Goal: Transaction & Acquisition: Book appointment/travel/reservation

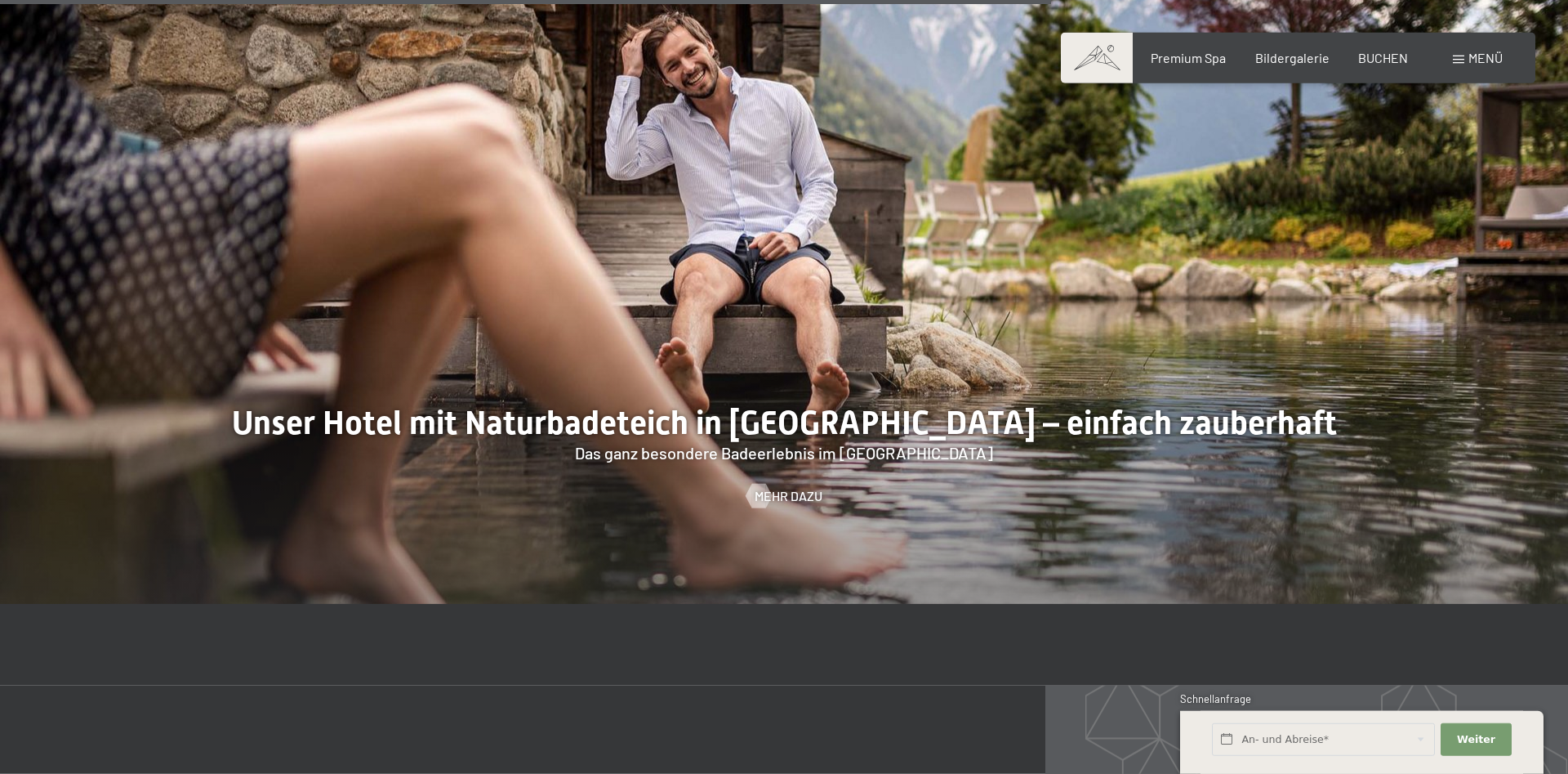
scroll to position [7253, 0]
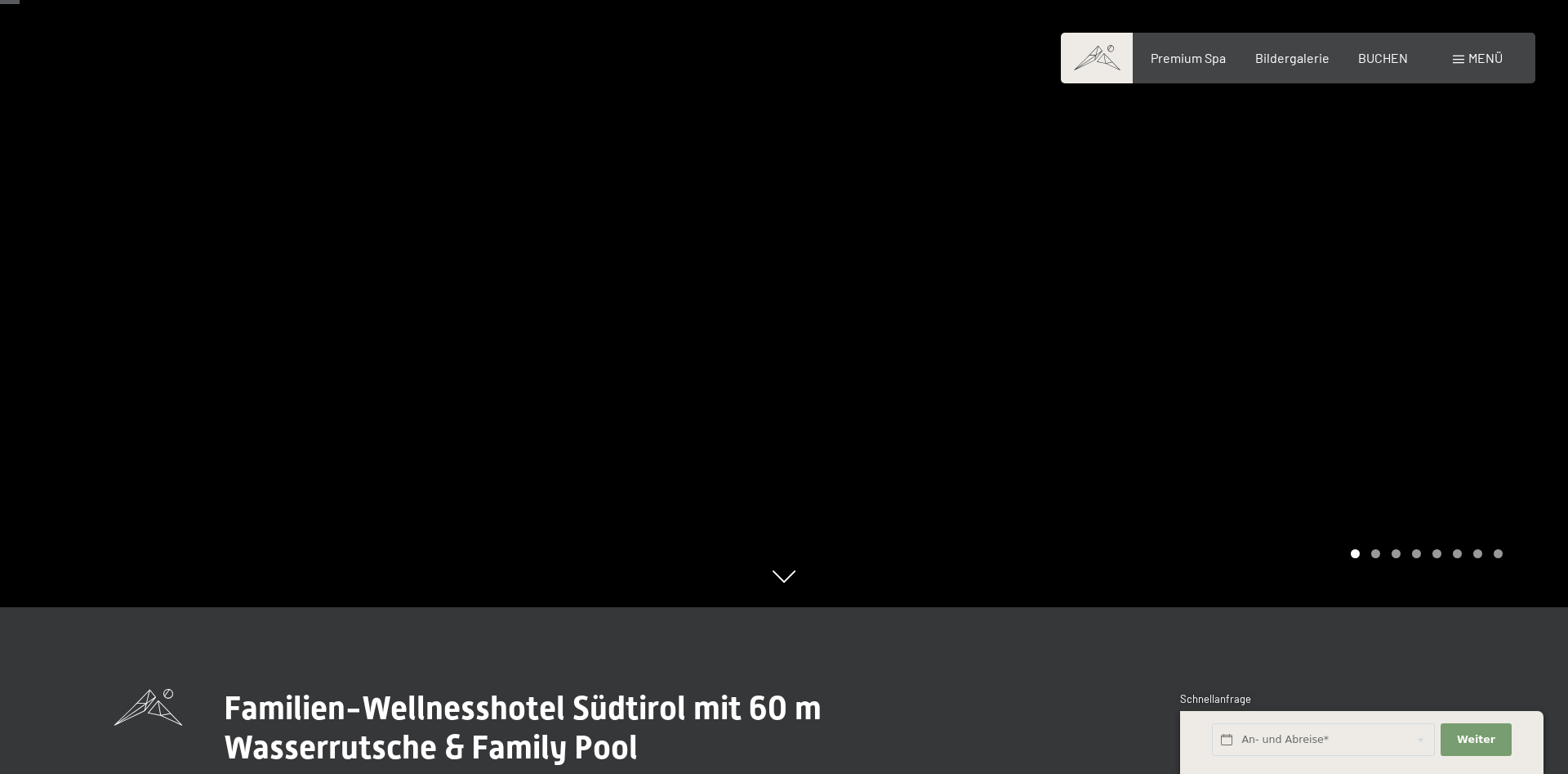
scroll to position [167, 0]
click at [1208, 295] on div at bounding box center [1176, 220] width 784 height 774
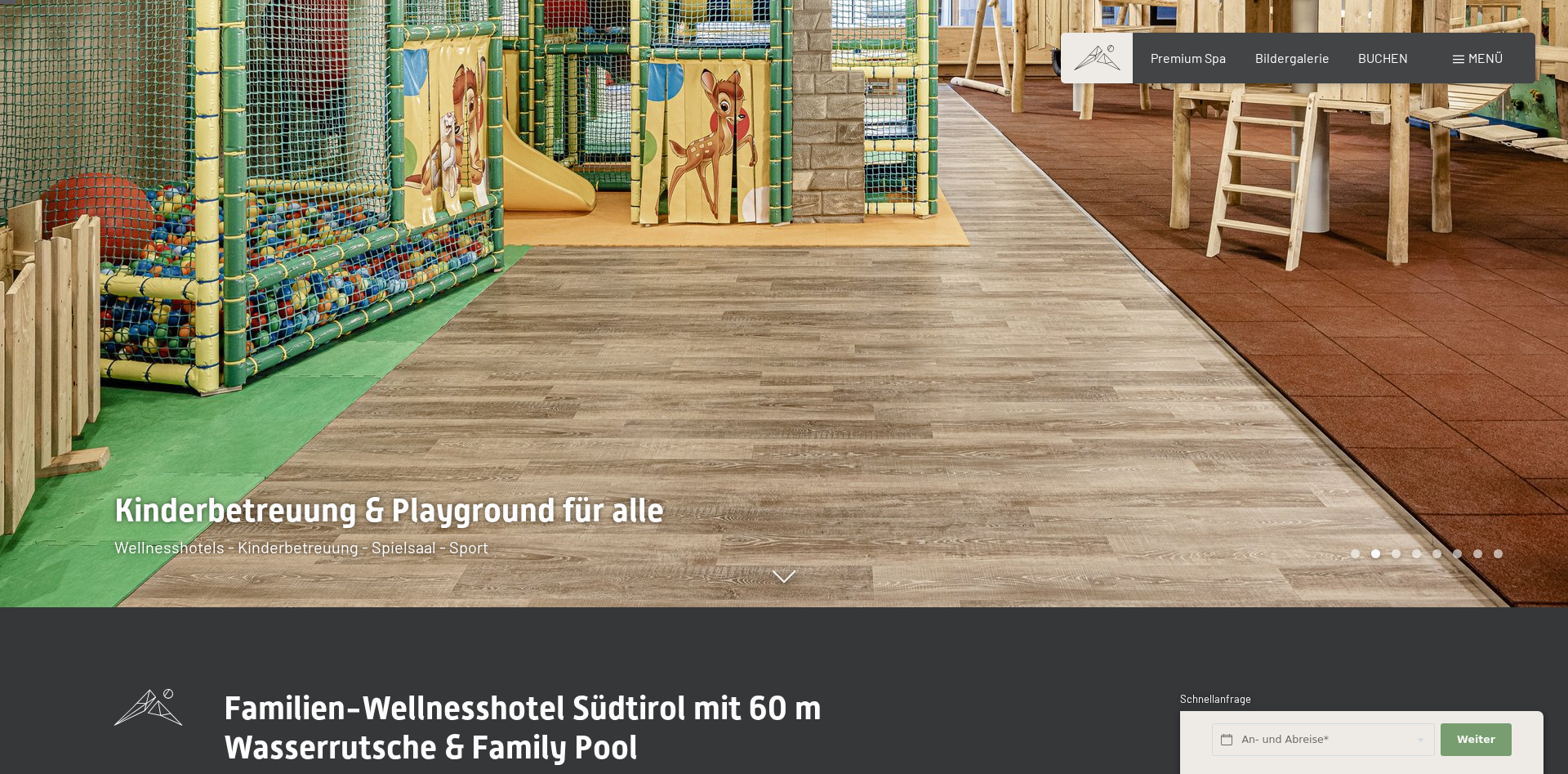
scroll to position [0, 0]
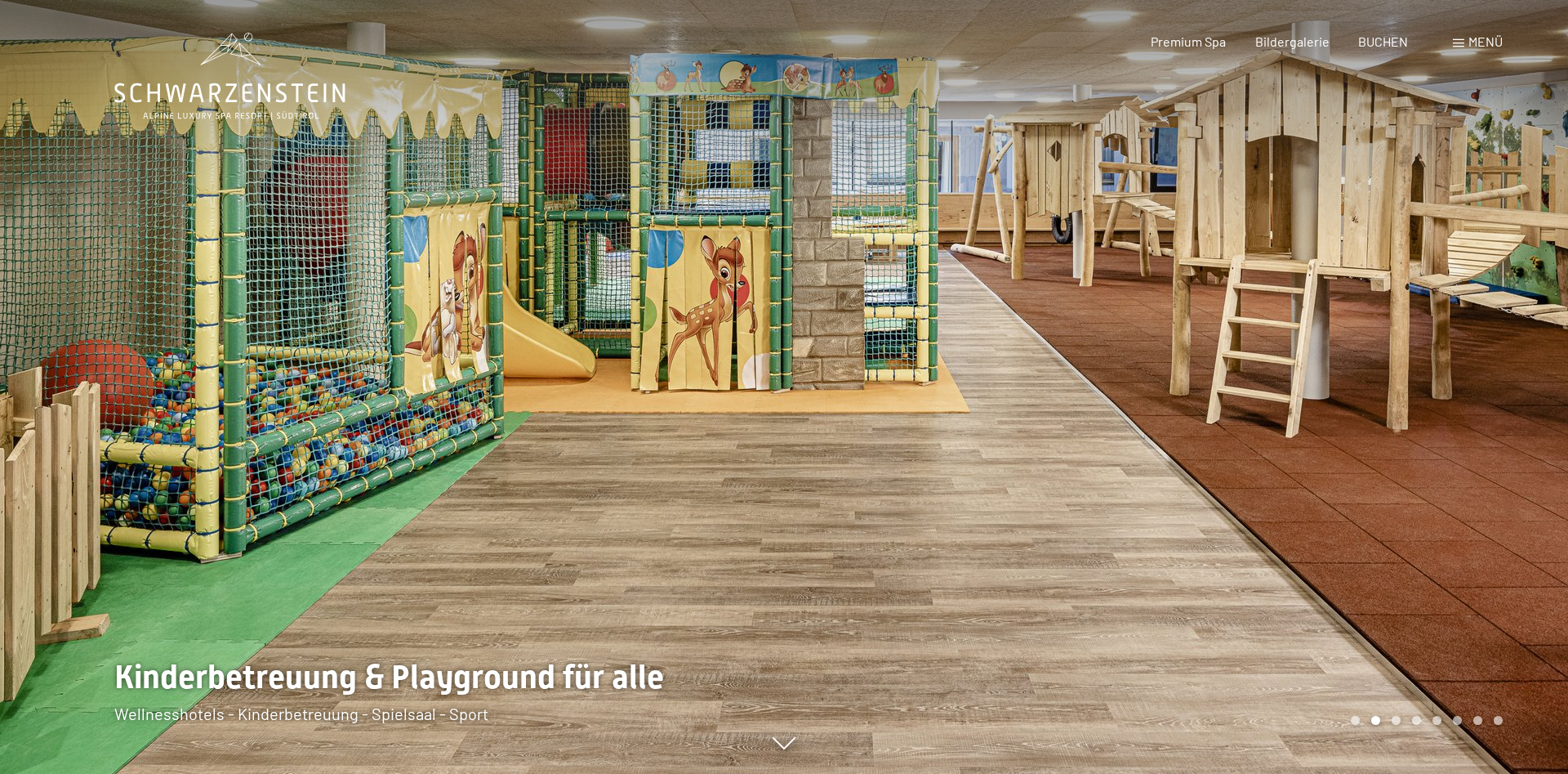
click at [1240, 338] on div at bounding box center [1176, 387] width 784 height 774
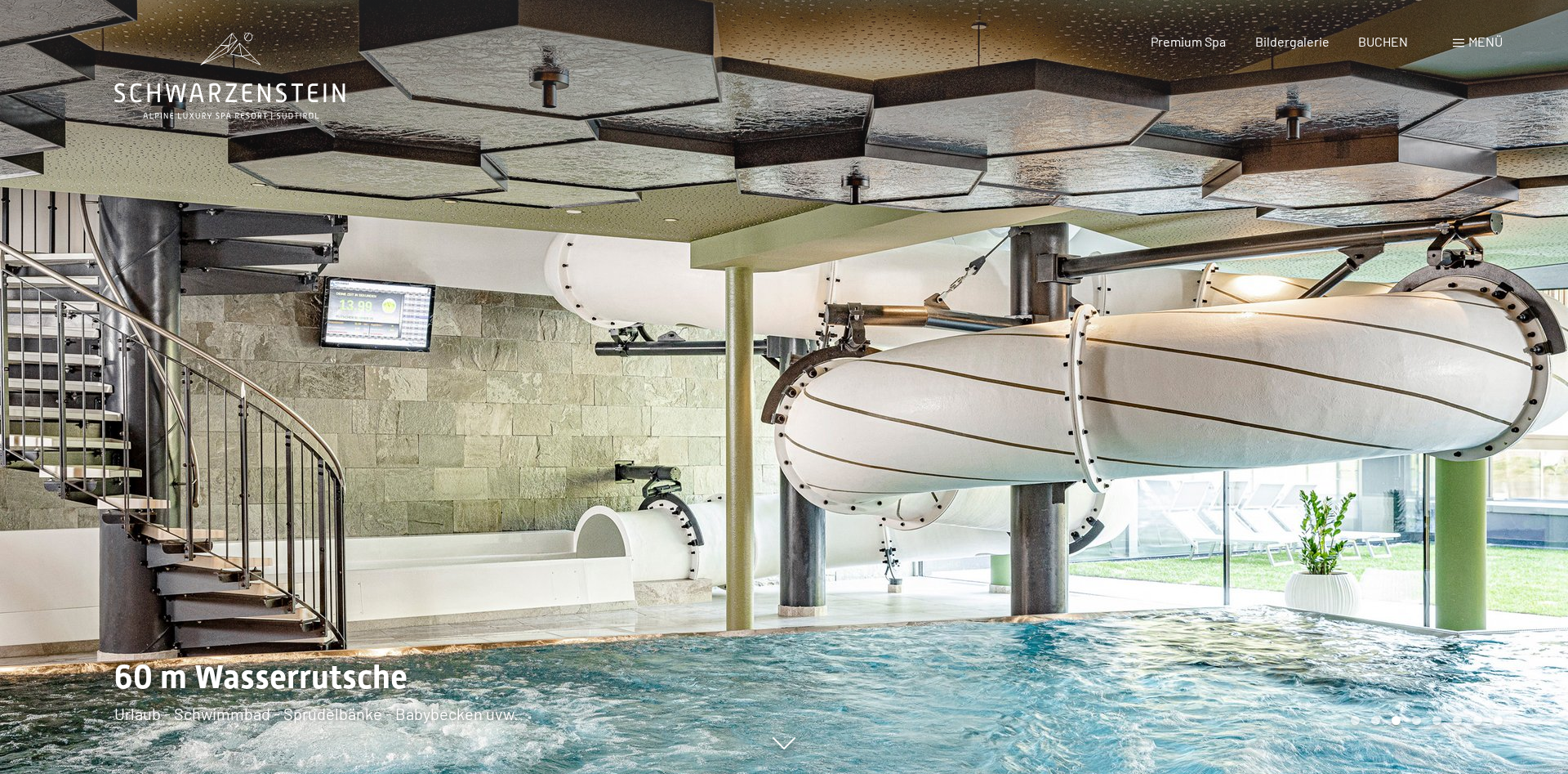
click at [1240, 338] on div at bounding box center [1176, 387] width 784 height 774
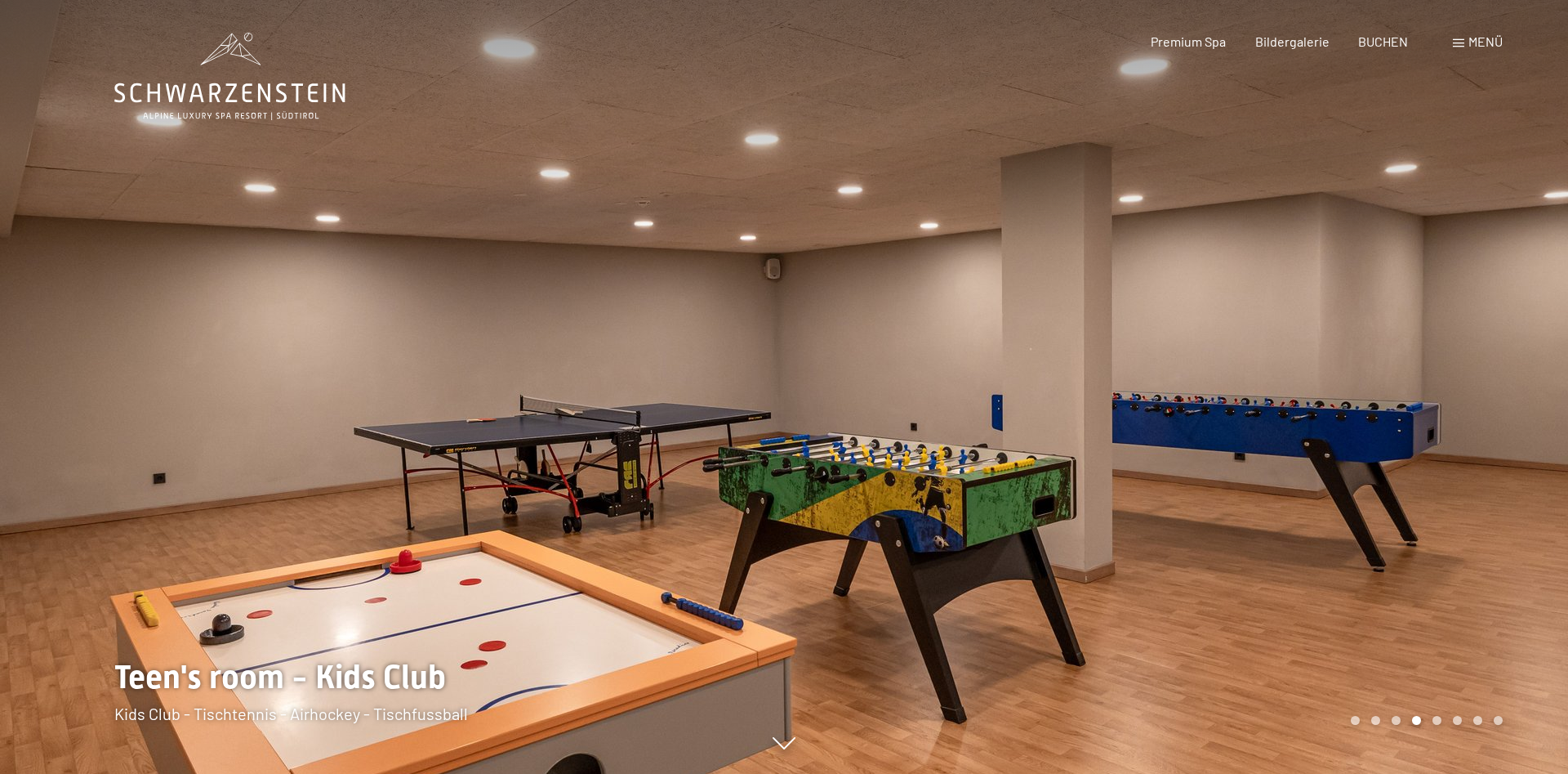
click at [1240, 338] on div at bounding box center [1176, 387] width 784 height 774
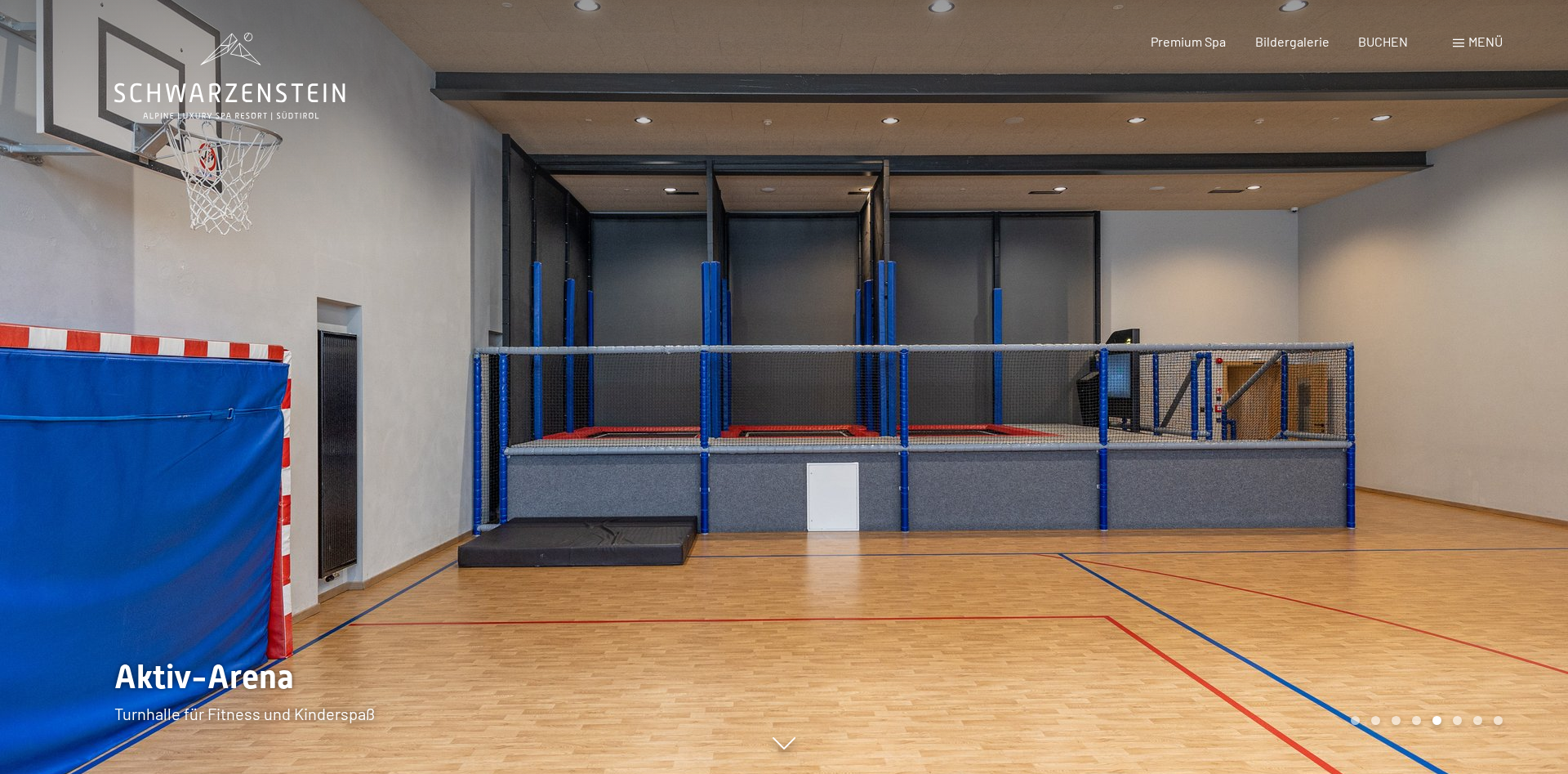
click at [1240, 338] on div at bounding box center [1176, 387] width 784 height 774
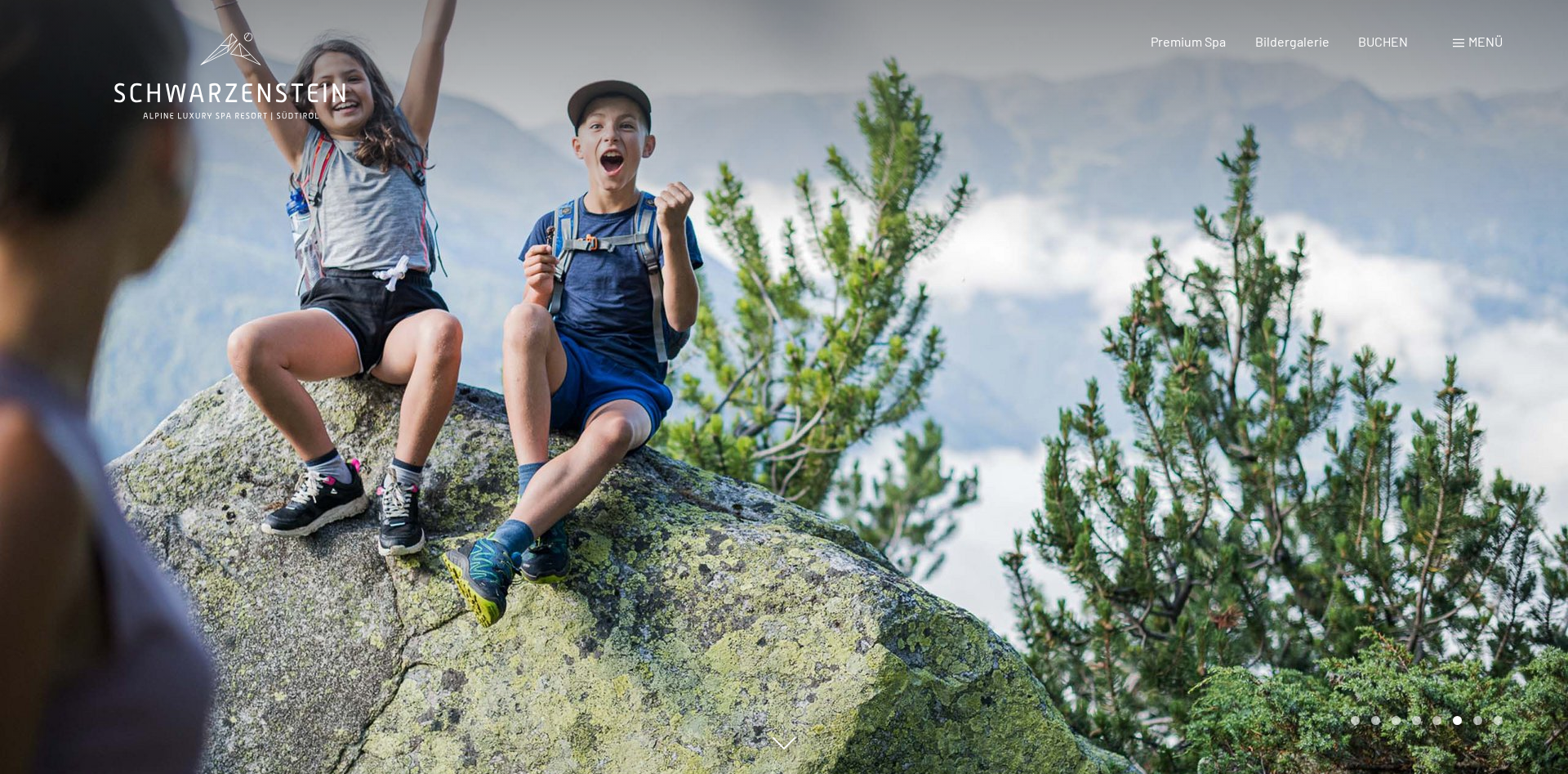
click at [1240, 338] on div at bounding box center [1176, 387] width 784 height 774
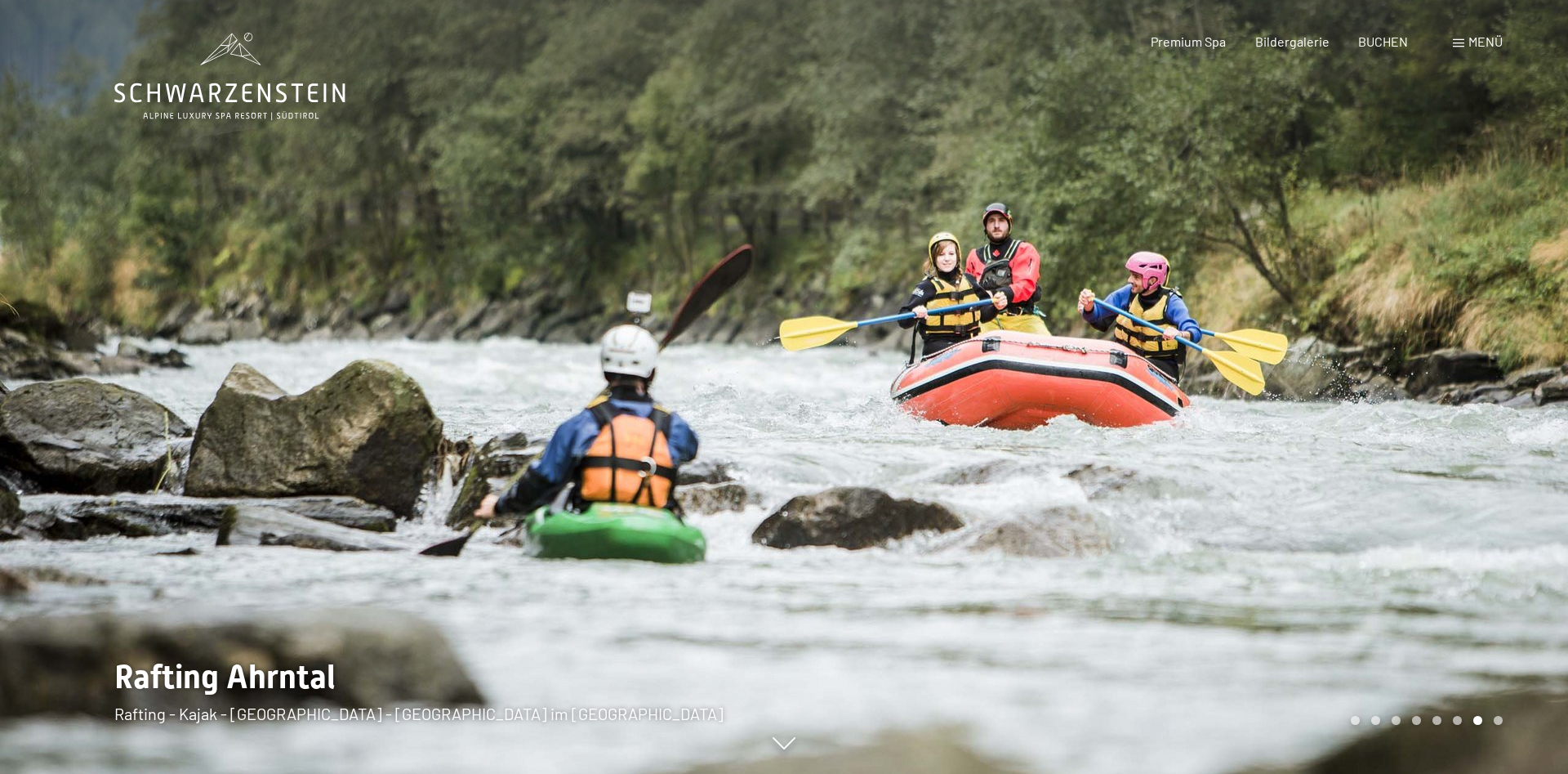
click at [1240, 338] on div at bounding box center [1176, 387] width 784 height 774
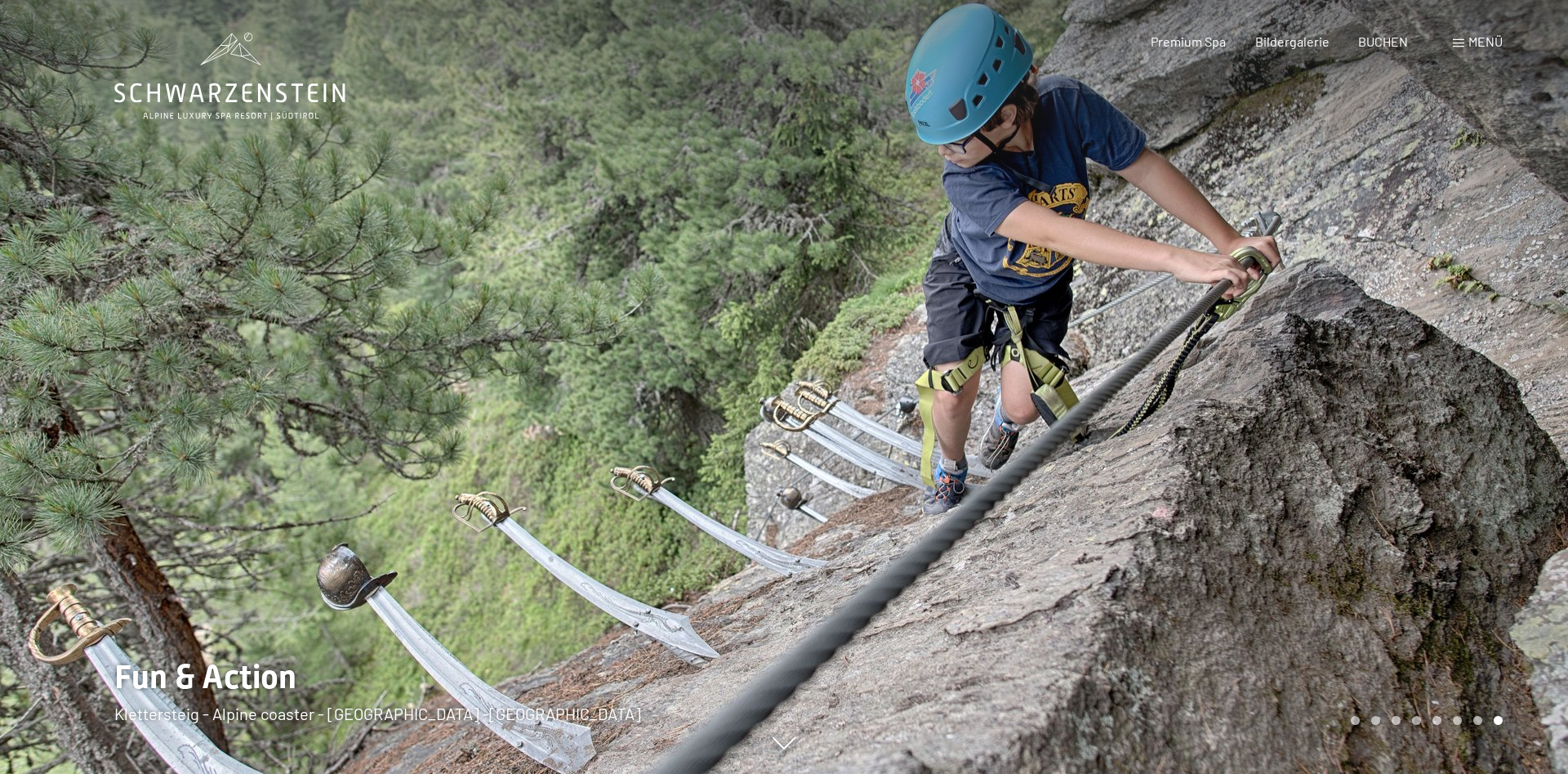
click at [1240, 338] on div at bounding box center [1176, 387] width 784 height 774
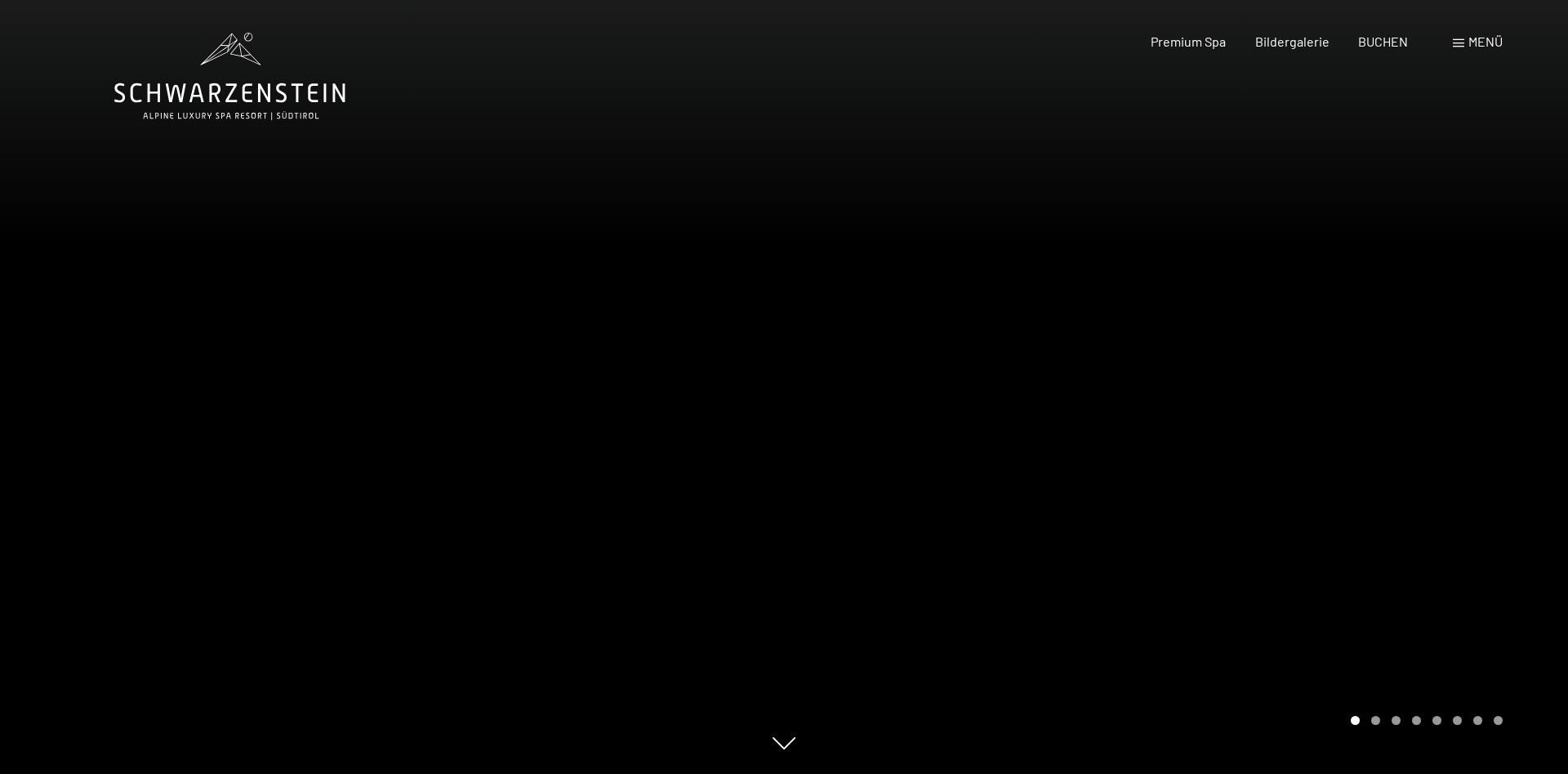
click at [1240, 338] on div at bounding box center [1176, 387] width 784 height 774
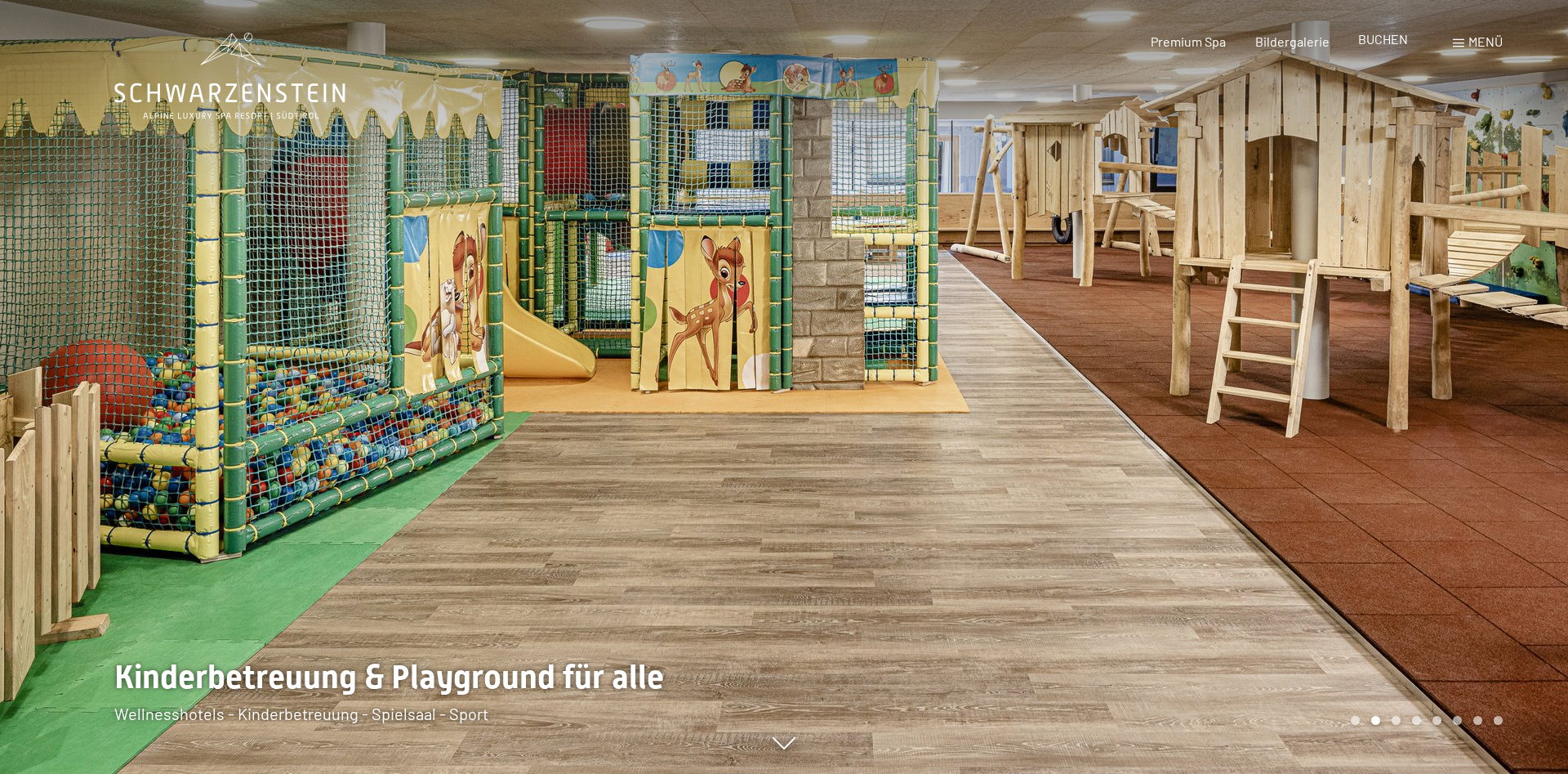
click at [1373, 41] on span "BUCHEN" at bounding box center [1382, 38] width 50 height 15
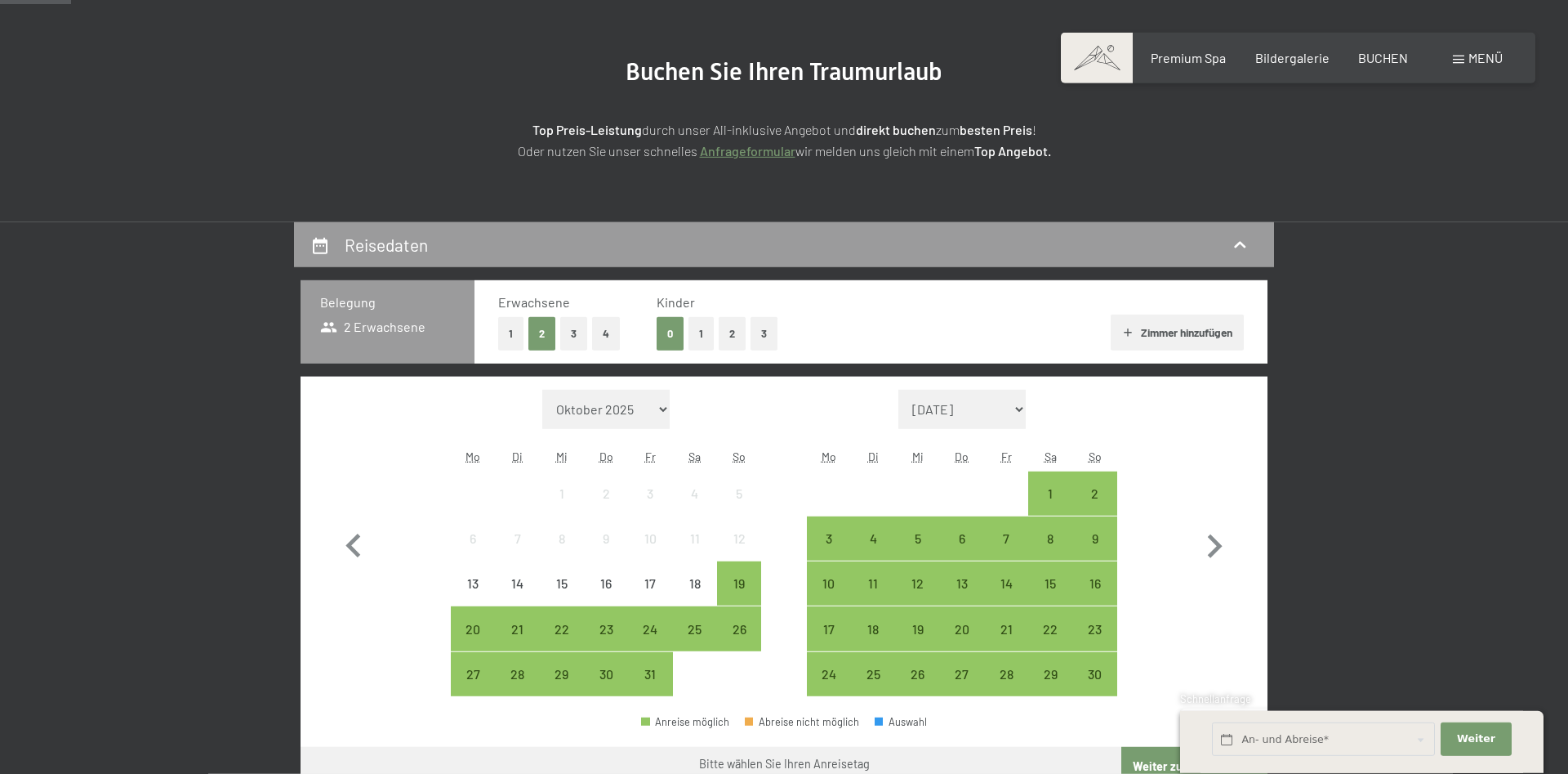
scroll to position [250, 0]
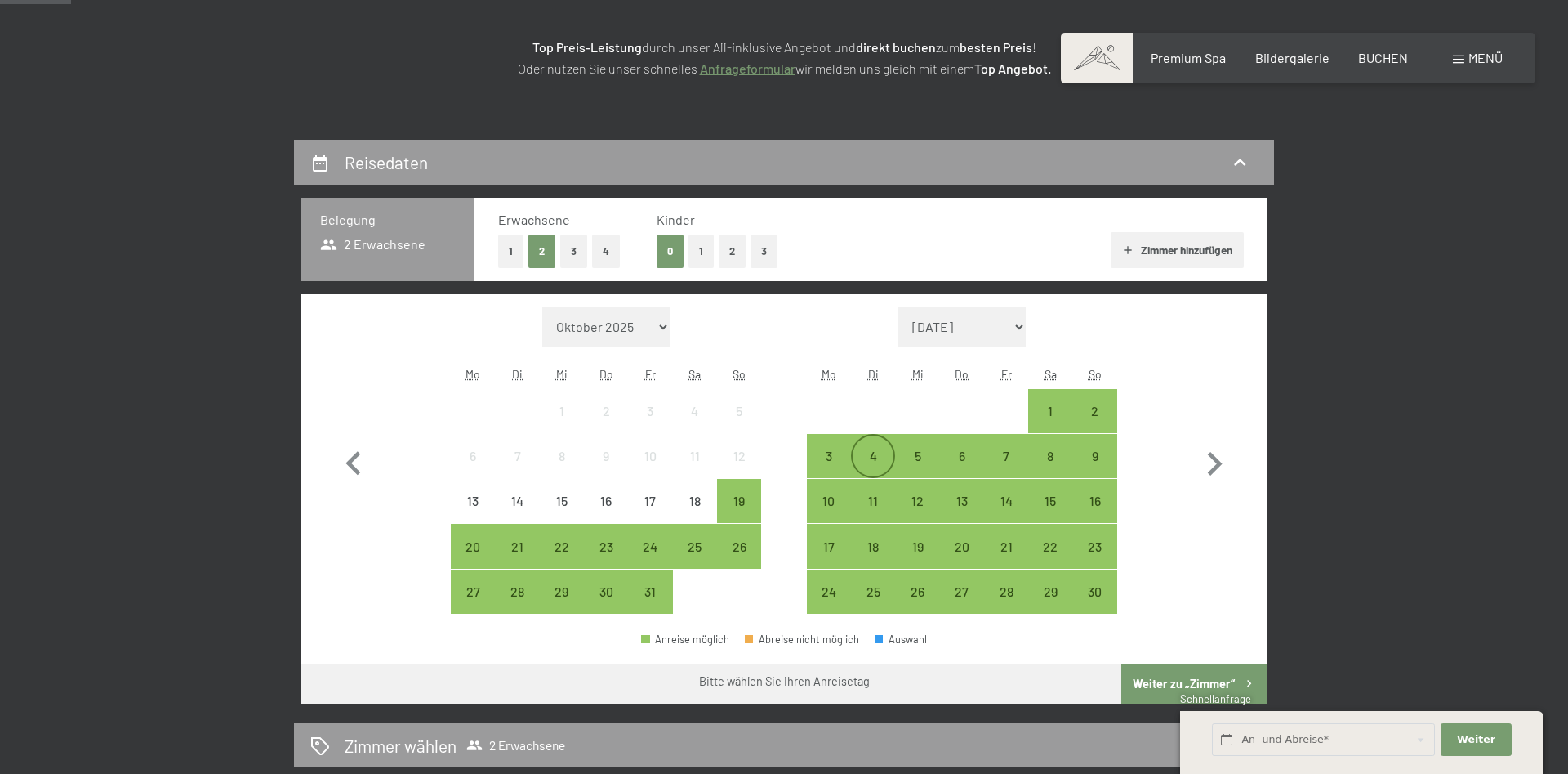
click at [872, 451] on div "4" at bounding box center [873, 469] width 41 height 41
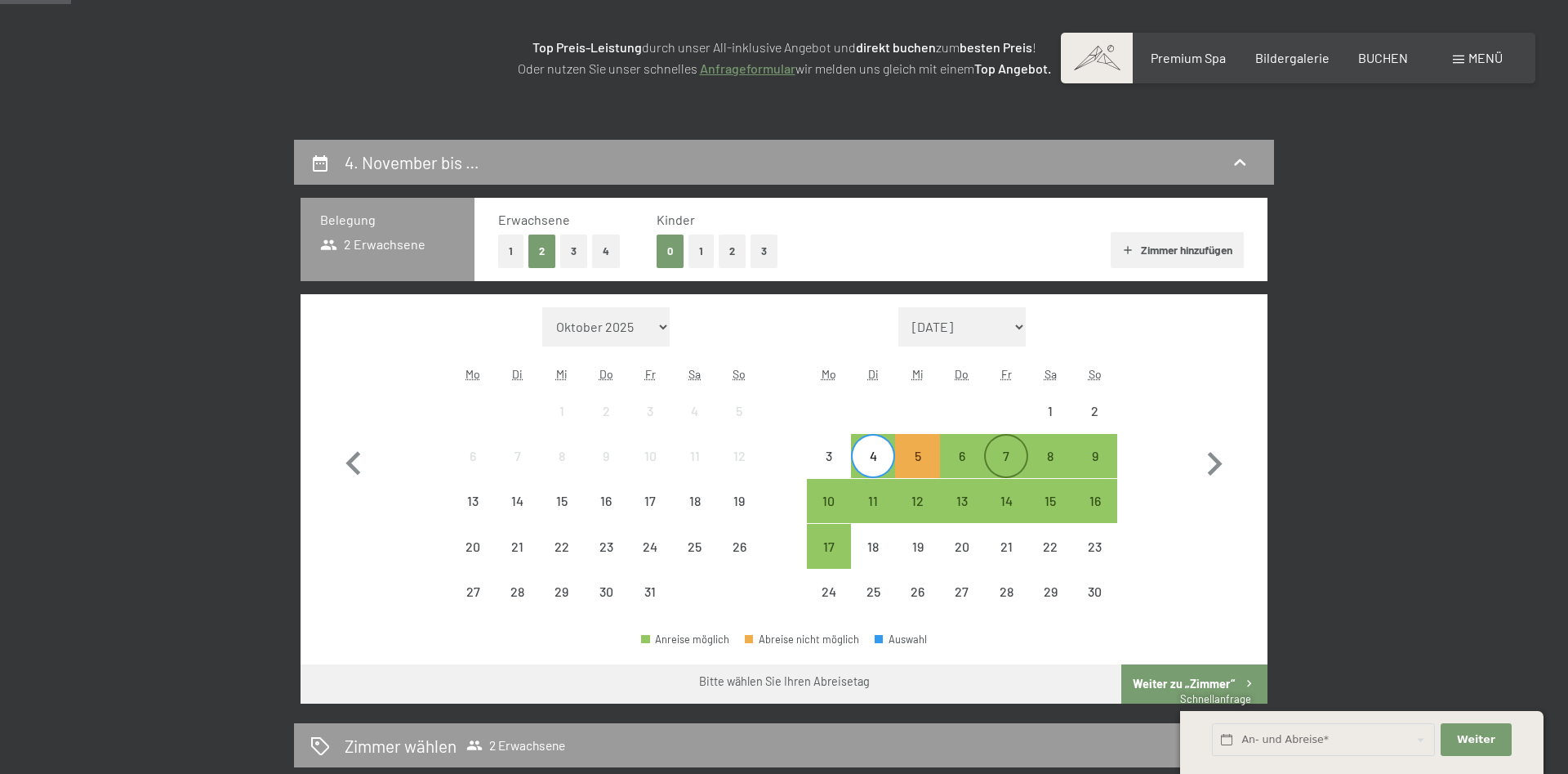
click at [1003, 461] on div "7" at bounding box center [1006, 469] width 41 height 41
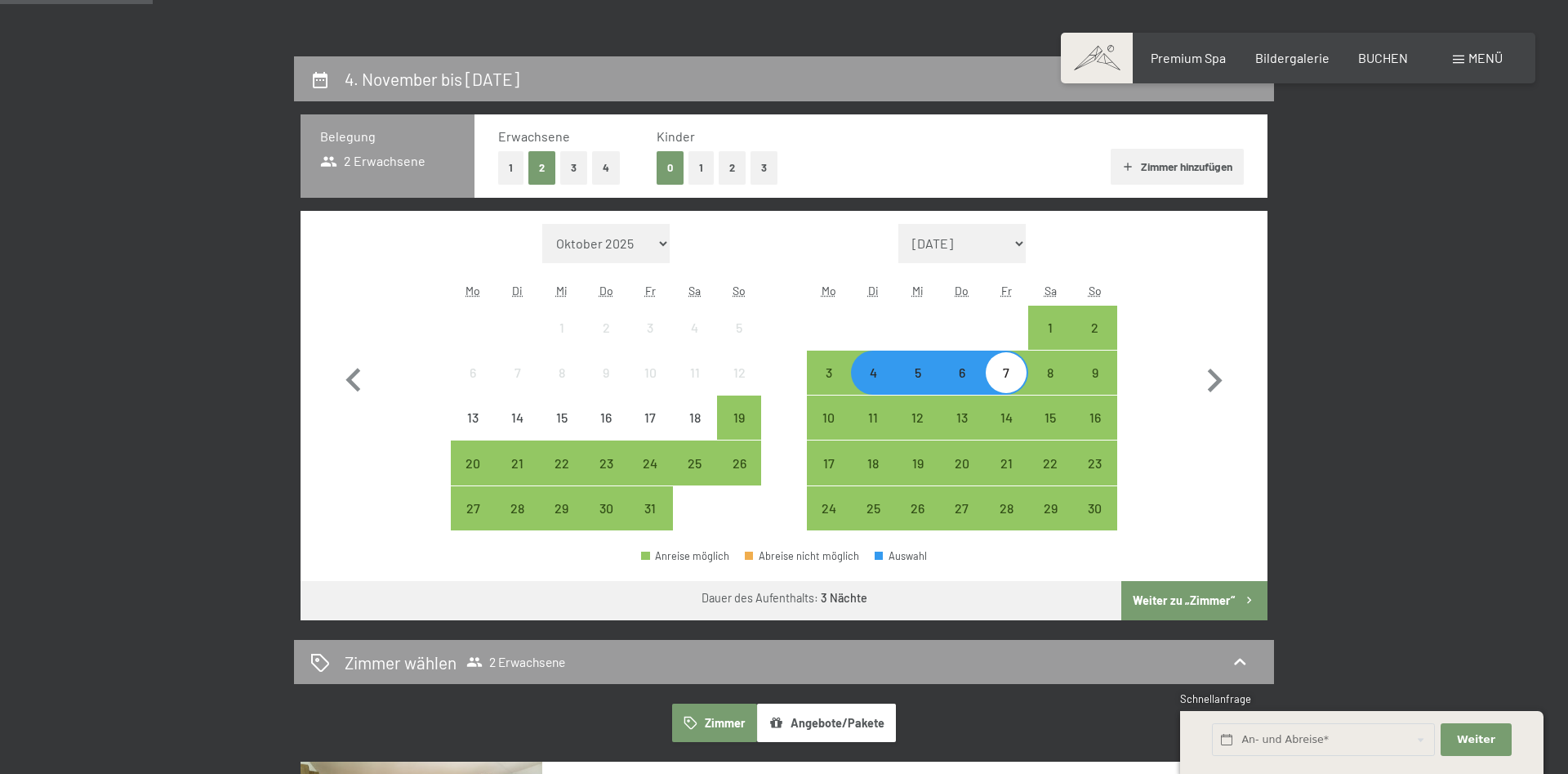
click at [1187, 602] on button "Weiter zu „Zimmer“" at bounding box center [1194, 601] width 146 height 40
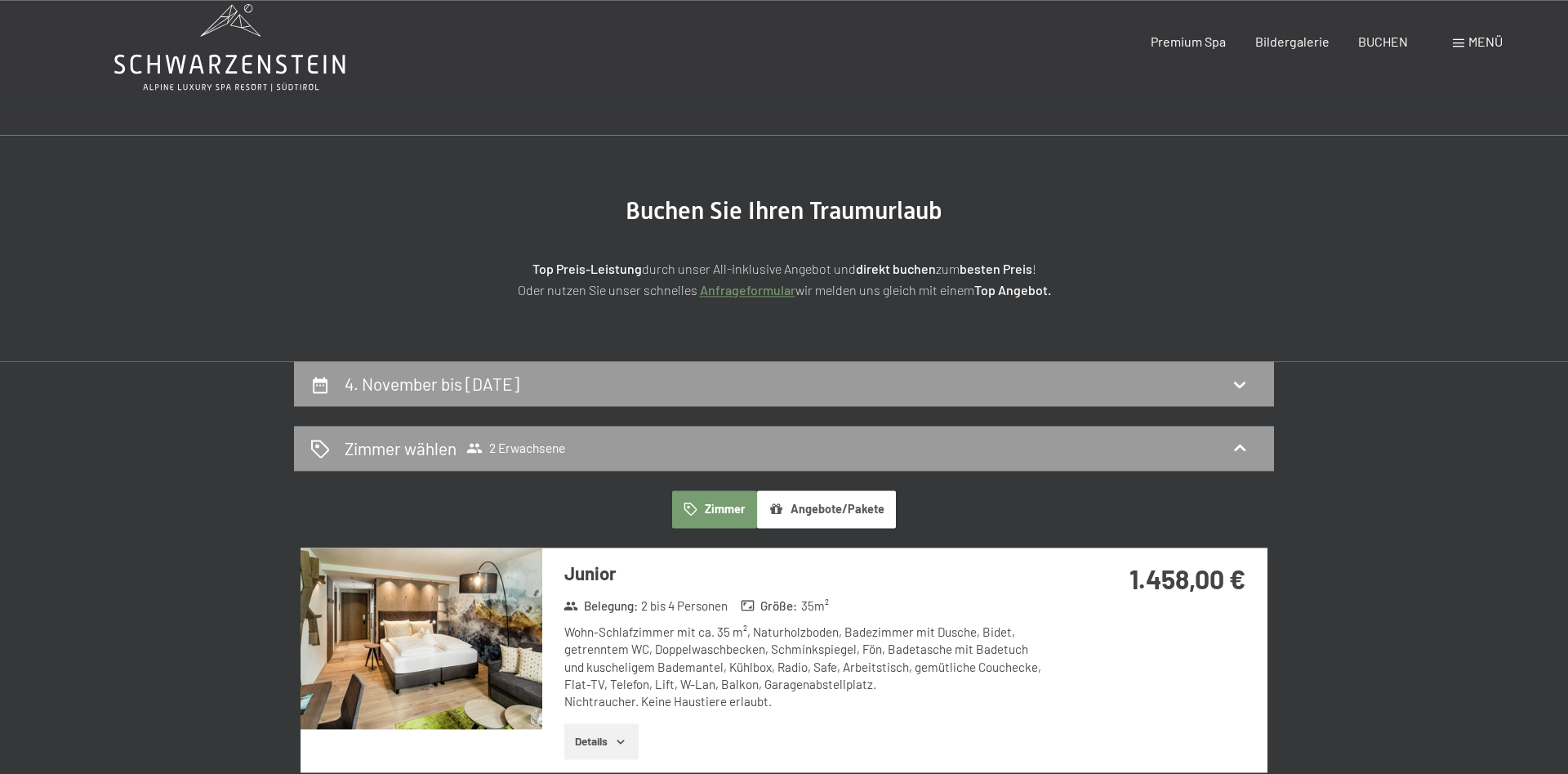
scroll to position [0, 0]
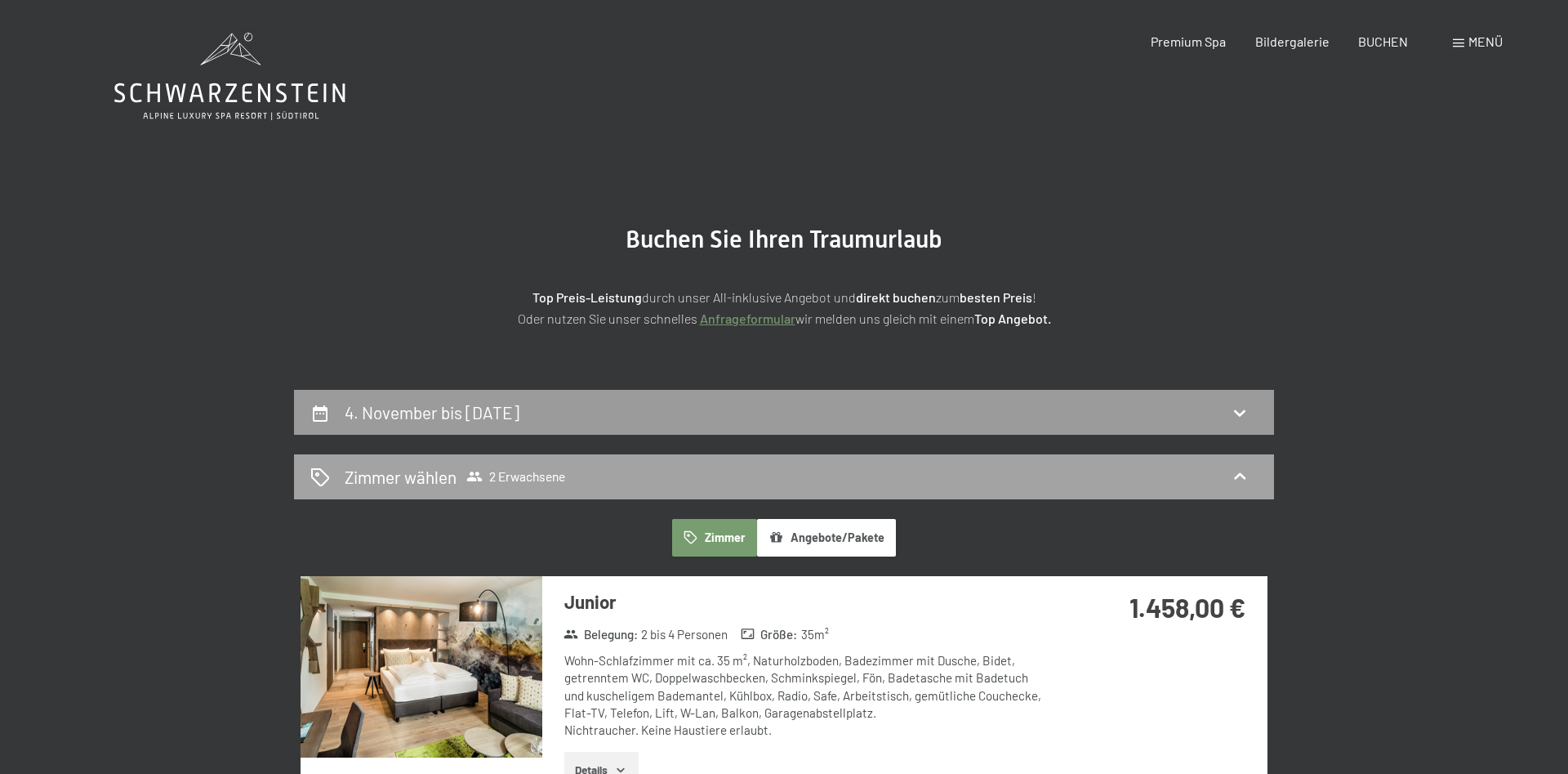
click at [539, 477] on span "2 Erwachsene" at bounding box center [516, 477] width 99 height 16
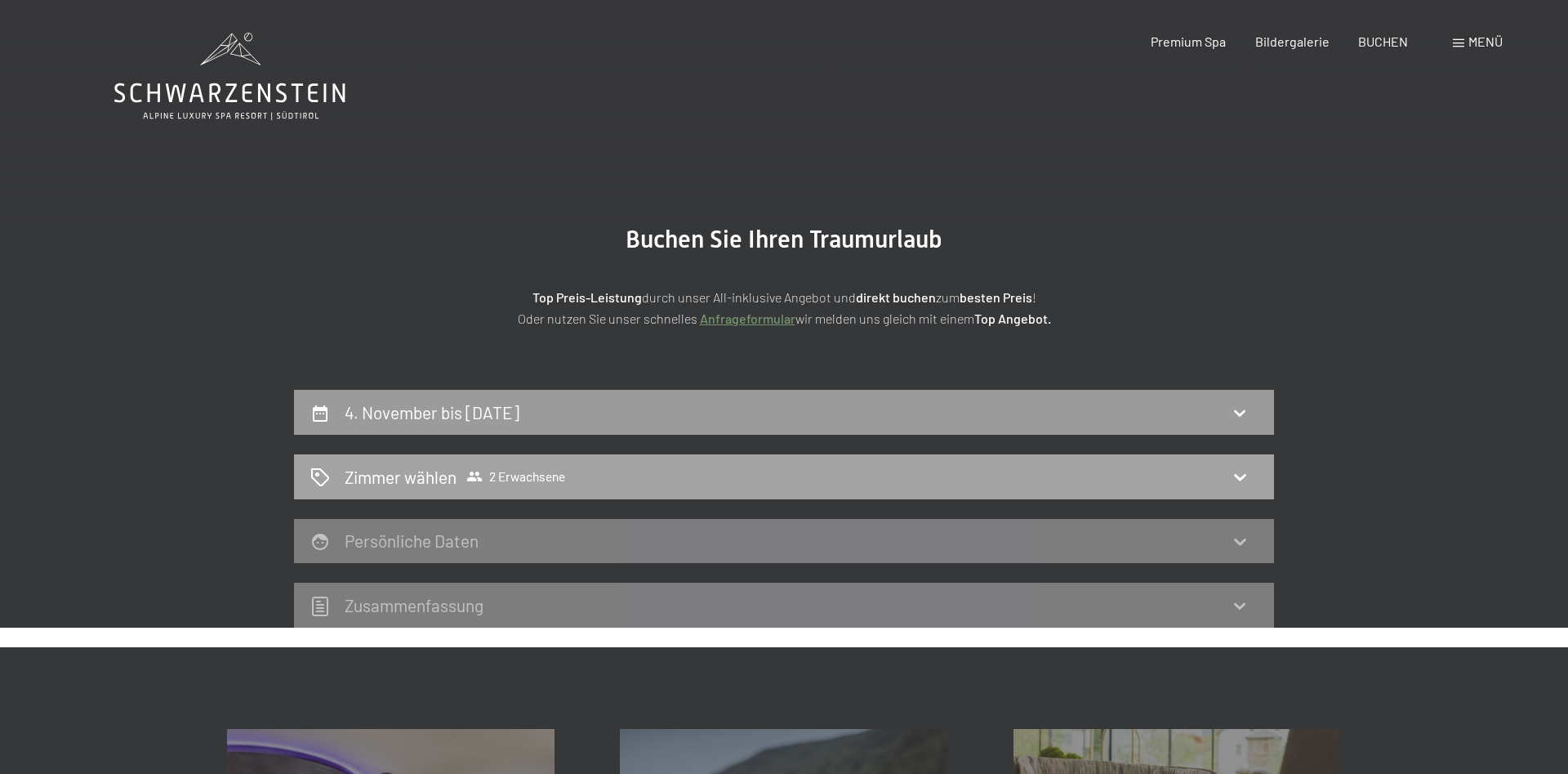
click at [1245, 477] on icon at bounding box center [1239, 477] width 12 height 6
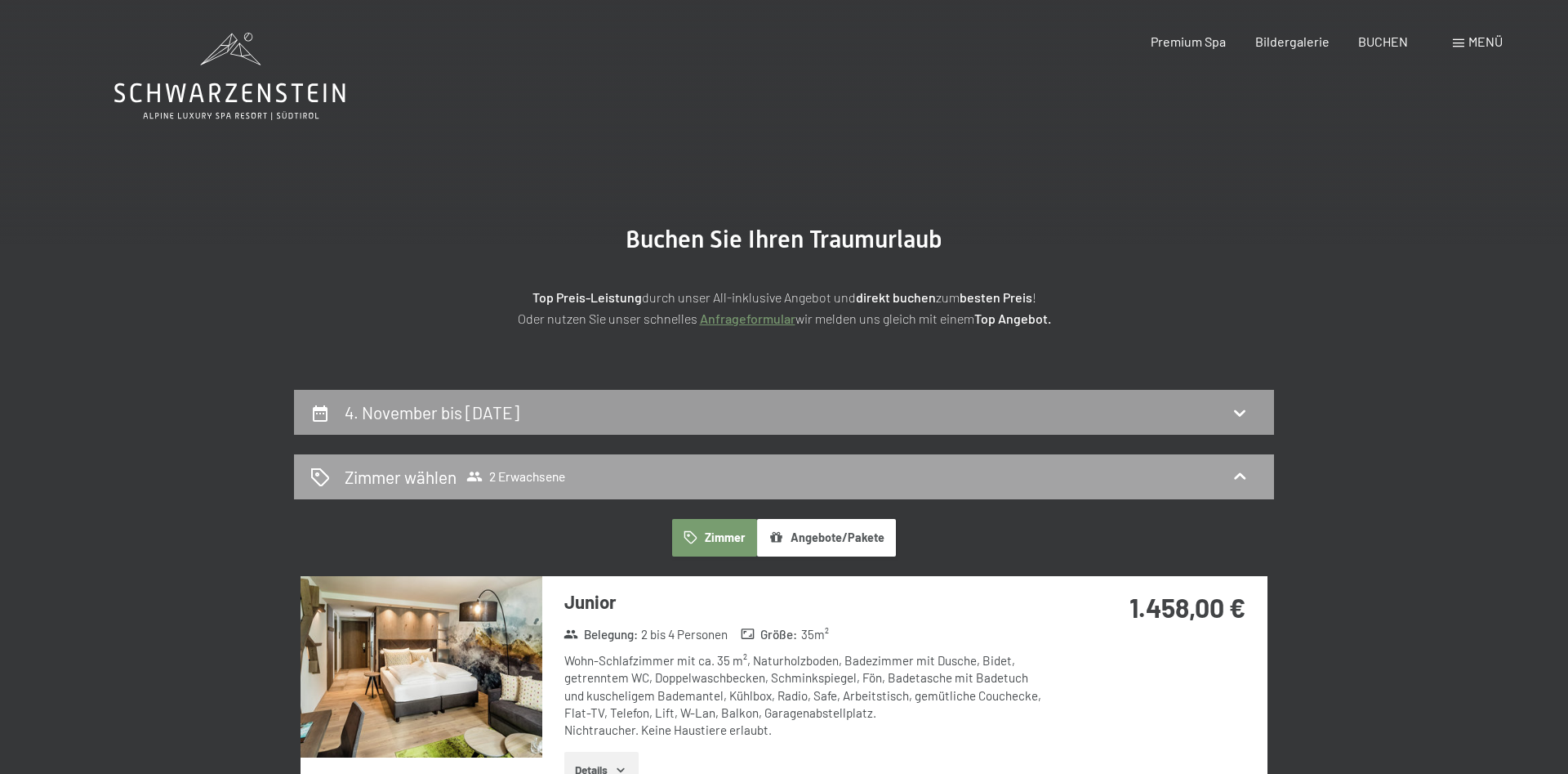
click at [441, 482] on h2 "Zimmer wählen" at bounding box center [401, 477] width 112 height 23
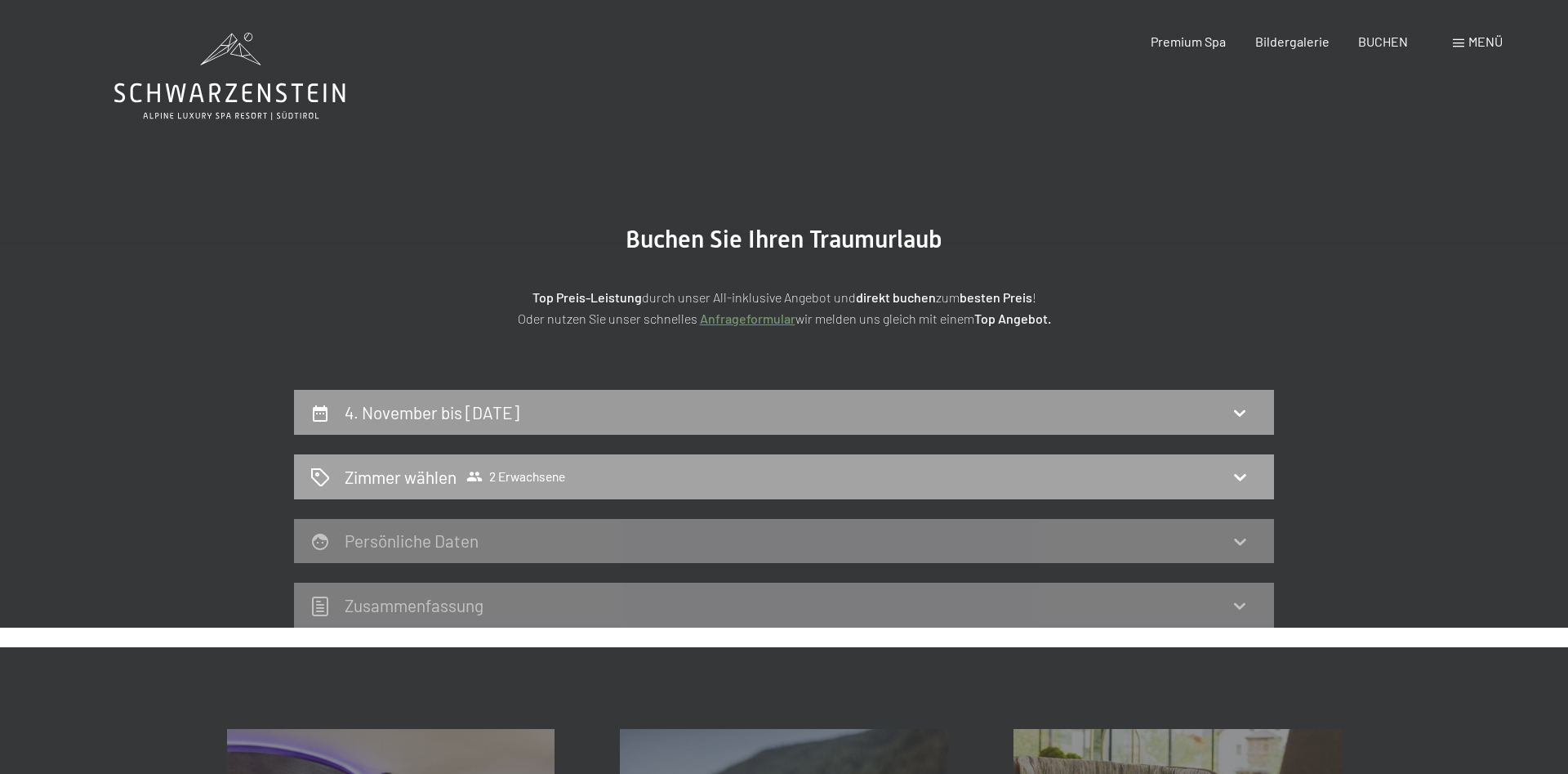
click at [530, 484] on span "2 Erwachsene" at bounding box center [516, 477] width 99 height 16
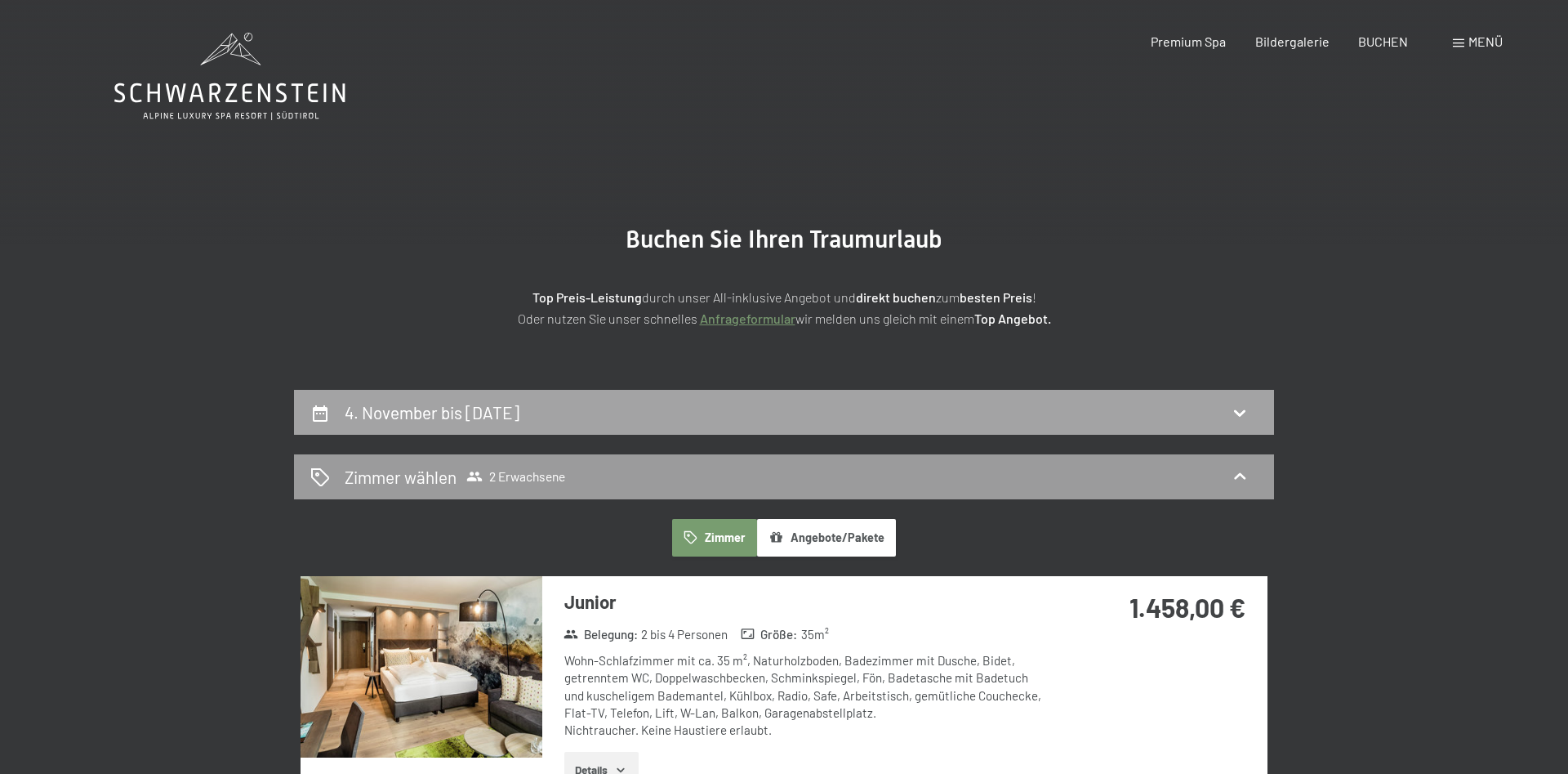
click at [520, 405] on h2 "4. November bis 7. November 2025" at bounding box center [432, 412] width 175 height 21
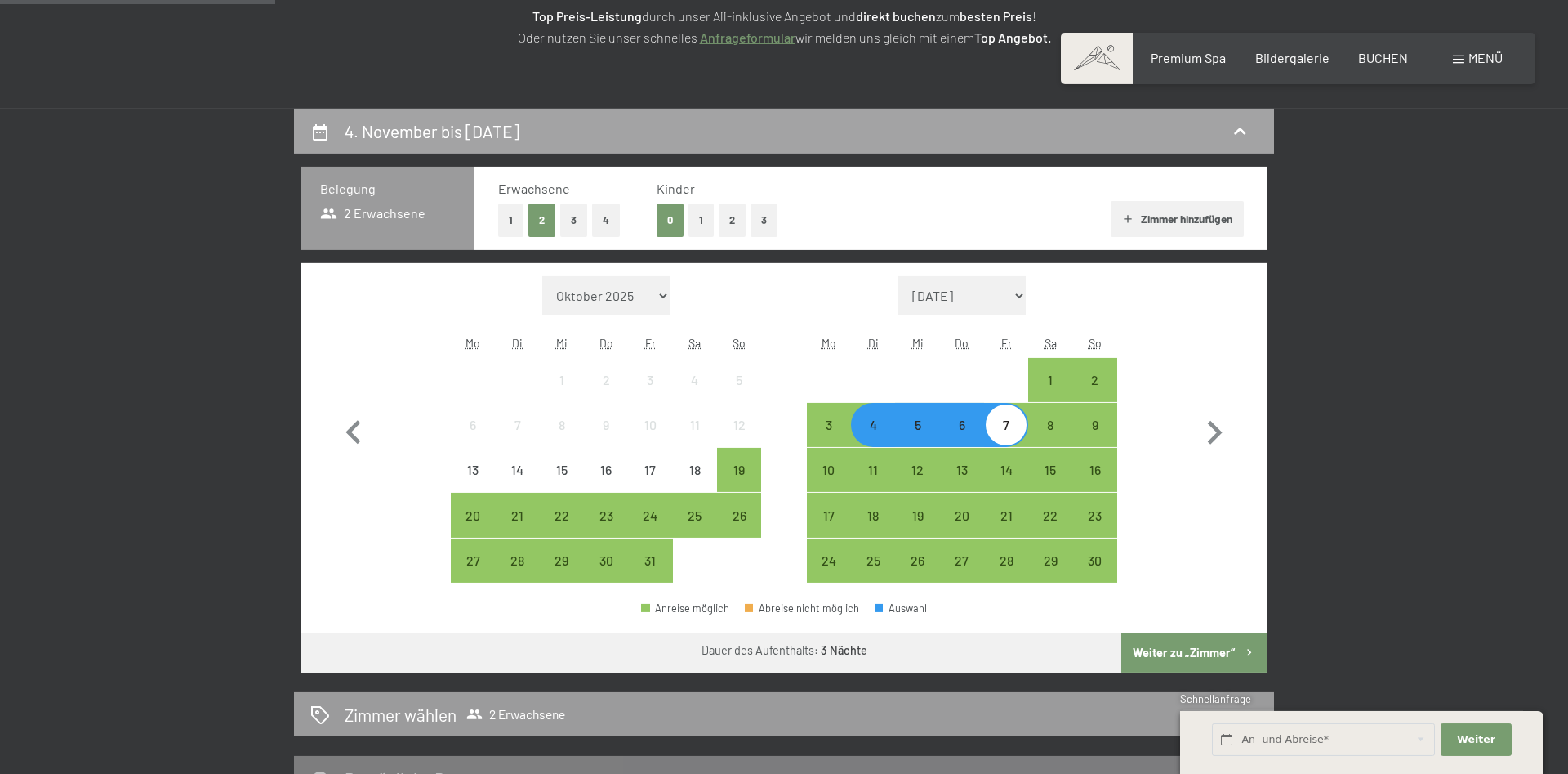
scroll to position [223, 0]
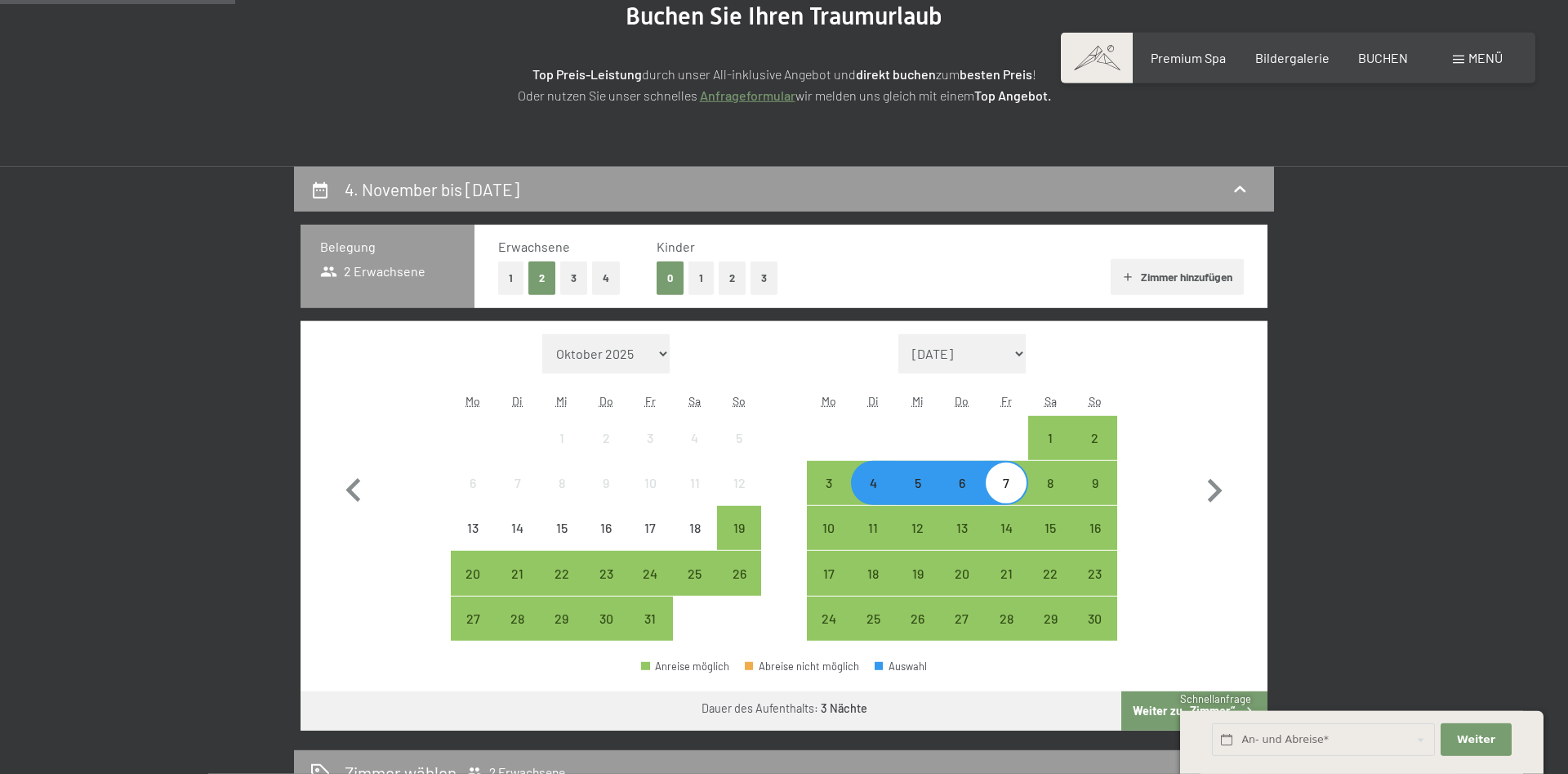
click at [723, 286] on button "2" at bounding box center [732, 278] width 27 height 33
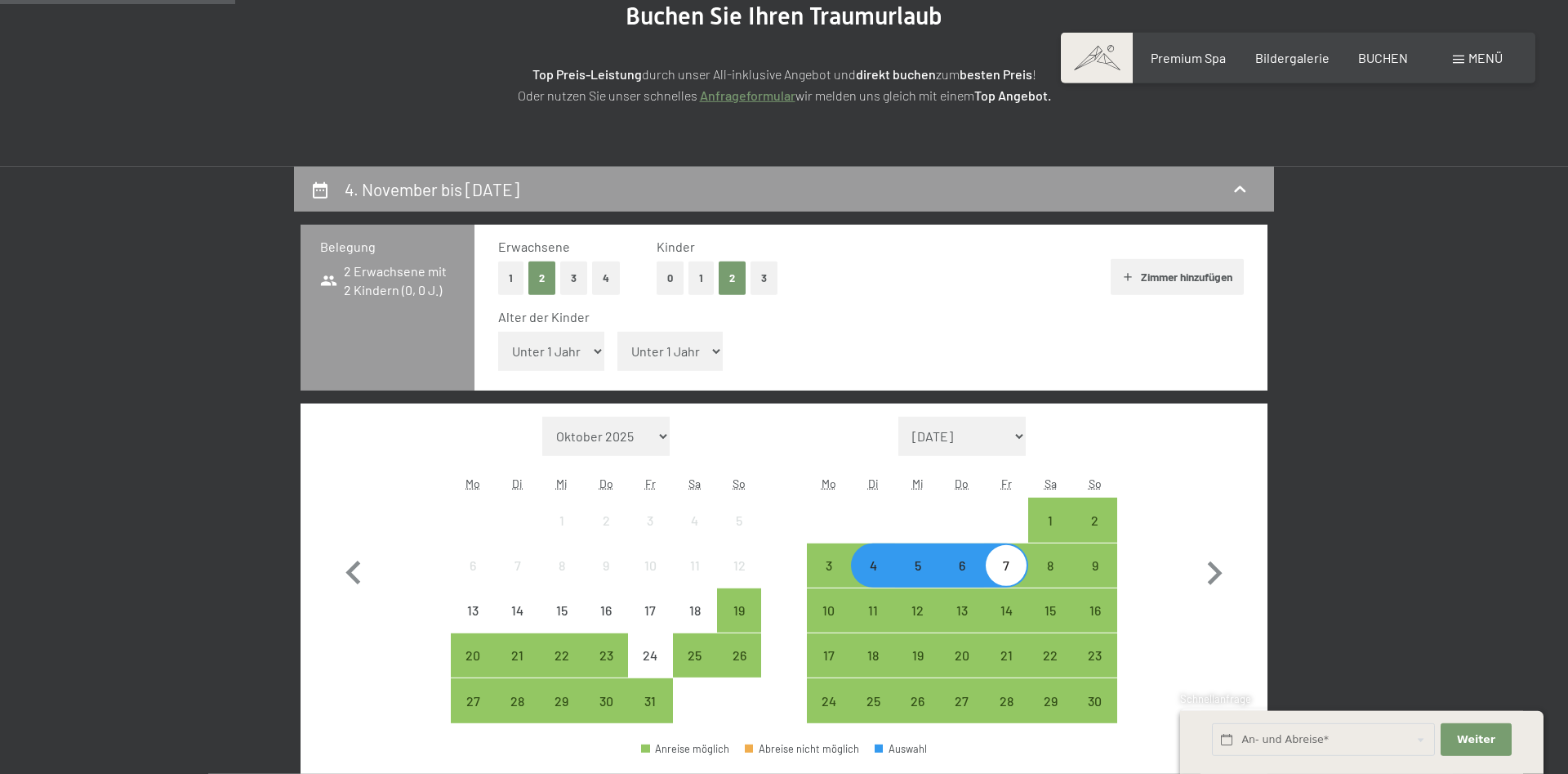
select select "1"
click option "1 Jahr" at bounding box center [0, 0] width 0 height 0
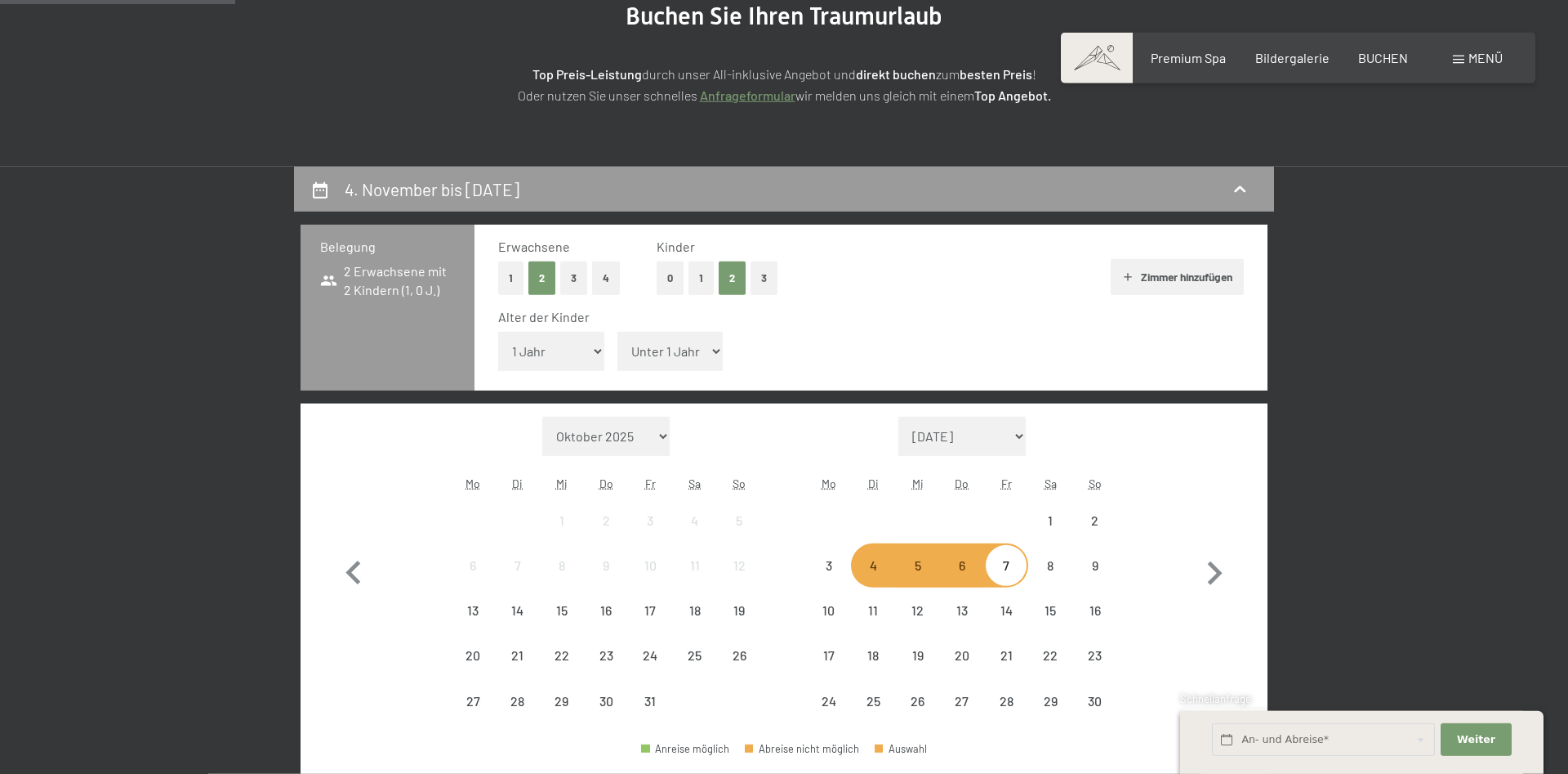
click at [618, 332] on select "Unter 1 Jahr 1 Jahr 2 Jahre 3 Jahre 4 Jahre 5 Jahre 6 Jahre 7 Jahre 8 Jahre 9 J…" at bounding box center [671, 351] width 106 height 40
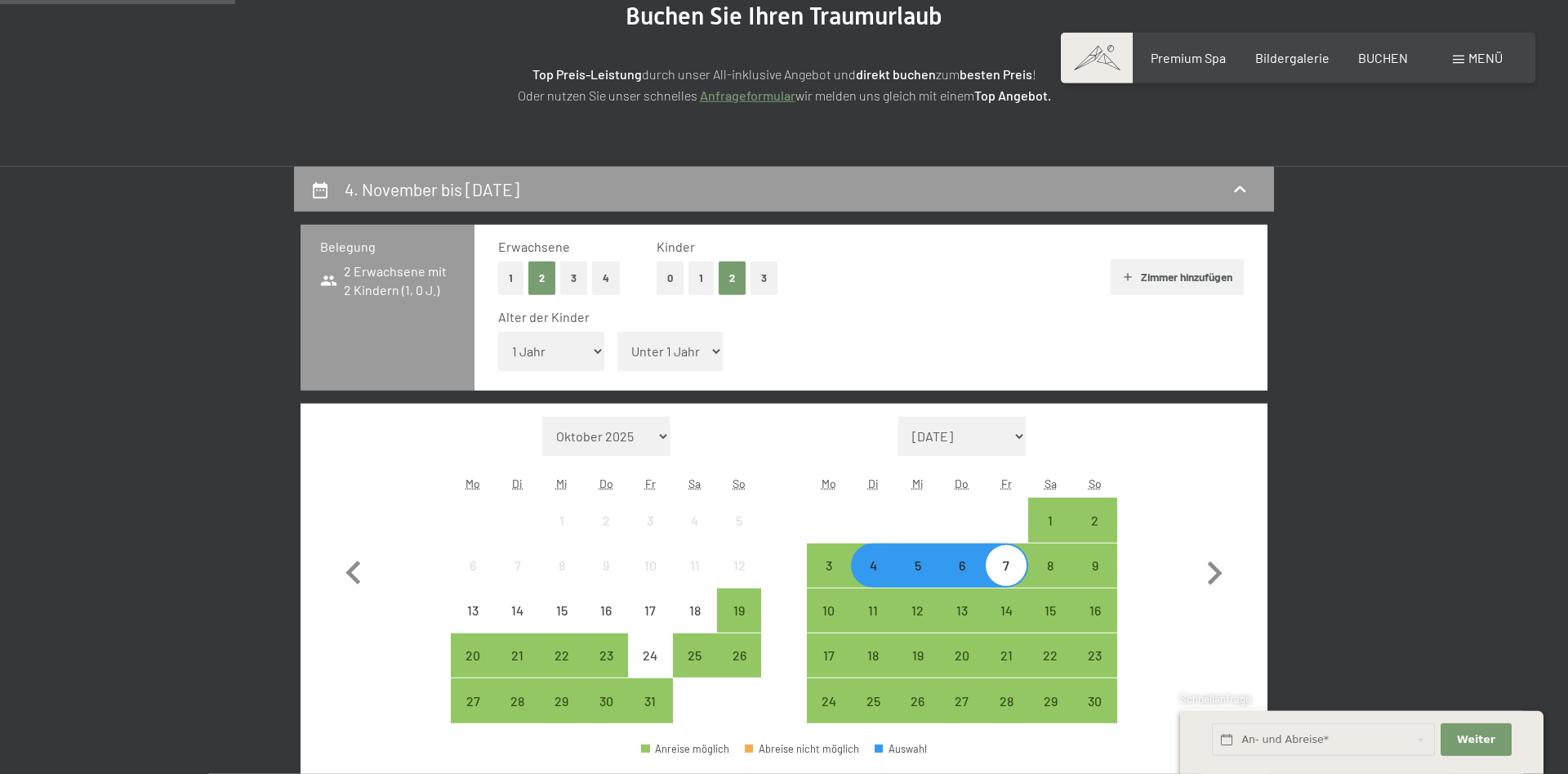
select select "9"
click option "9 Jahre" at bounding box center [0, 0] width 0 height 0
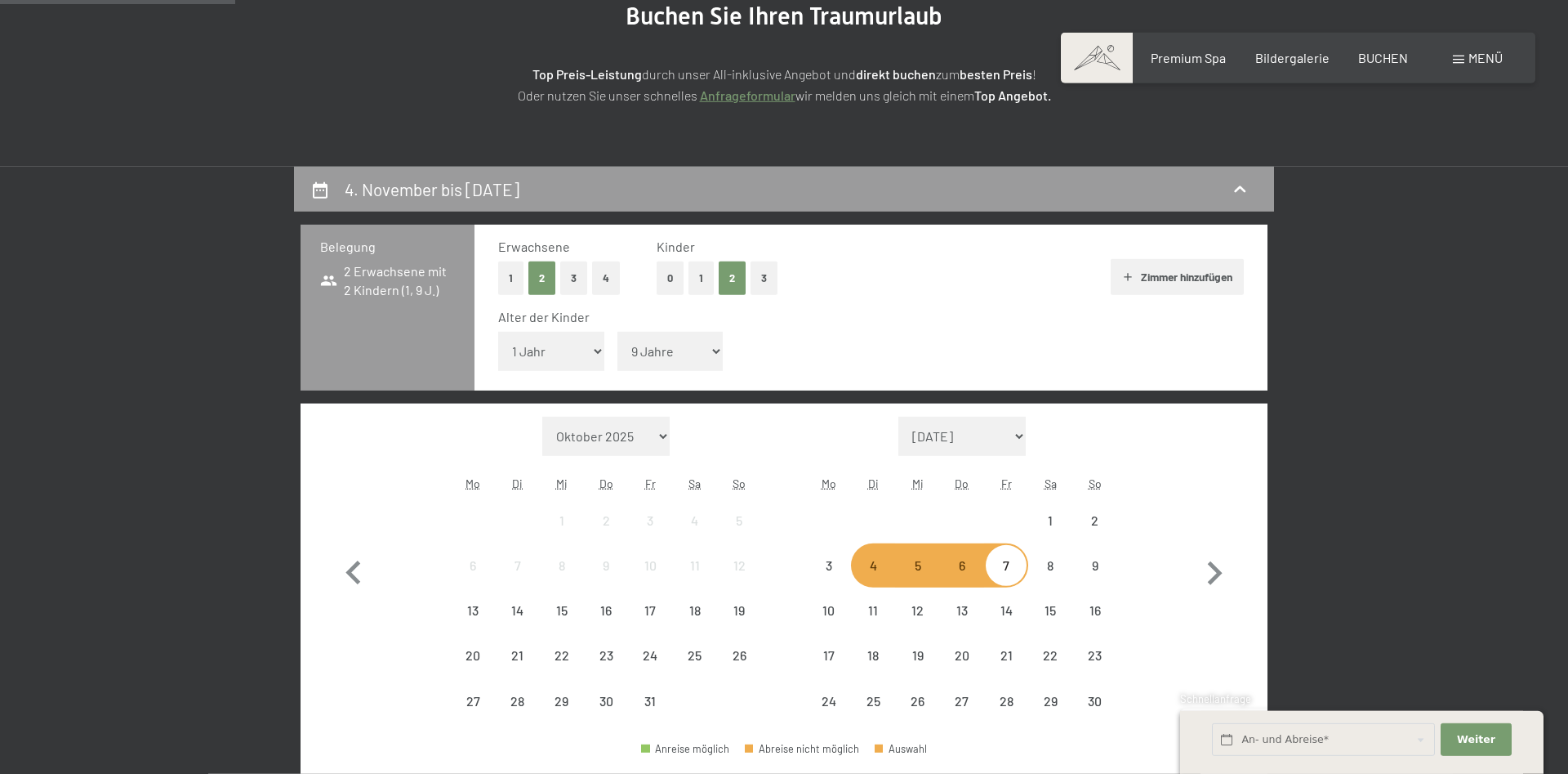
click at [1507, 513] on div "4. November bis 7. November 2025 Belegung 2 Erwachsene mit 2 Kindern (1, 9 J.) …" at bounding box center [784, 586] width 1568 height 839
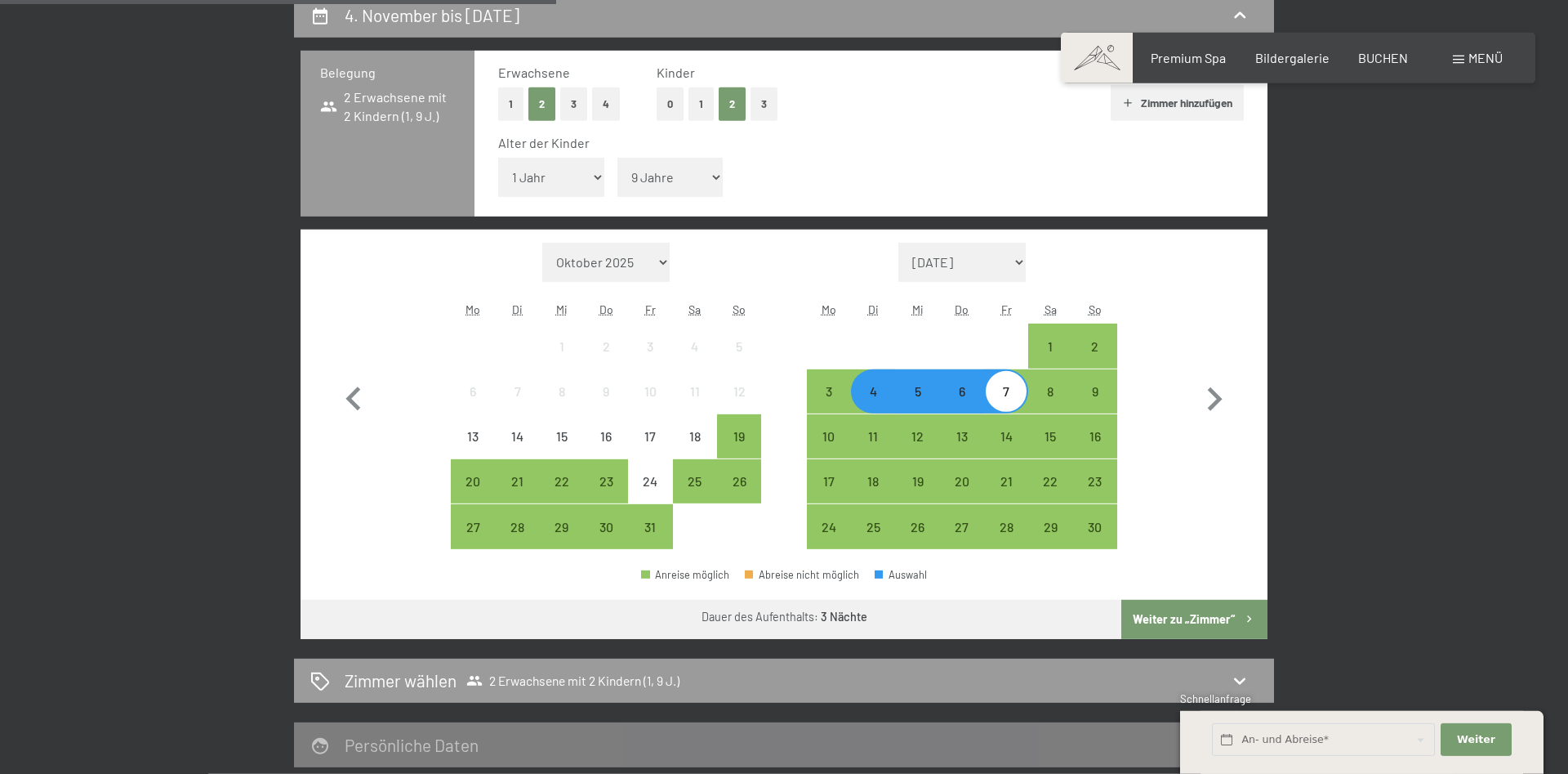
scroll to position [557, 0]
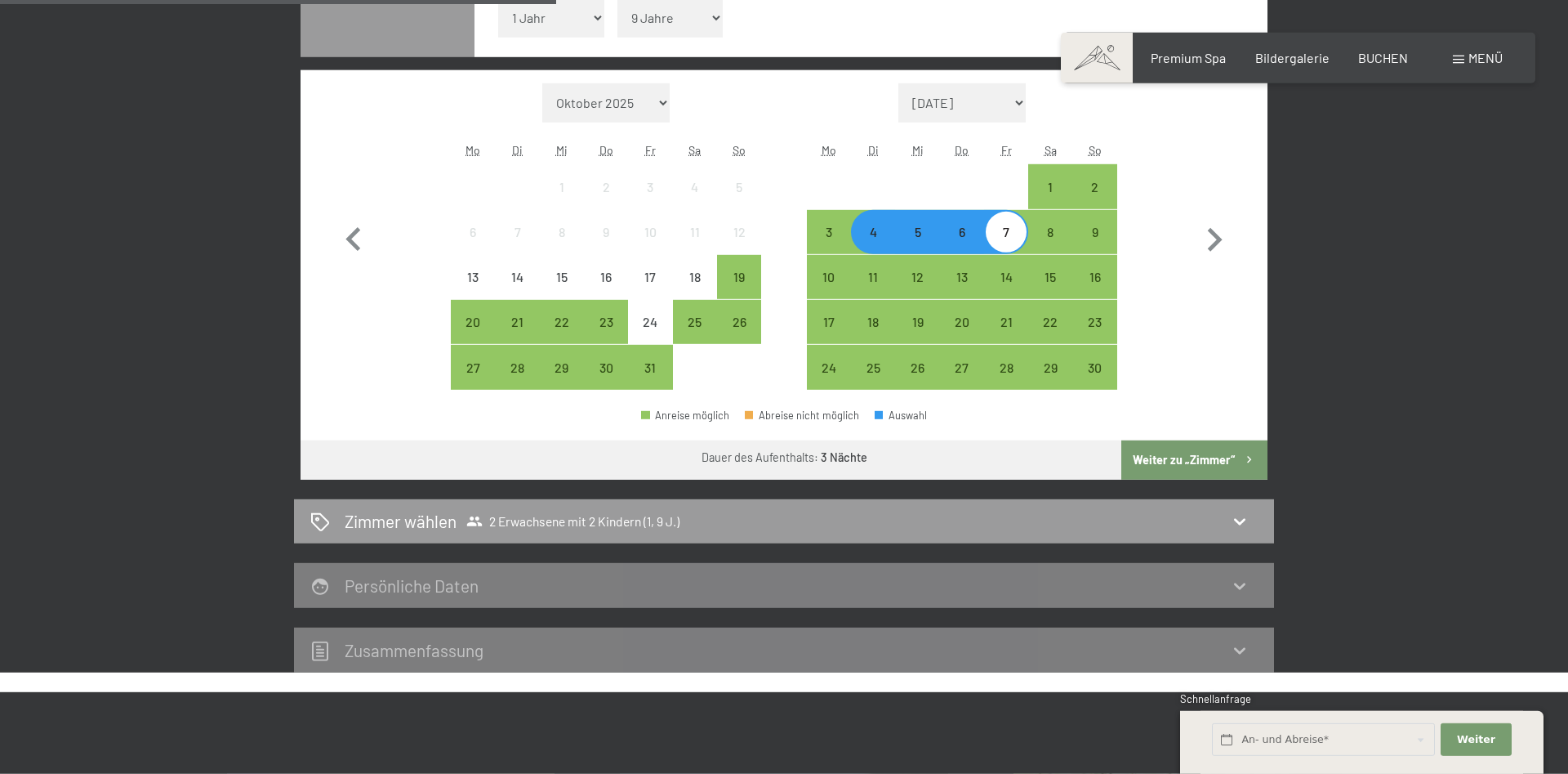
click at [1202, 464] on button "Weiter zu „Zimmer“" at bounding box center [1194, 460] width 146 height 40
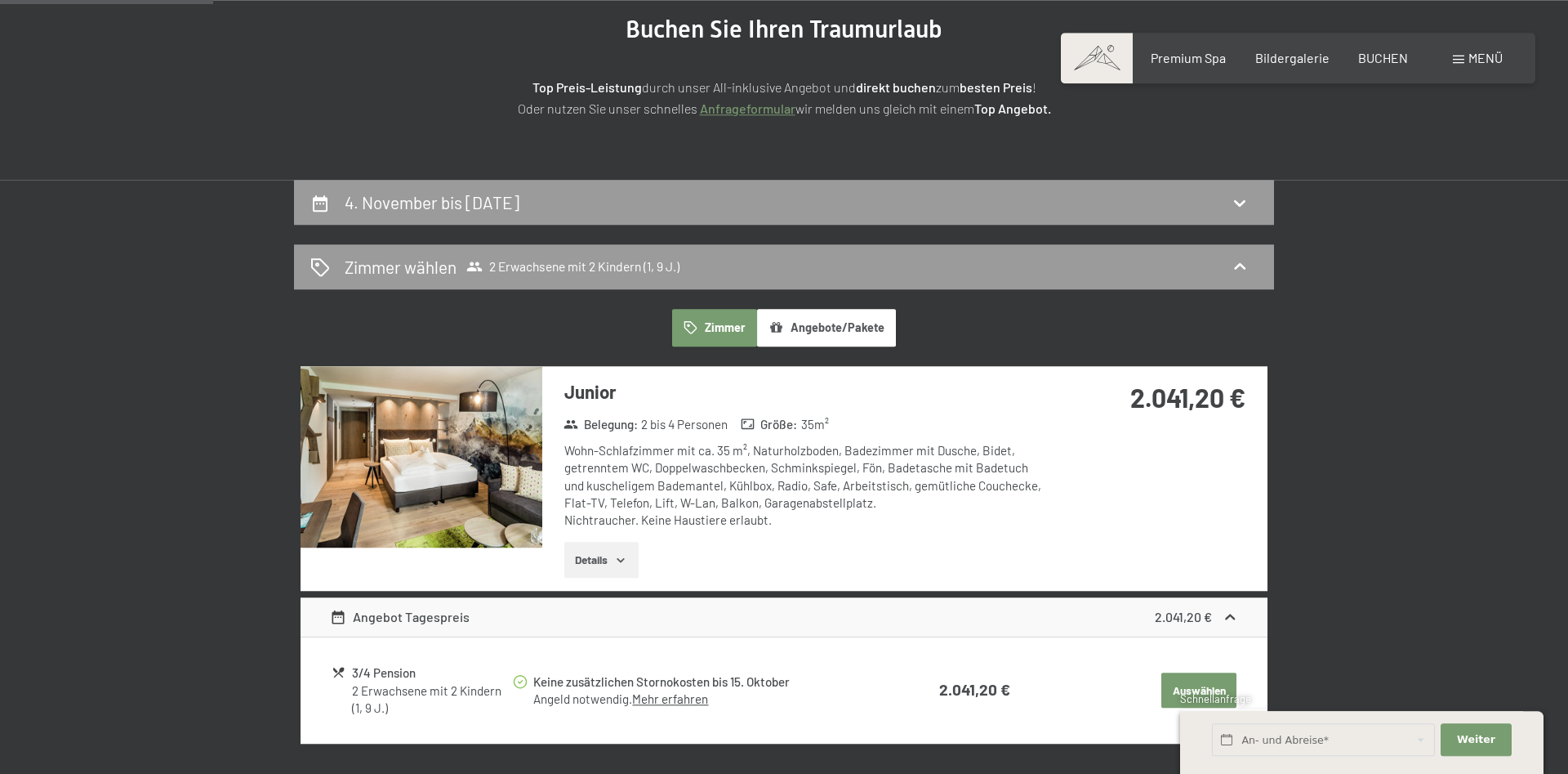
scroll to position [333, 0]
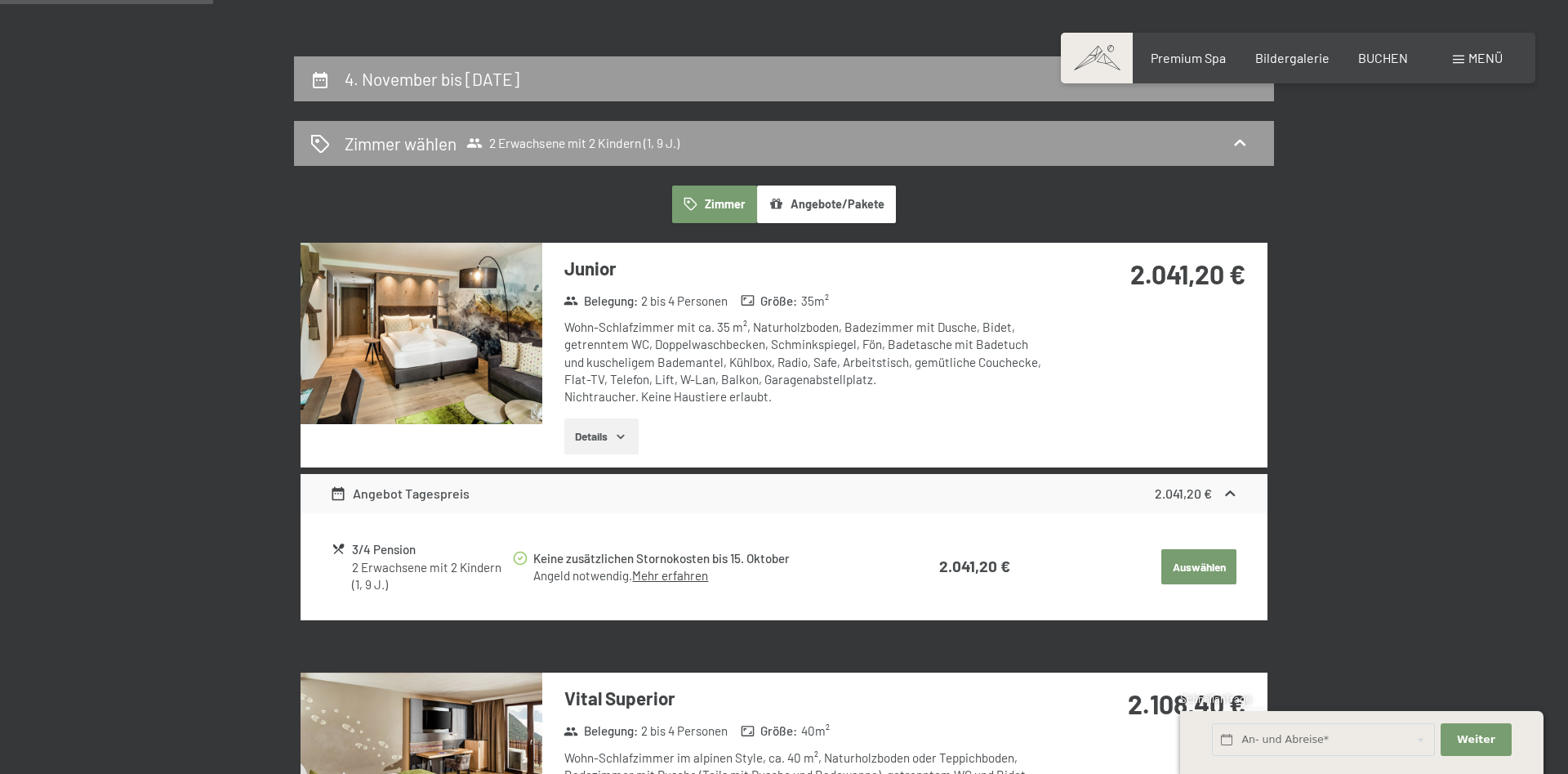
click at [432, 384] on img at bounding box center [421, 332] width 241 height 181
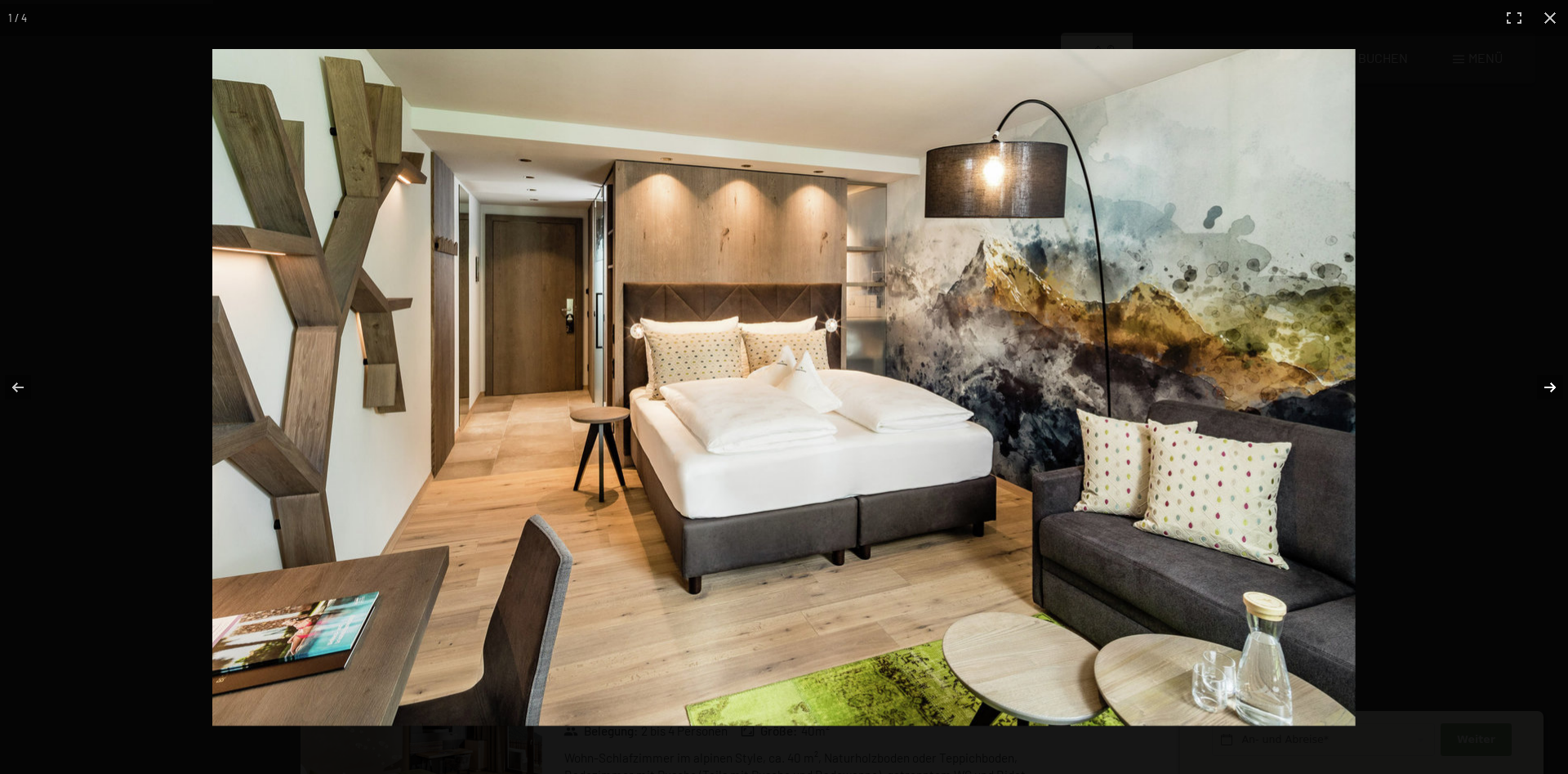
click at [1548, 382] on button "button" at bounding box center [1539, 387] width 57 height 82
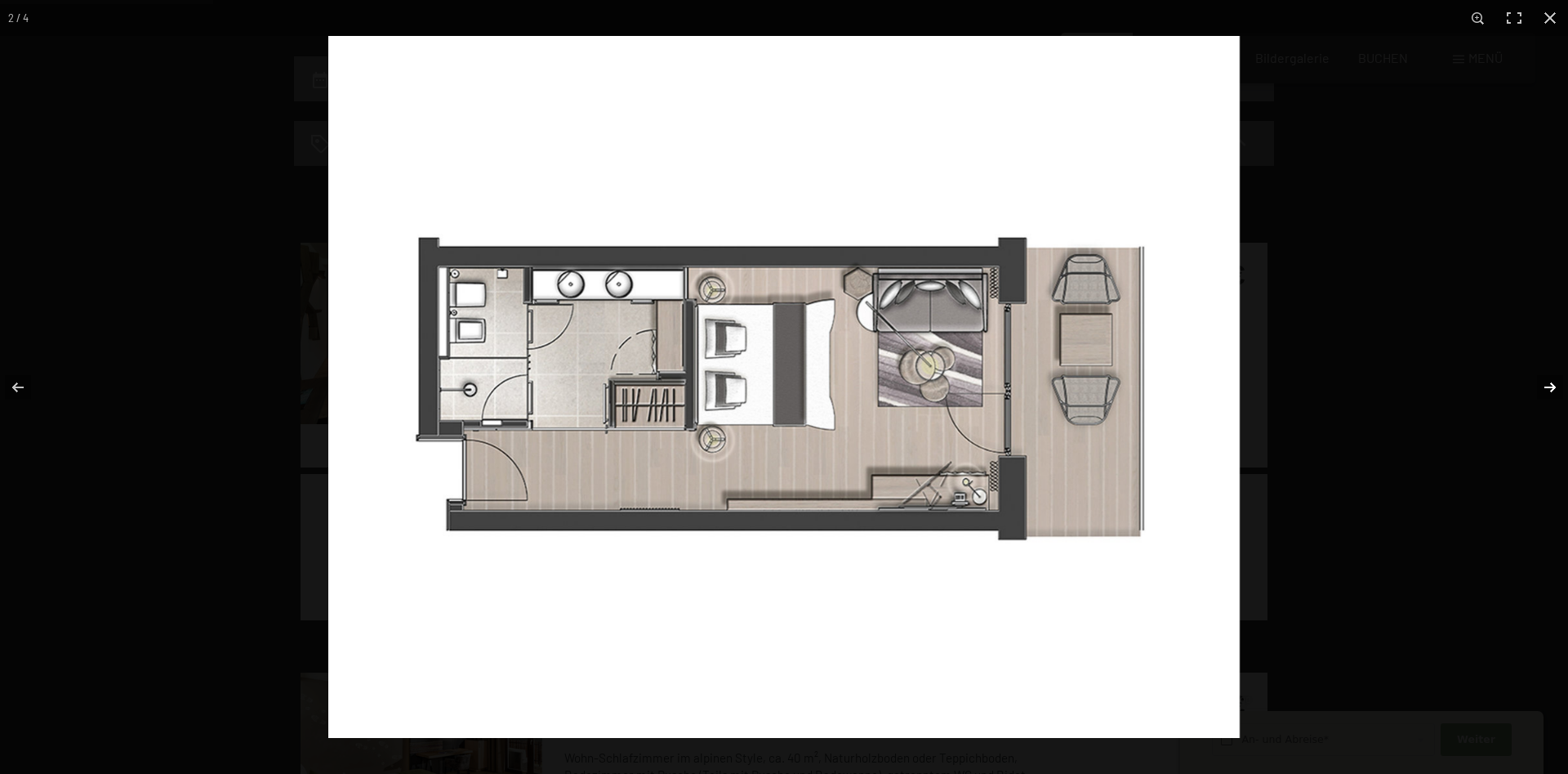
click at [1548, 382] on button "button" at bounding box center [1539, 387] width 57 height 82
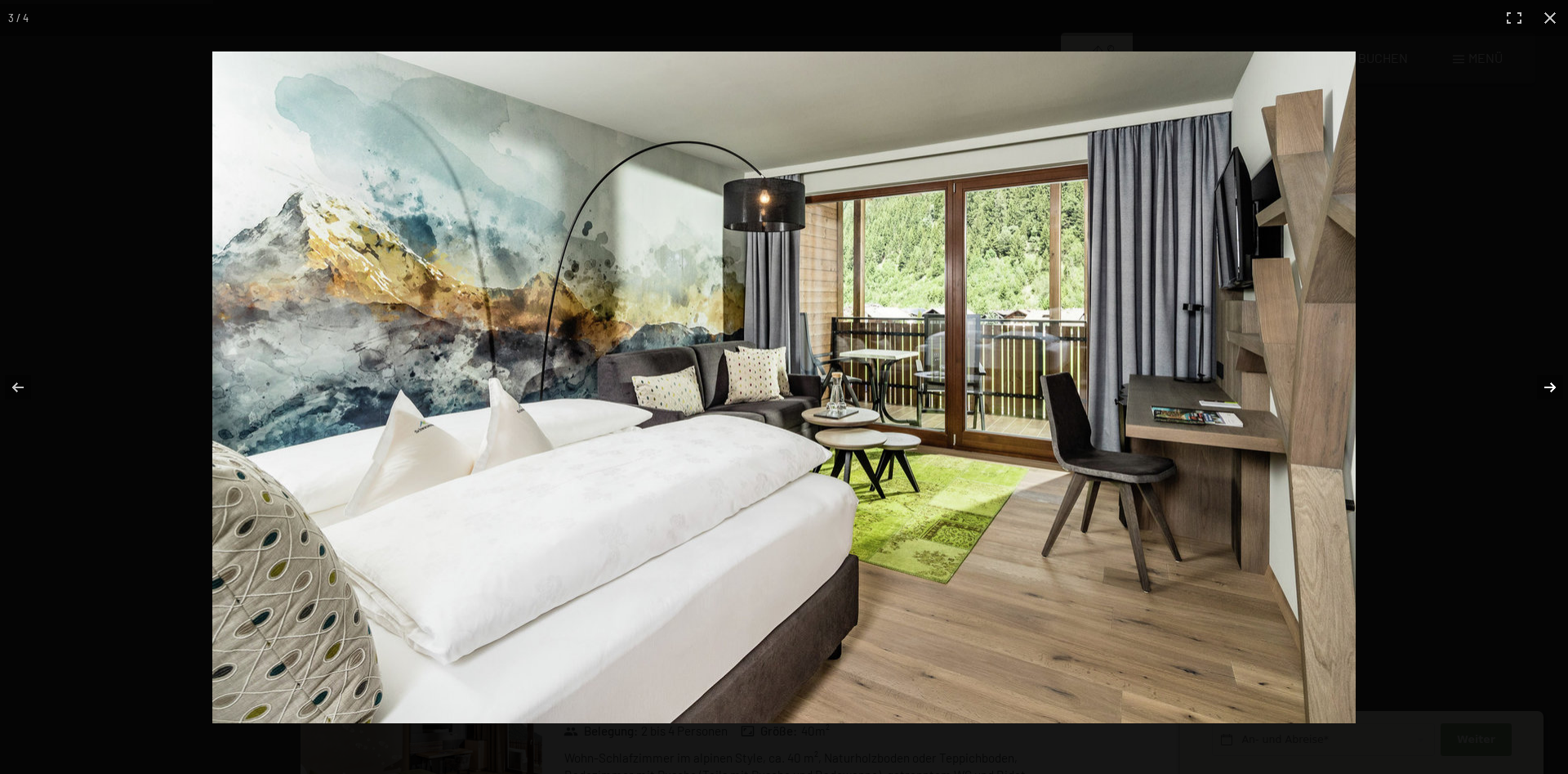
click at [1548, 382] on button "button" at bounding box center [1539, 387] width 57 height 82
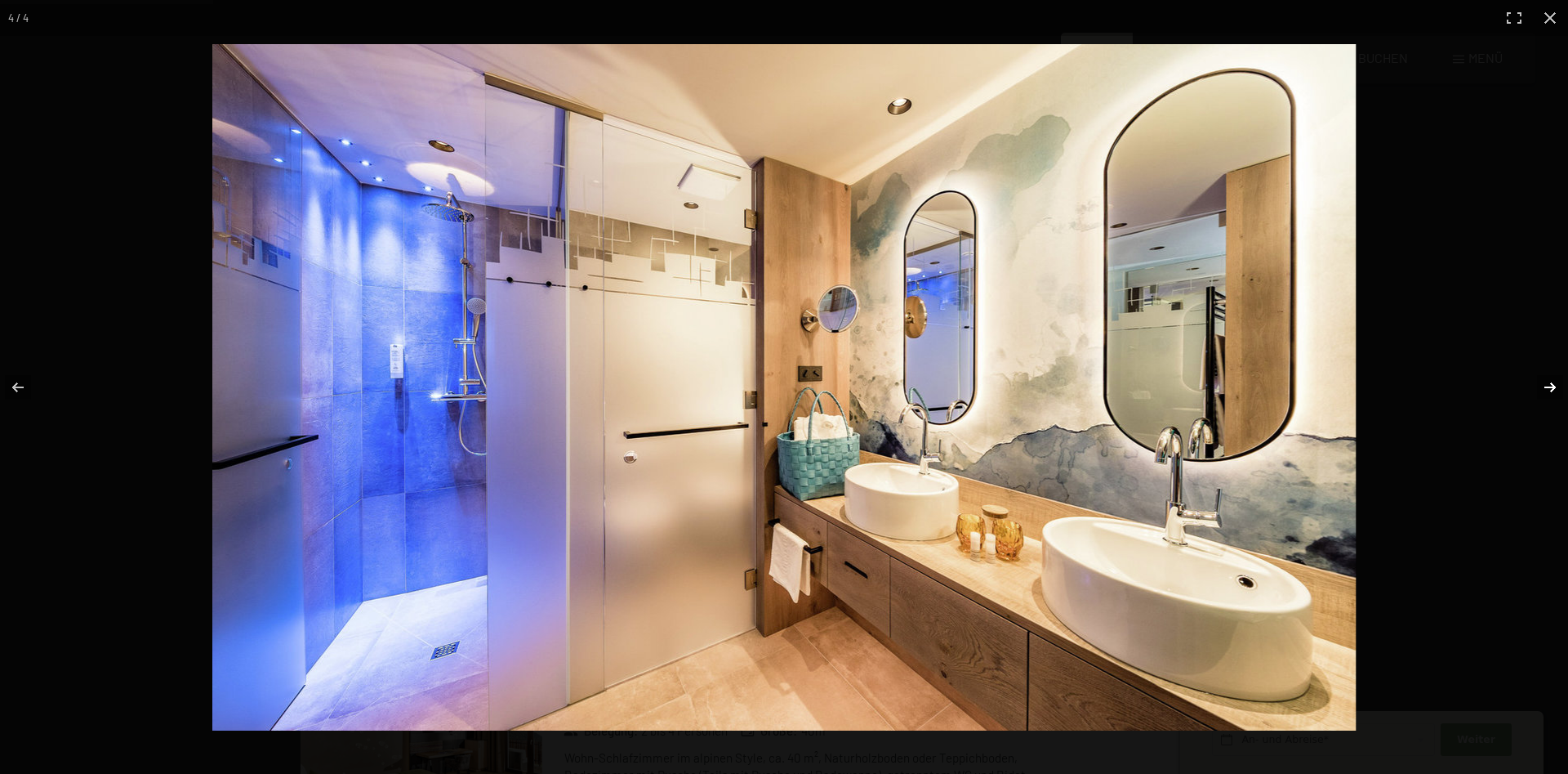
click at [1548, 382] on button "button" at bounding box center [1539, 387] width 57 height 82
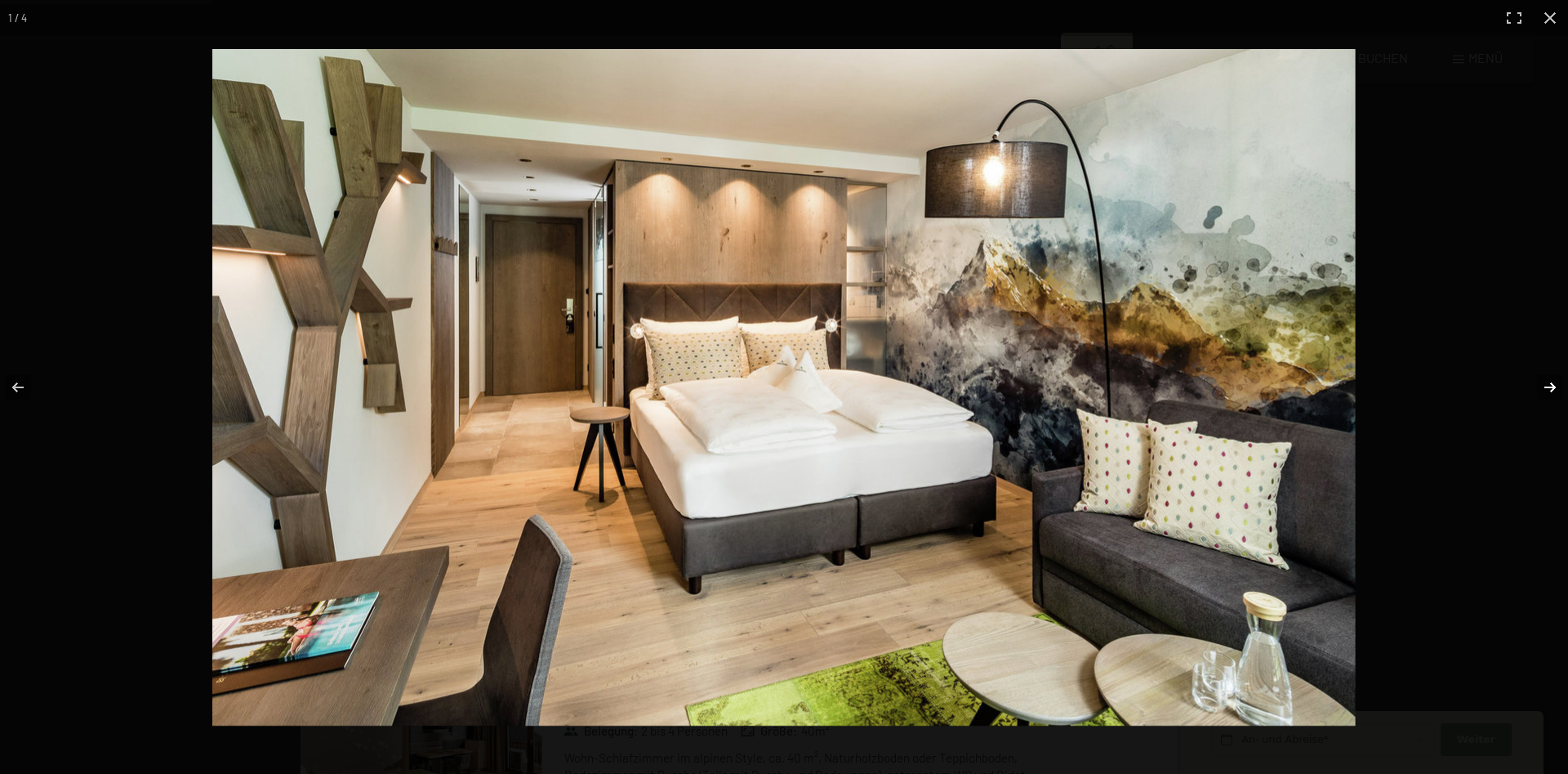
click at [1548, 382] on button "button" at bounding box center [1539, 387] width 57 height 82
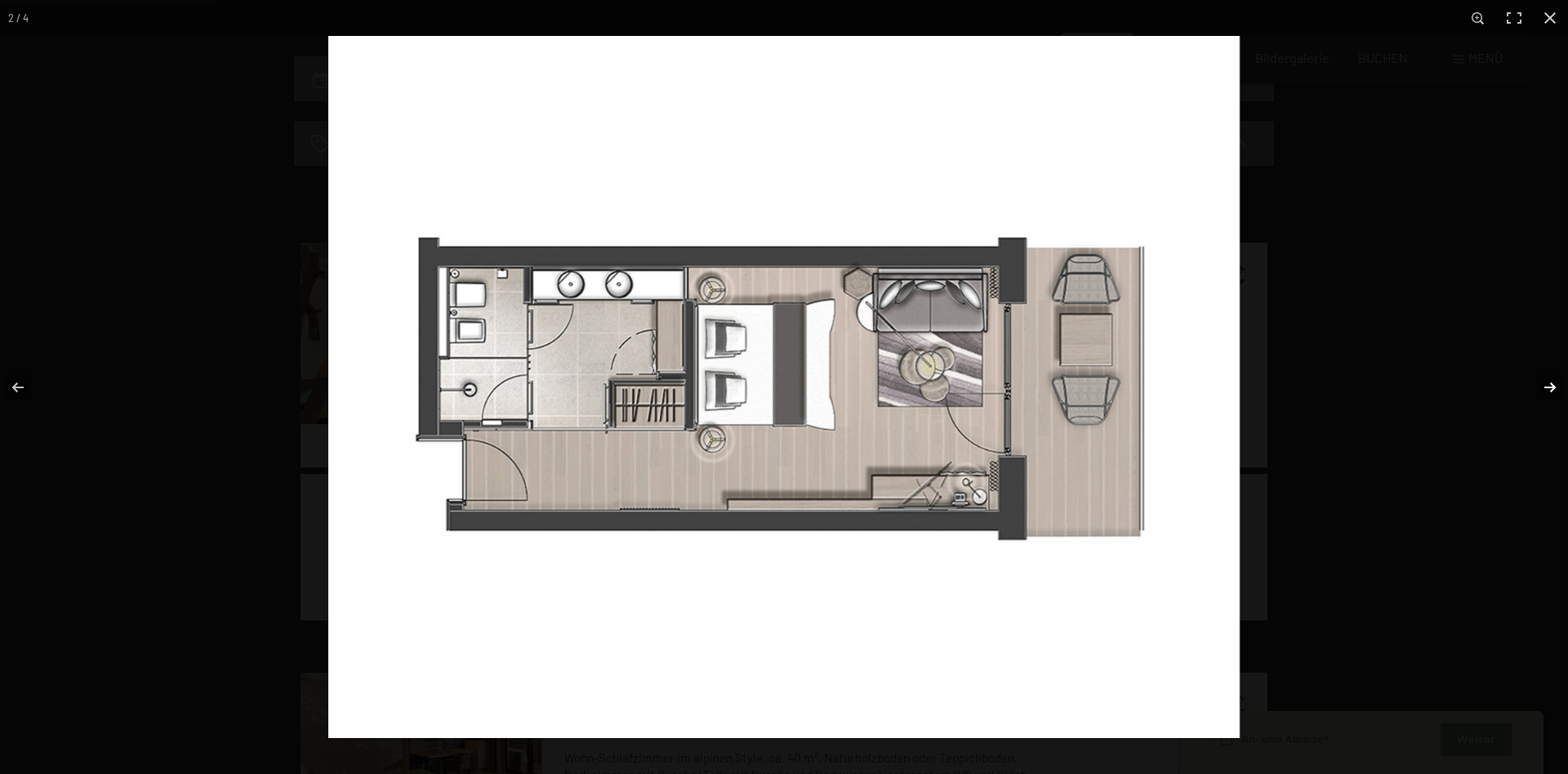
click at [1548, 382] on button "button" at bounding box center [1539, 387] width 57 height 82
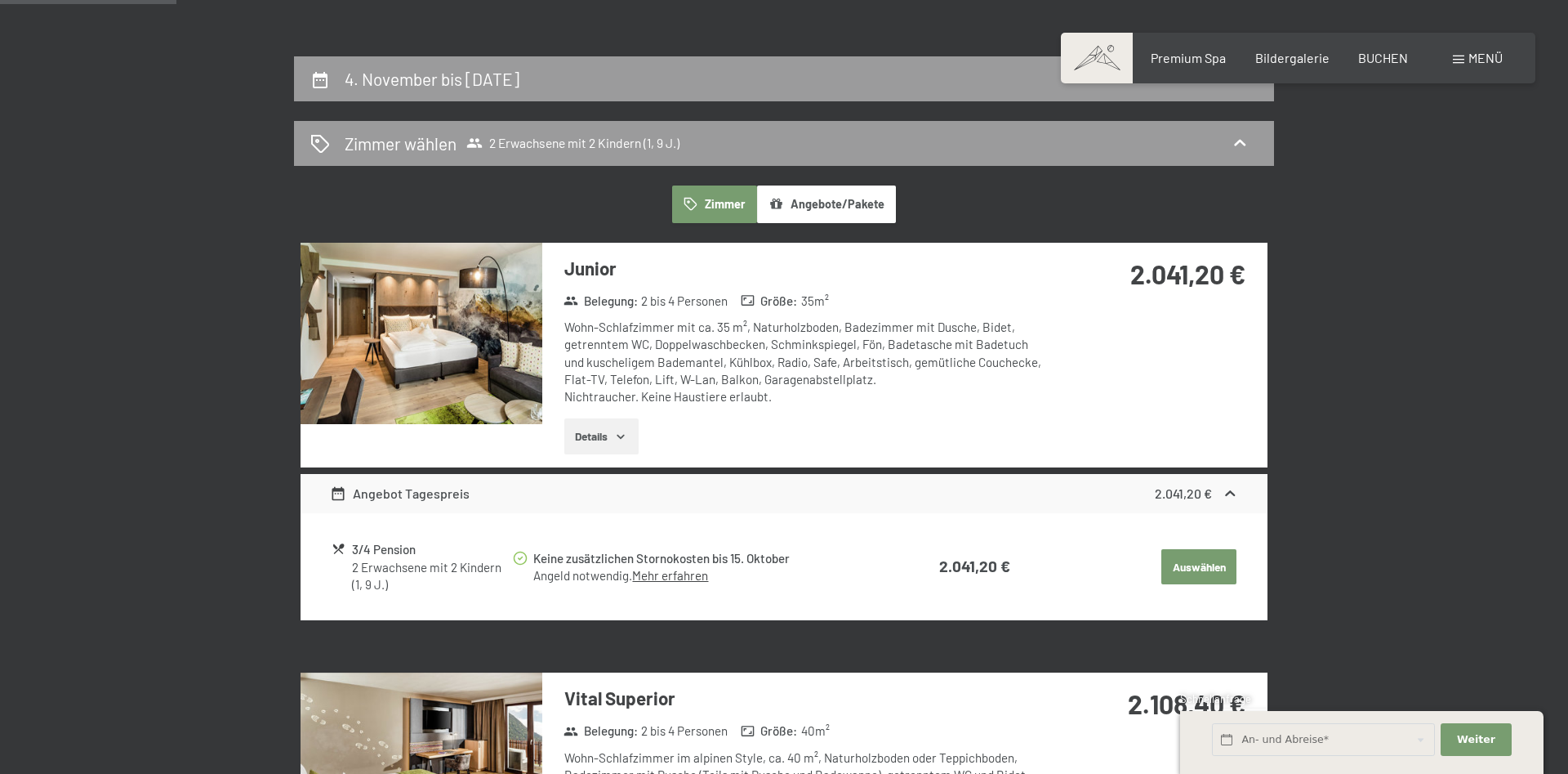
scroll to position [0, 0]
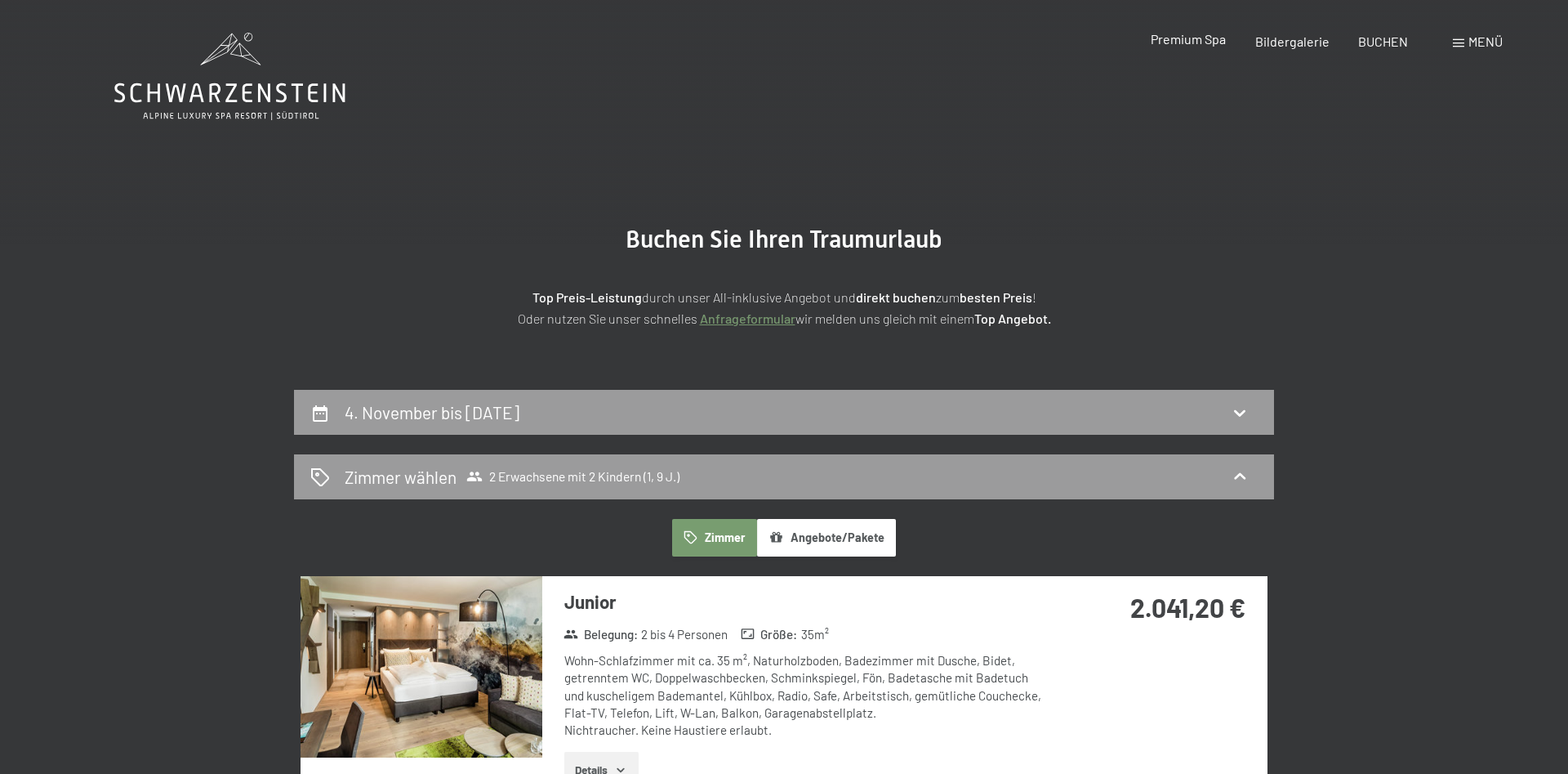
click at [1204, 42] on span "Premium Spa" at bounding box center [1188, 38] width 75 height 15
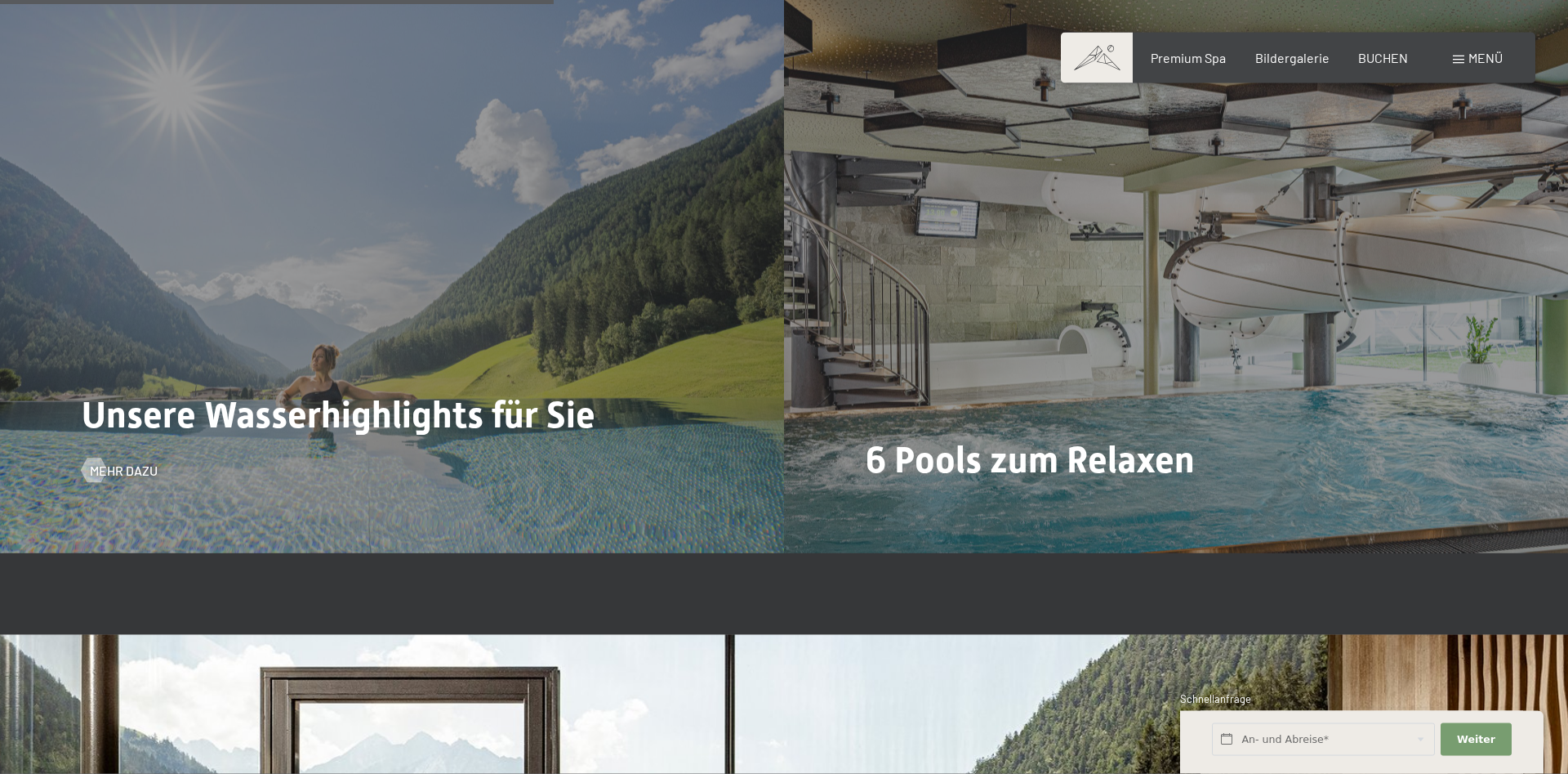
scroll to position [4418, 0]
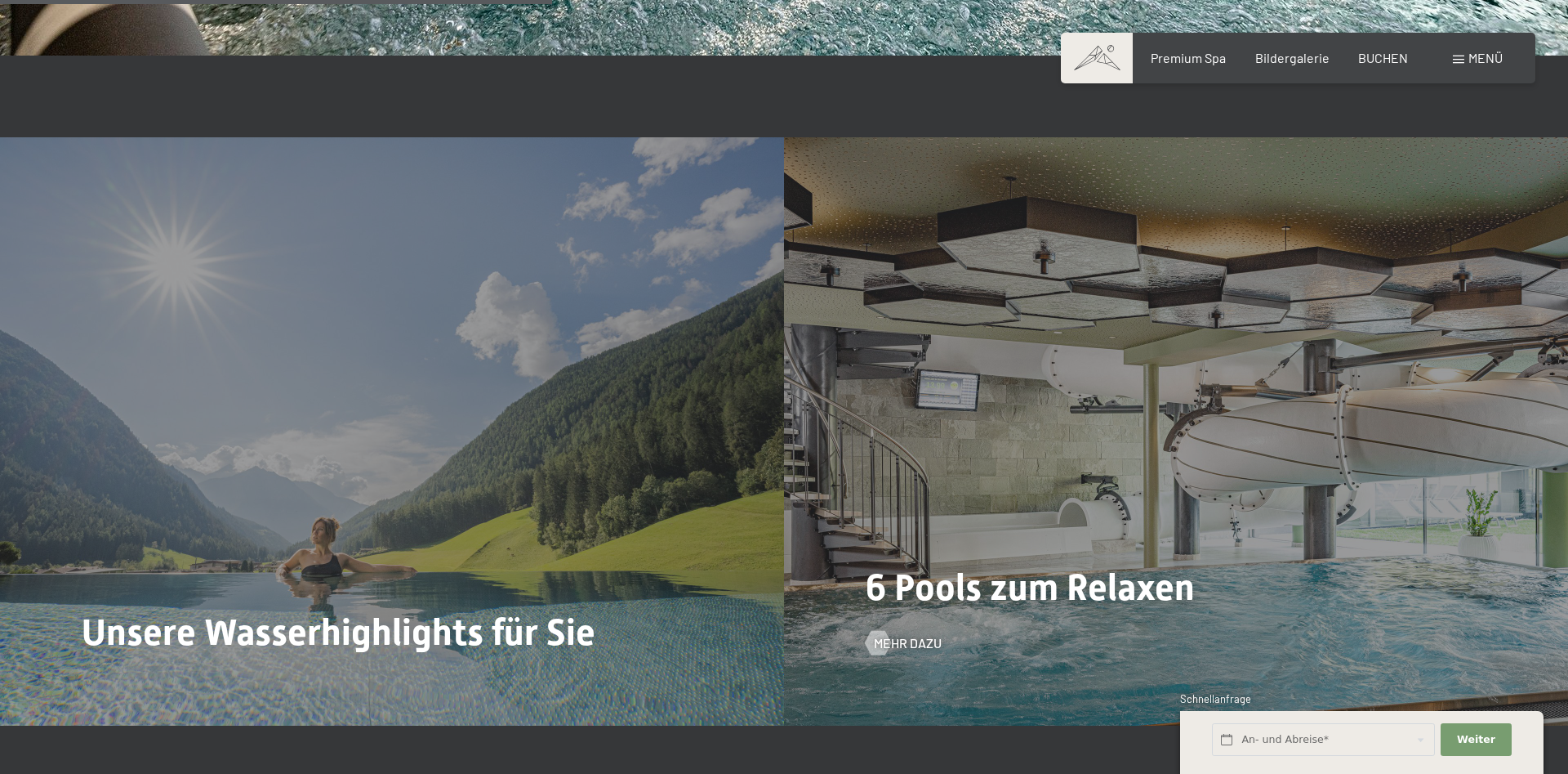
click at [1160, 365] on div "6 Pools zum Relaxen Mehr dazu" at bounding box center [1176, 431] width 784 height 588
click at [892, 634] on span "Mehr dazu" at bounding box center [924, 643] width 68 height 18
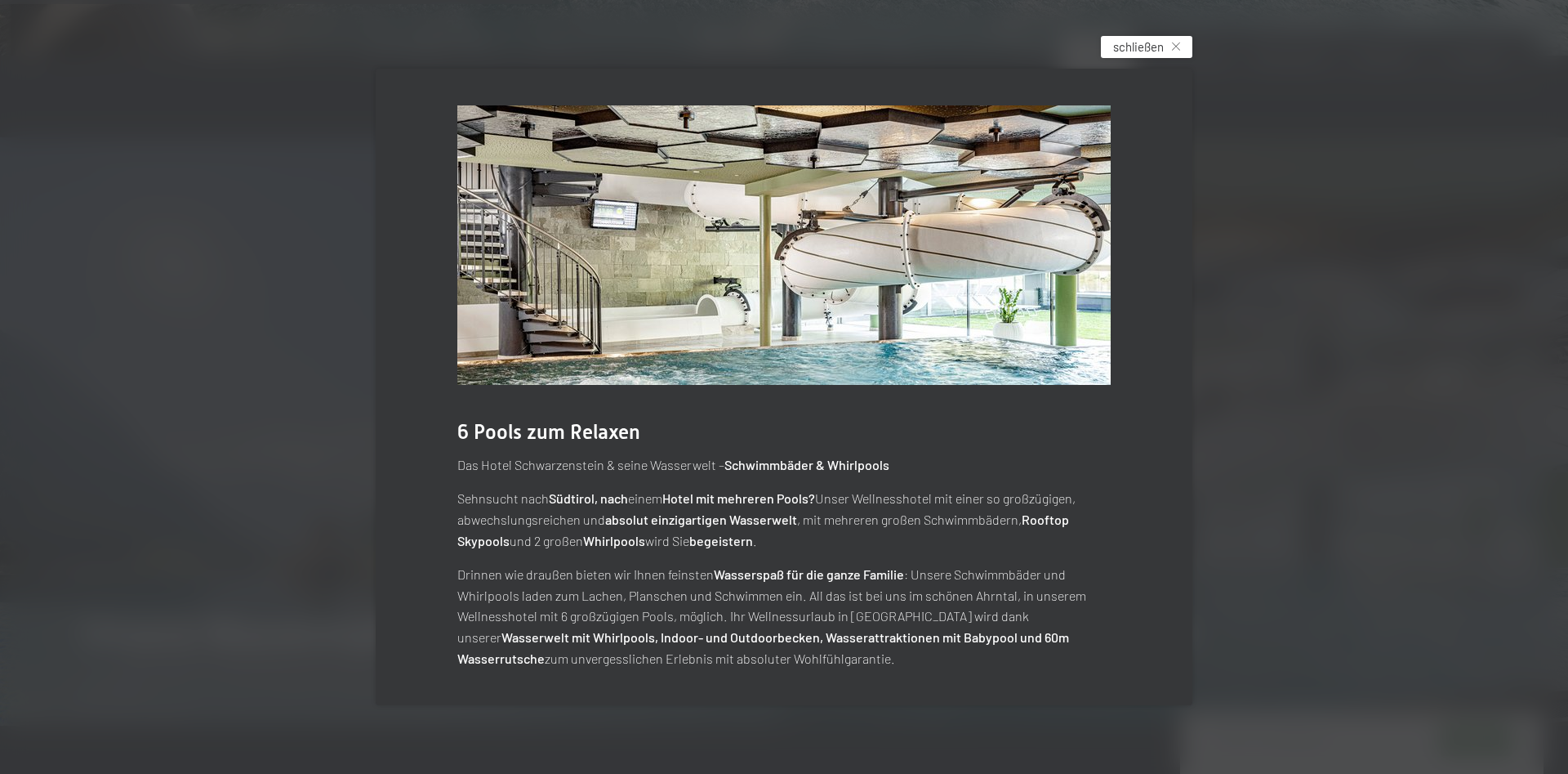
click at [1139, 48] on span "schließen" at bounding box center [1138, 47] width 50 height 17
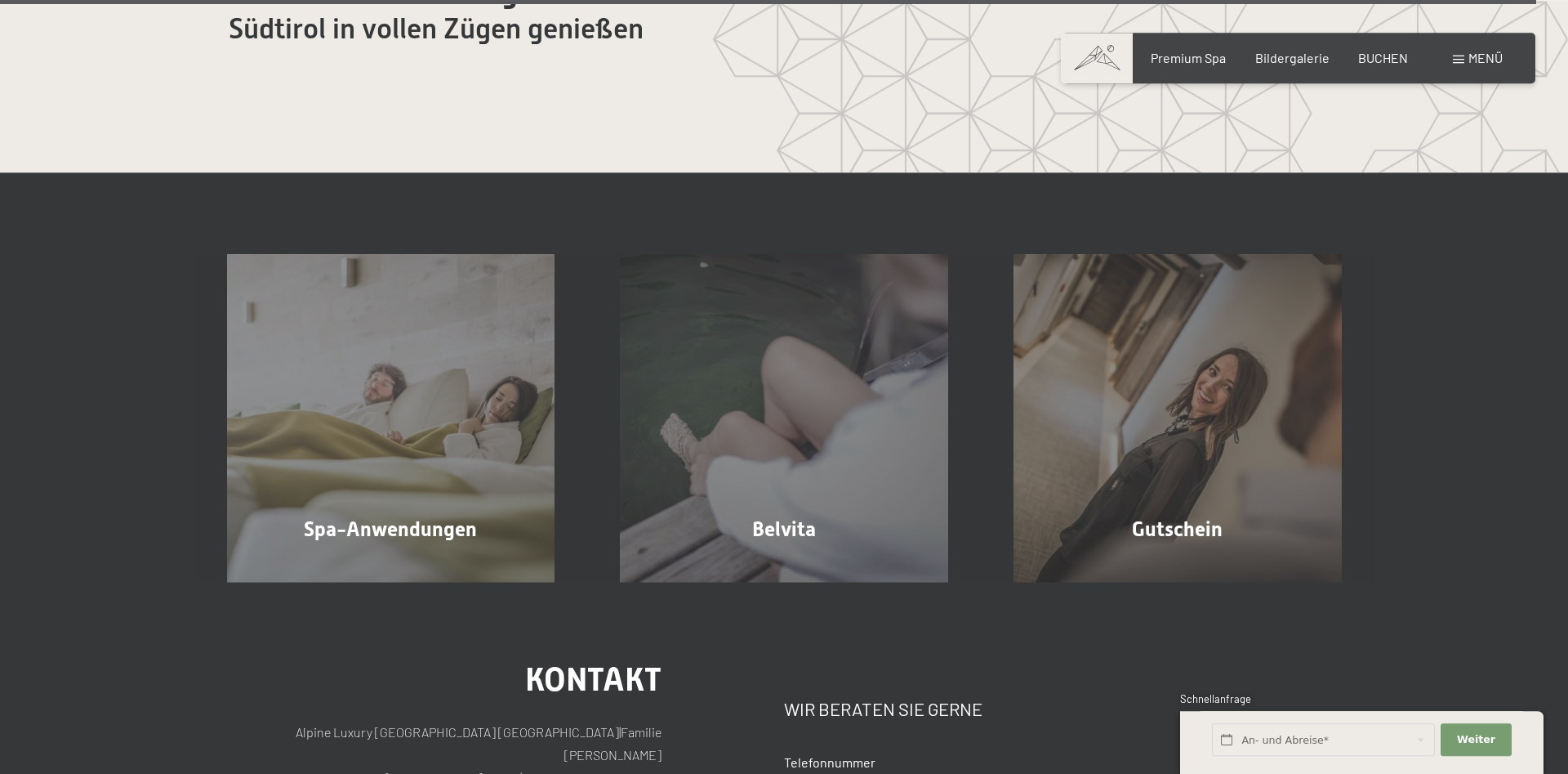
scroll to position [10337, 0]
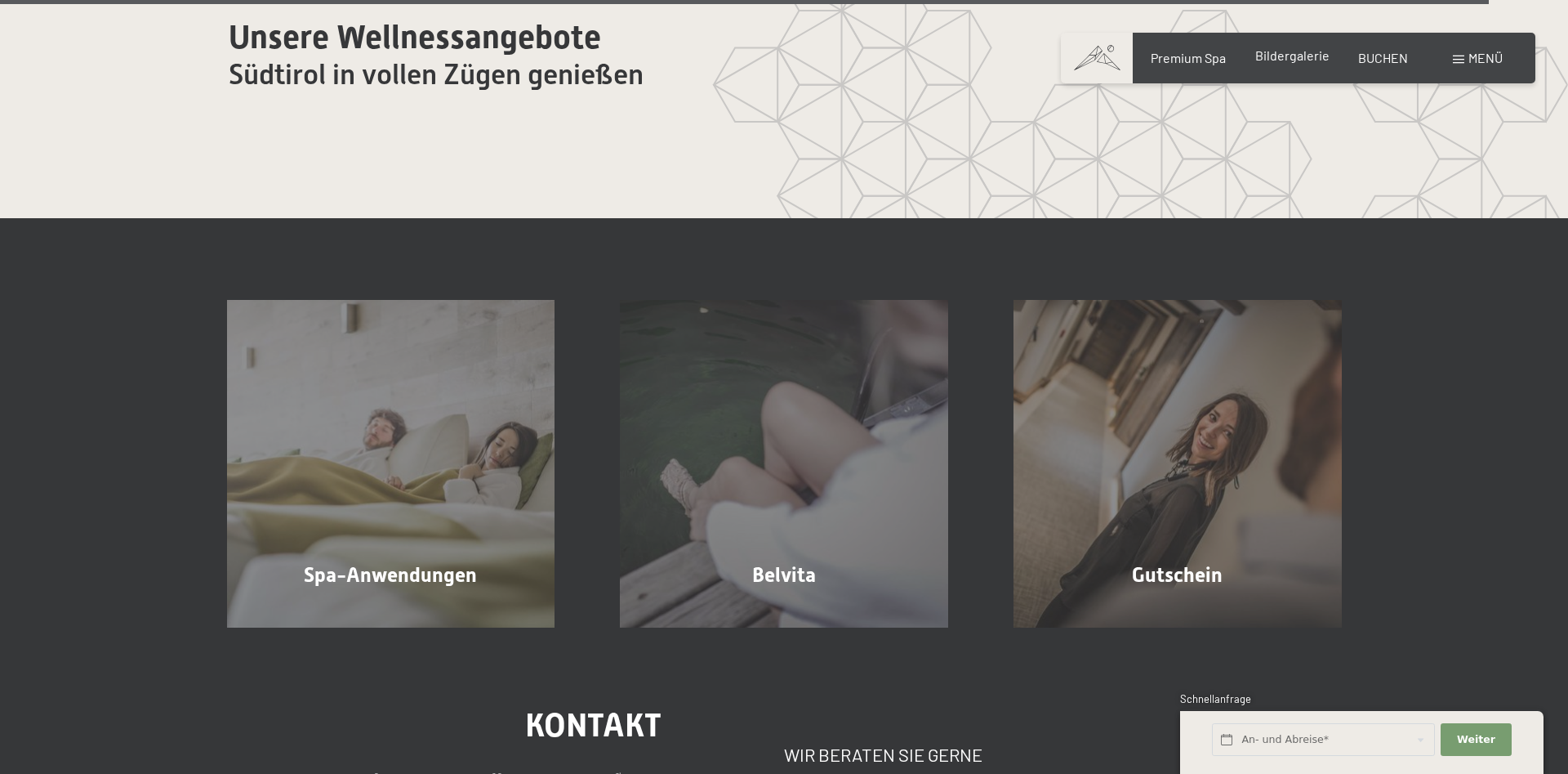
click at [1298, 63] on span "Bildergalerie" at bounding box center [1292, 55] width 75 height 15
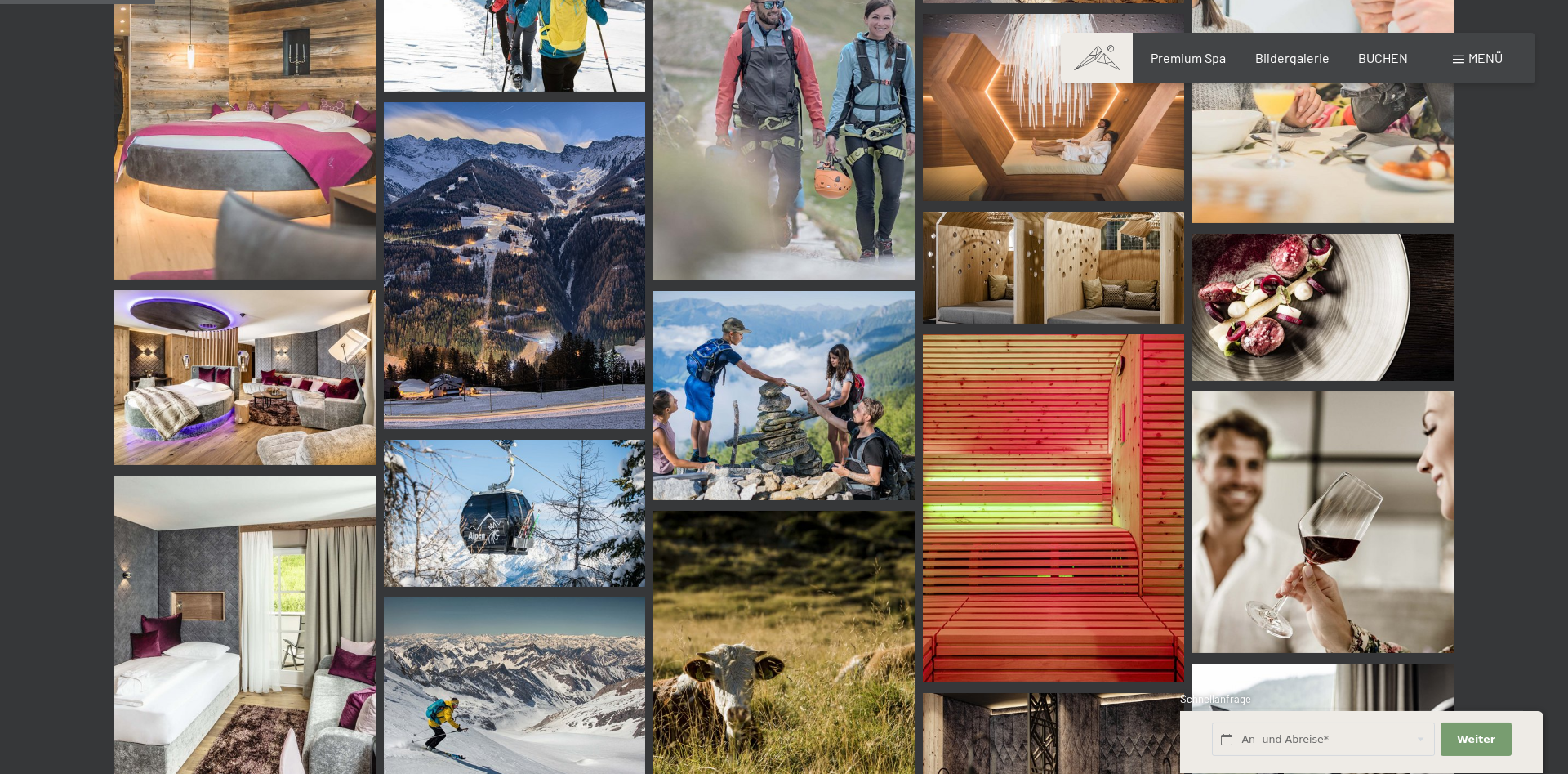
scroll to position [2167, 0]
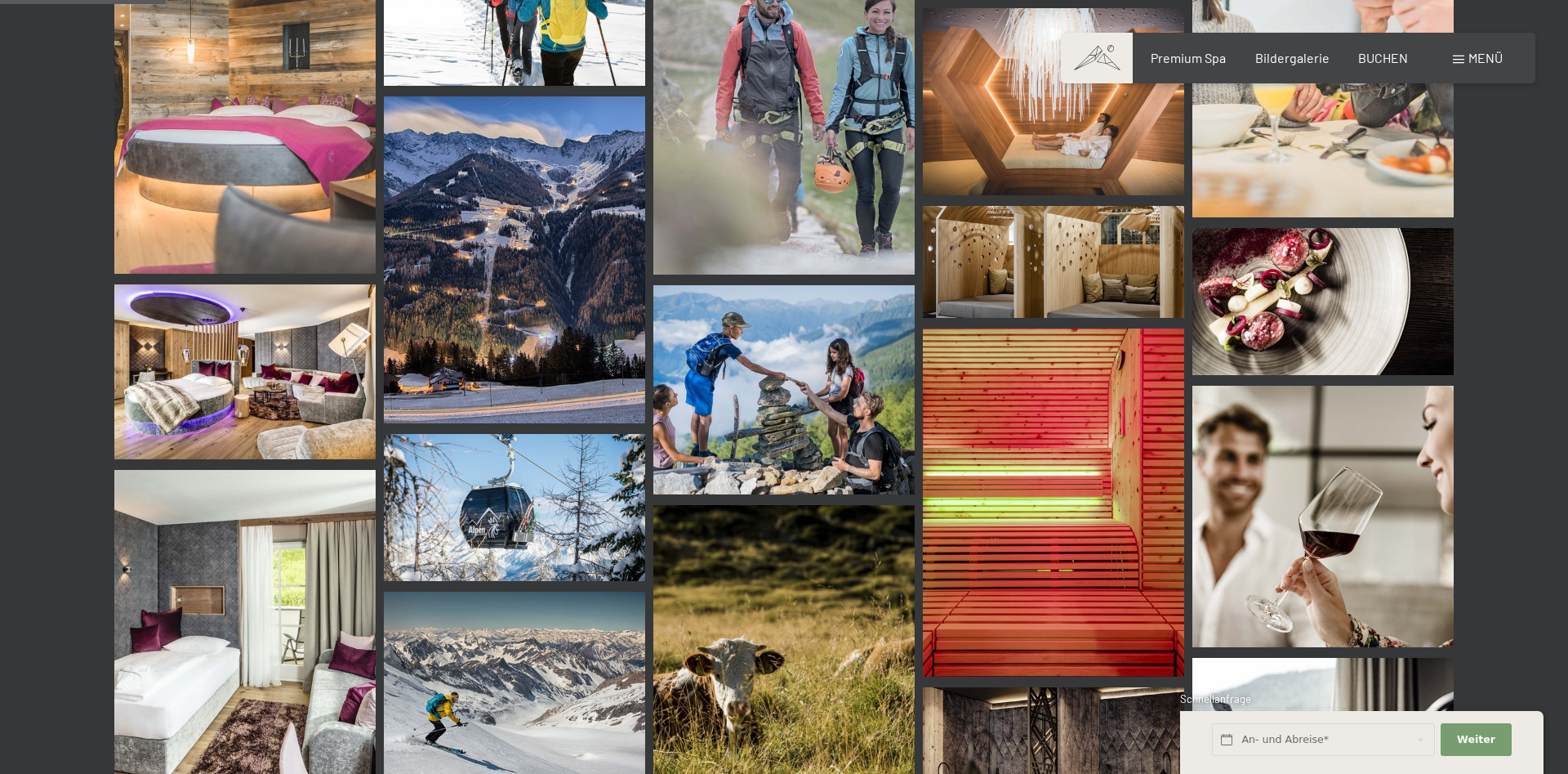
click at [269, 380] on img at bounding box center [245, 371] width 261 height 174
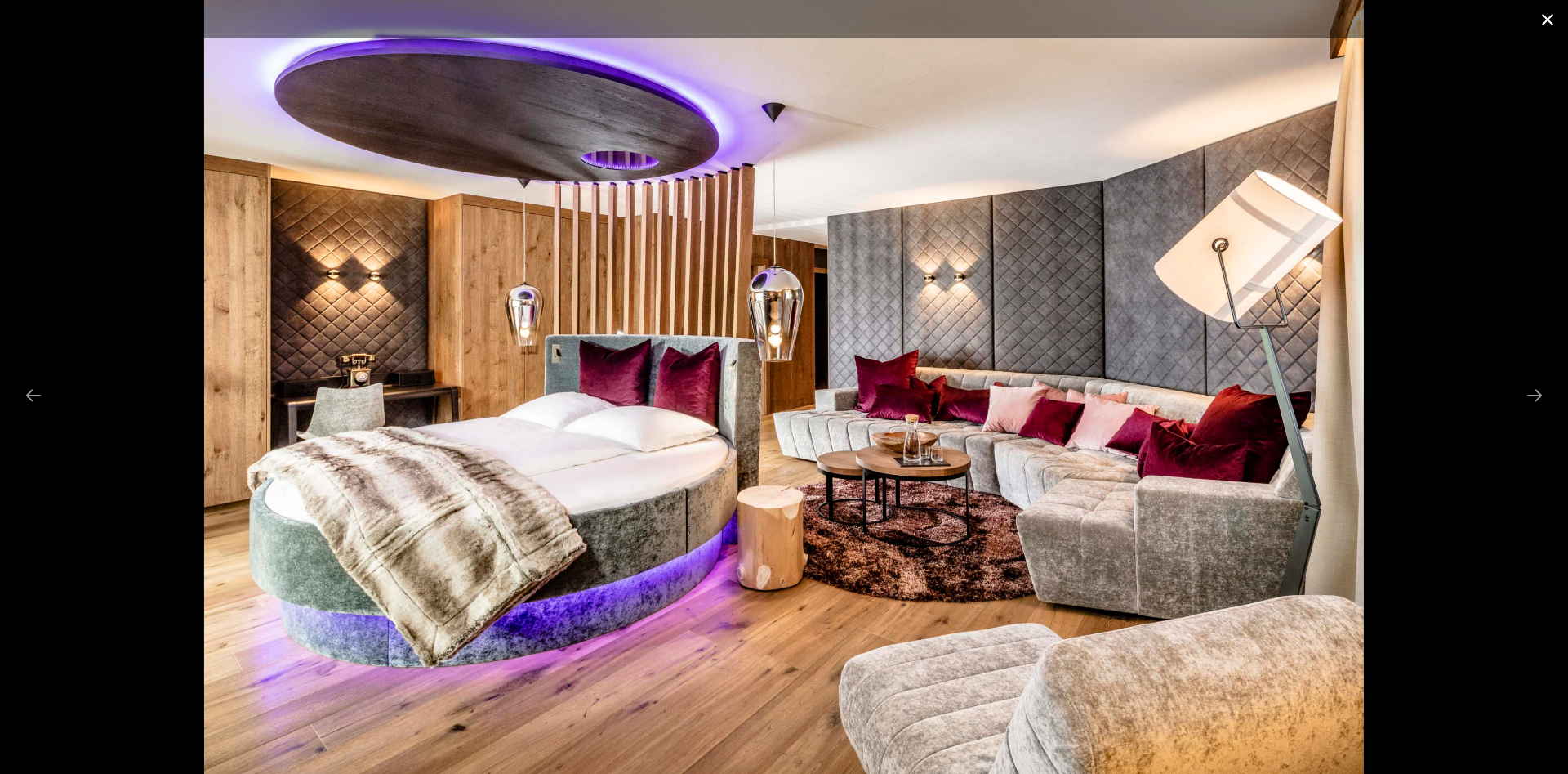
click at [1538, 15] on button "Close gallery" at bounding box center [1547, 19] width 41 height 39
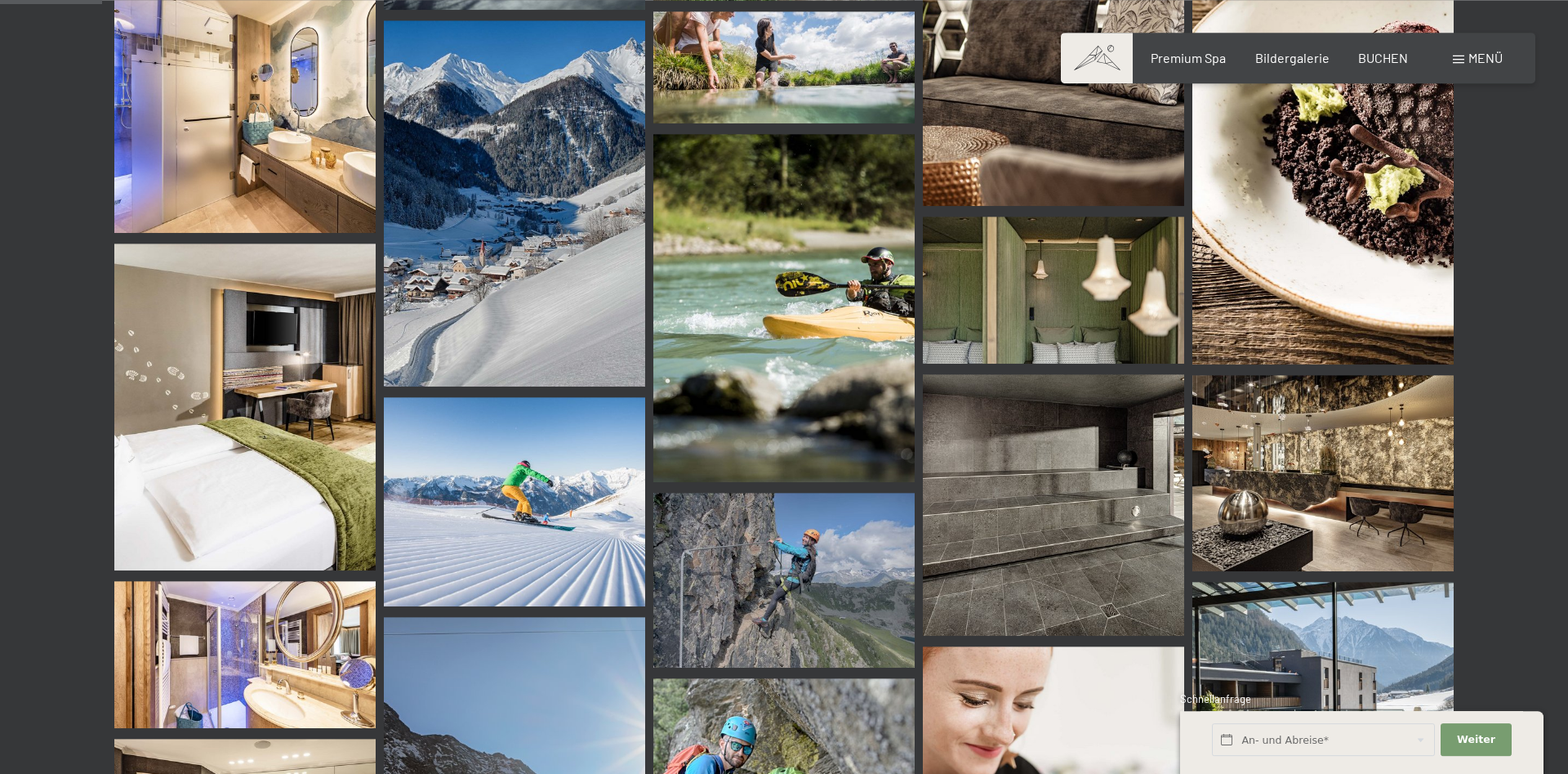
scroll to position [751, 0]
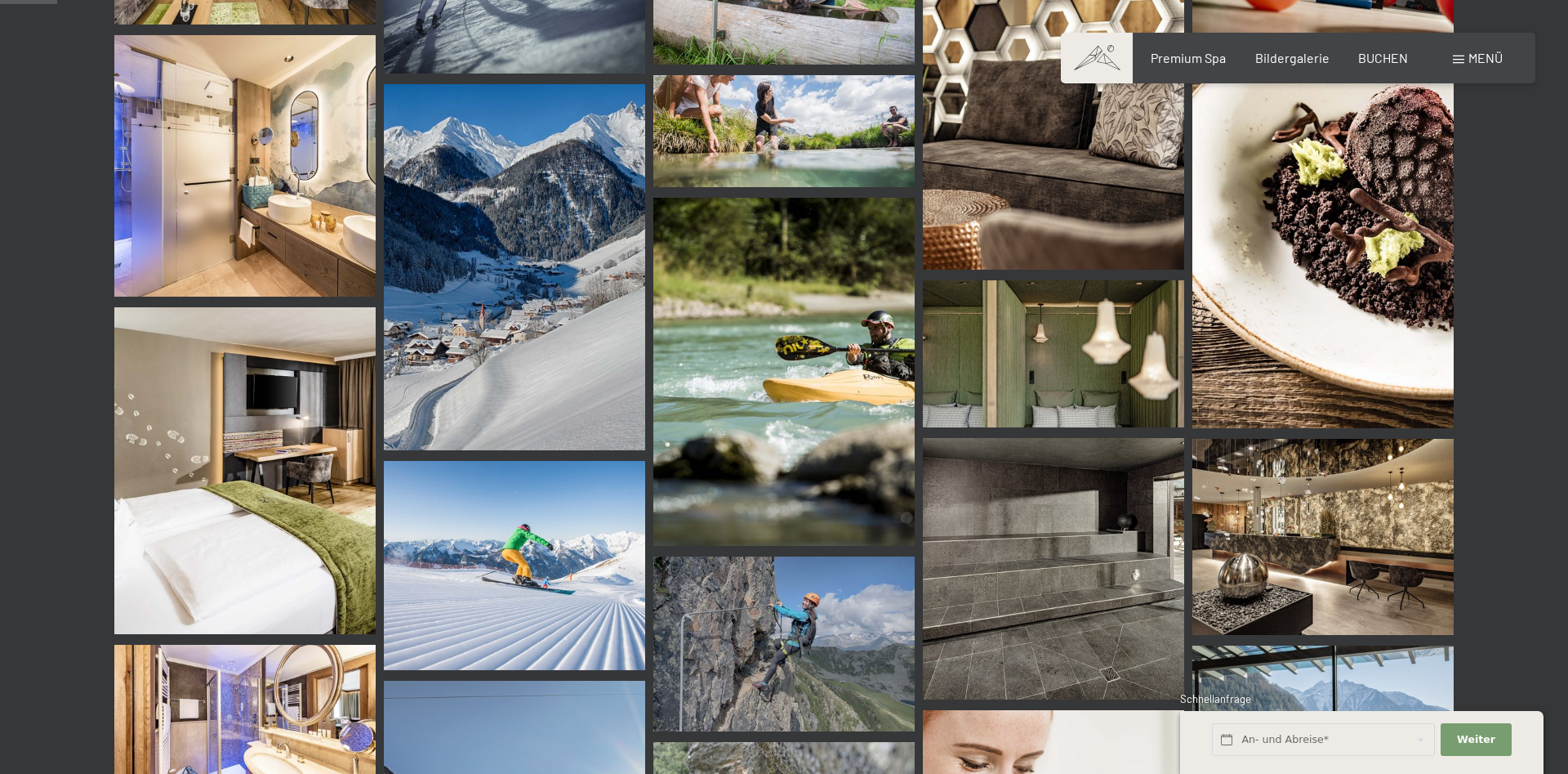
click at [1181, 67] on div "Buchen Anfragen Premium Spa Bildergalerie BUCHEN Menü DE IT EN Gutschein Bilder…" at bounding box center [1298, 58] width 409 height 18
click at [1183, 59] on span "Premium Spa" at bounding box center [1188, 55] width 75 height 15
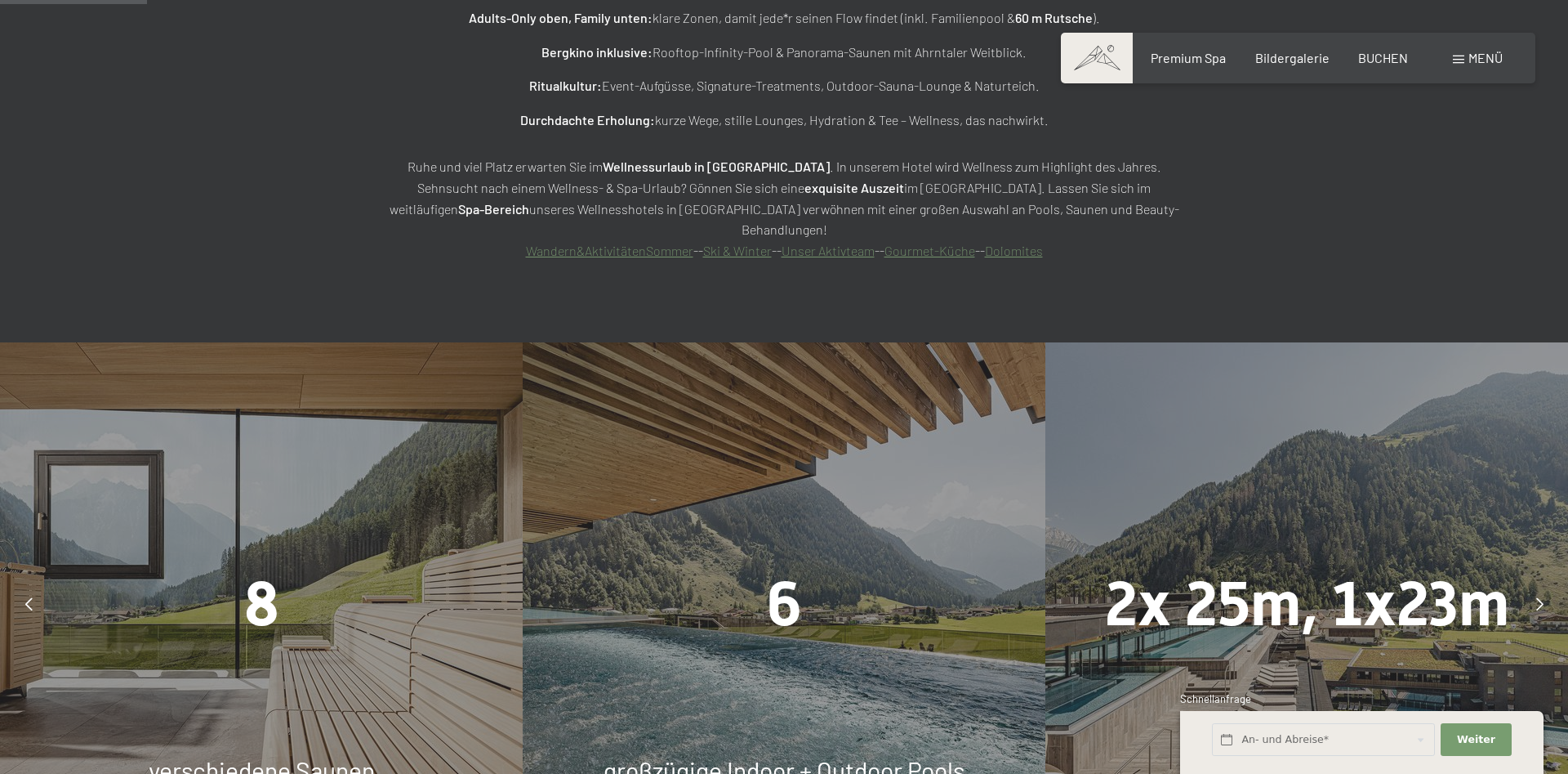
scroll to position [833, 0]
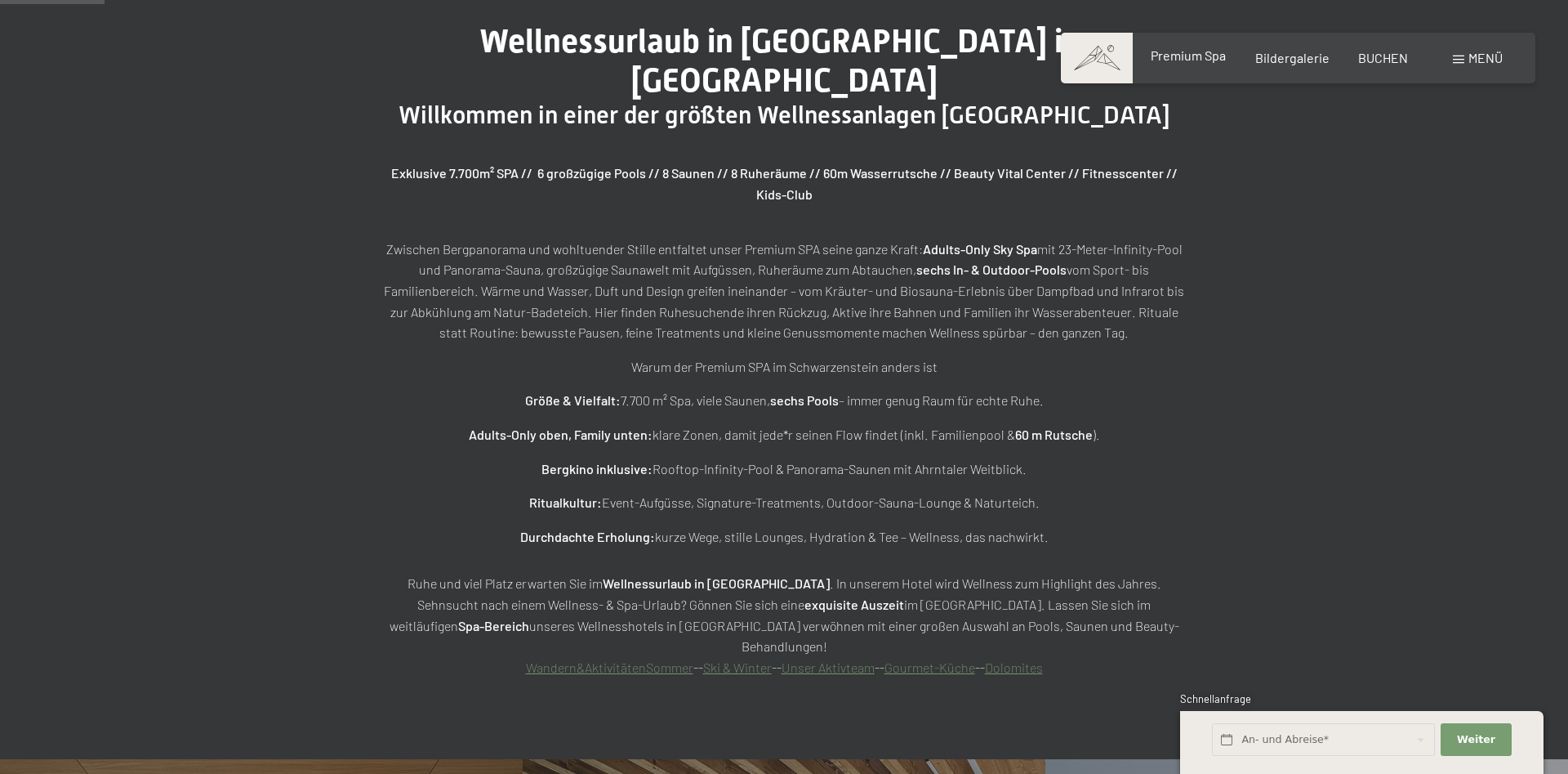
click at [1191, 55] on span "Premium Spa" at bounding box center [1188, 55] width 75 height 15
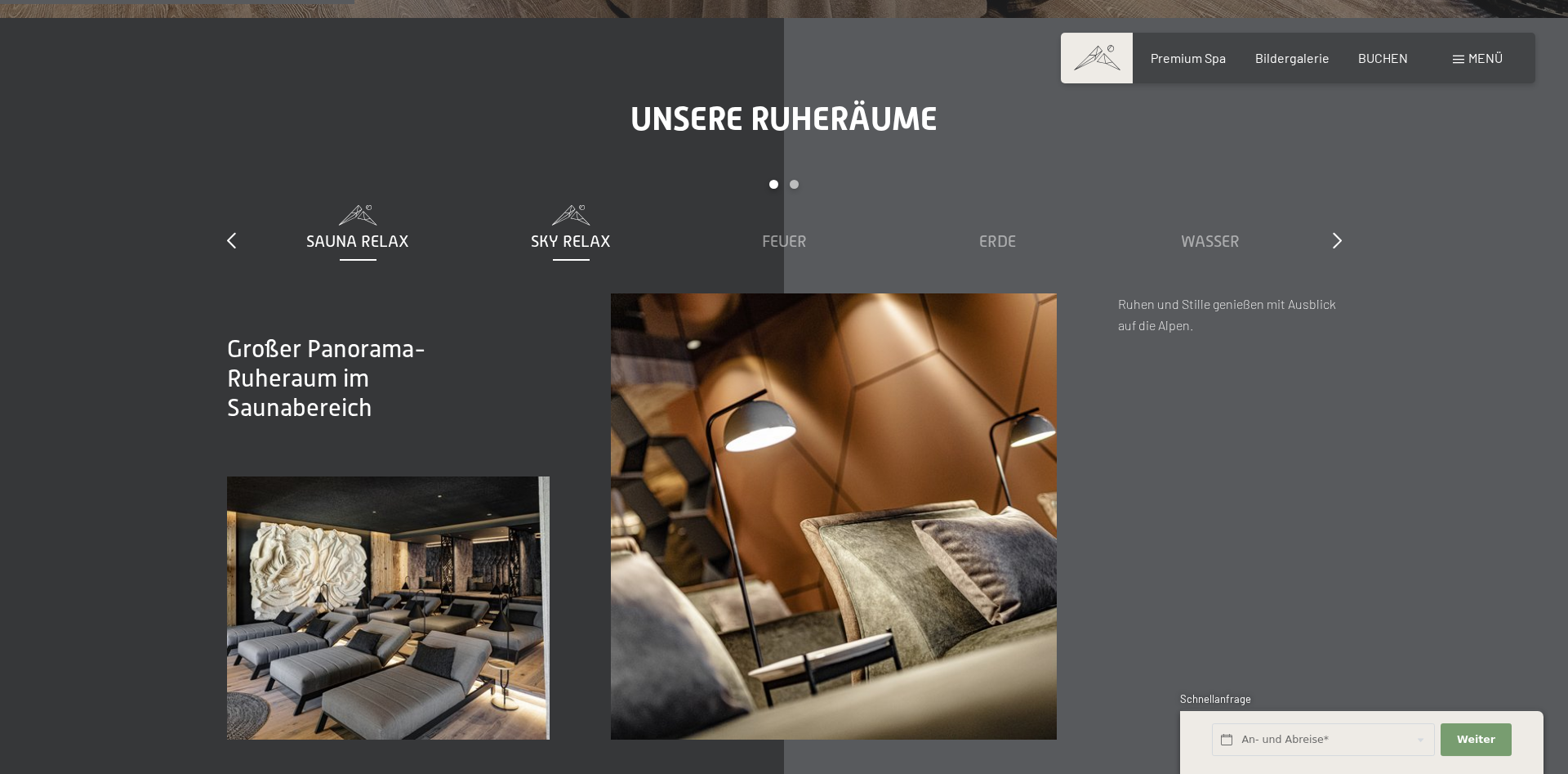
scroll to position [2834, 0]
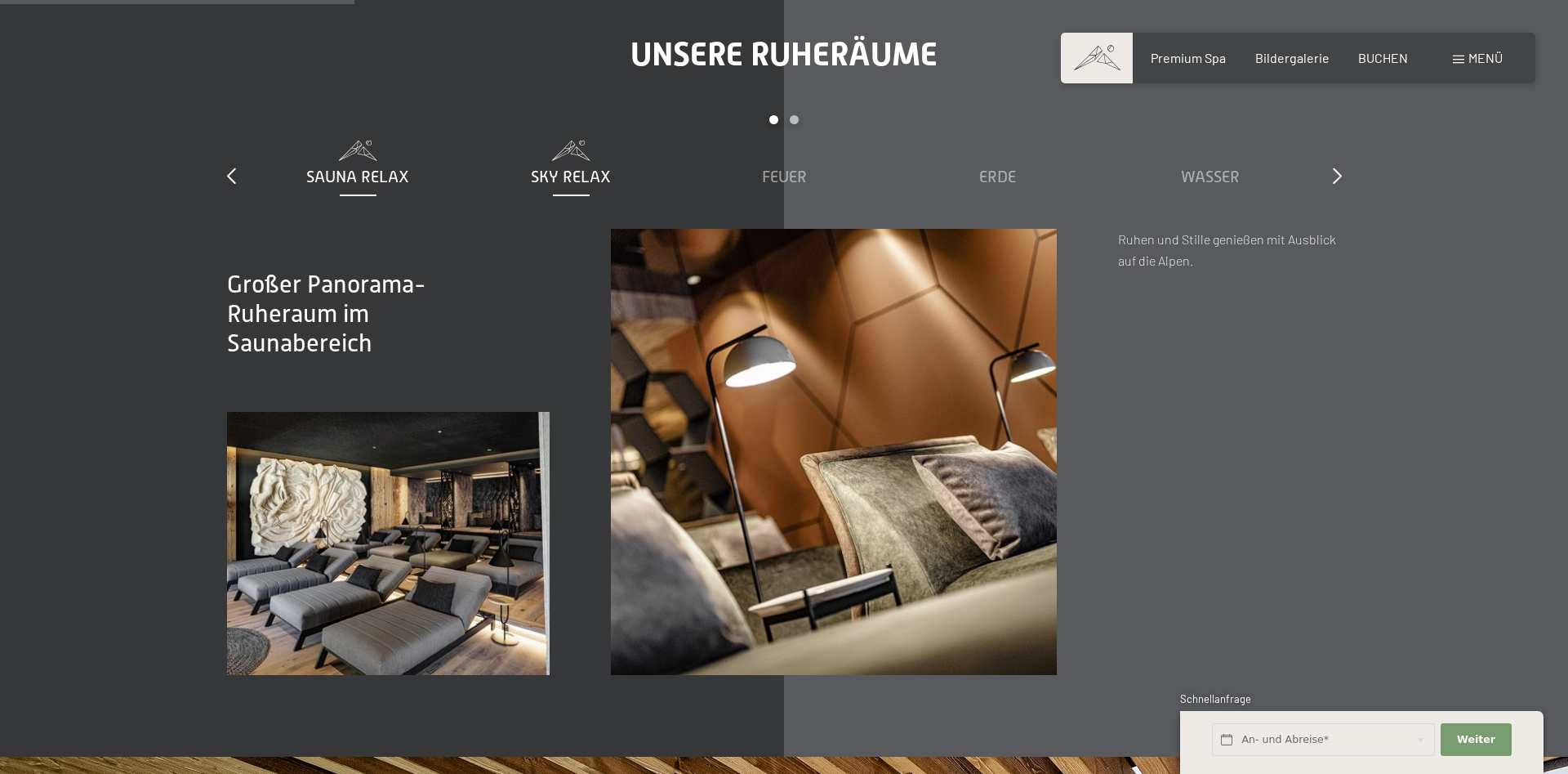
click at [566, 168] on span "Sky Relax" at bounding box center [571, 177] width 80 height 18
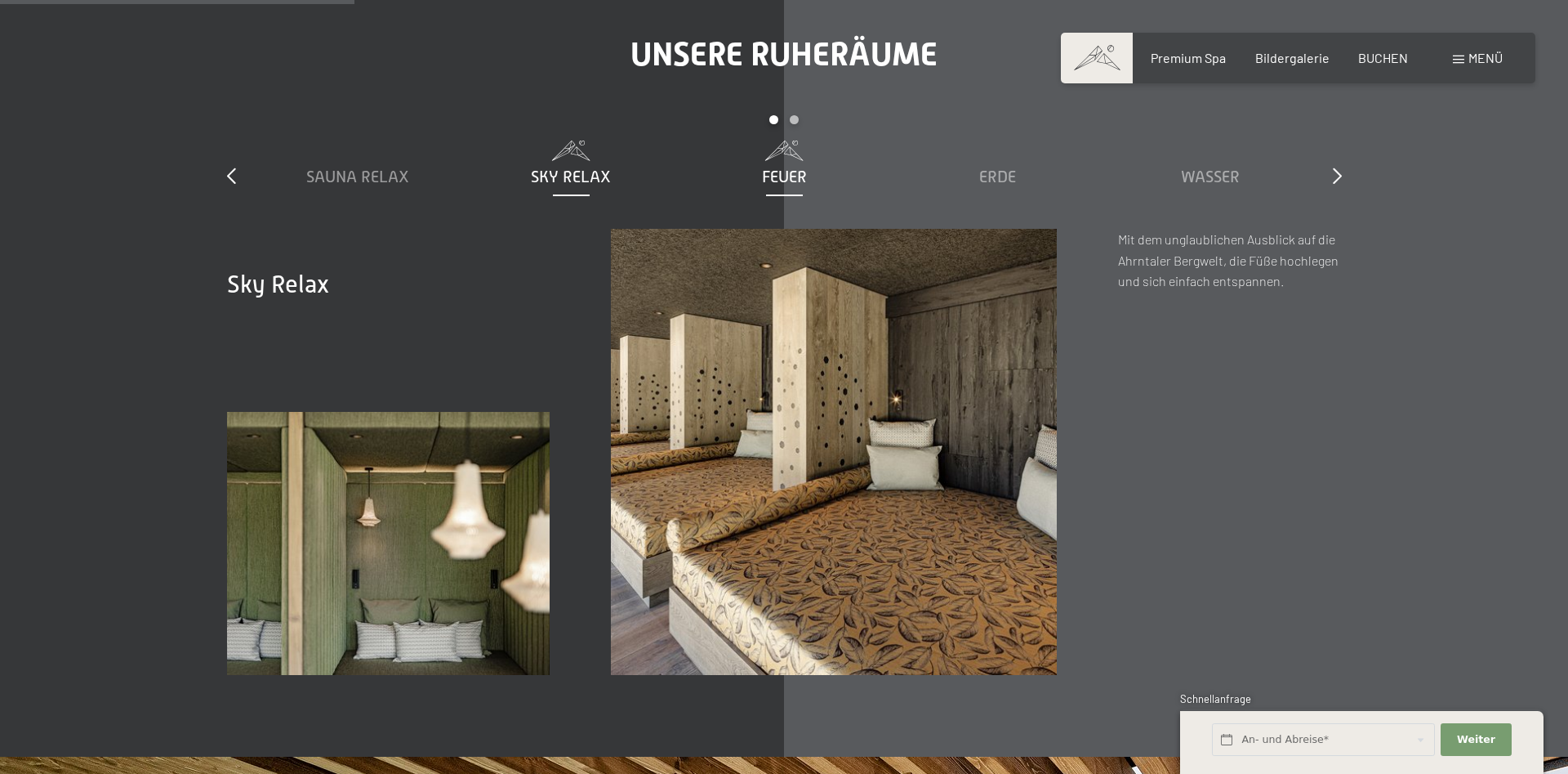
click at [765, 168] on span "Feuer" at bounding box center [784, 177] width 45 height 18
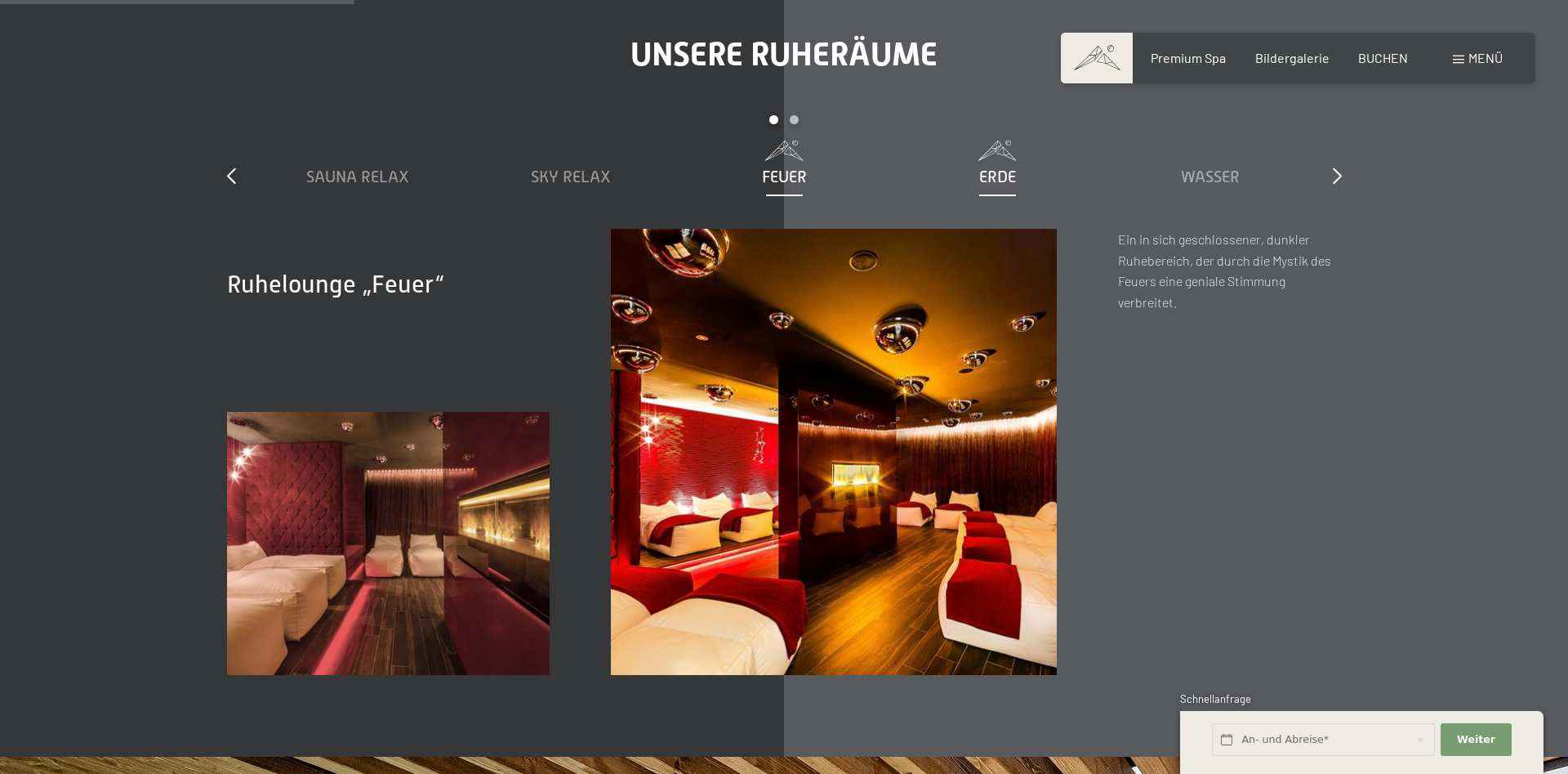
click at [1007, 168] on span "Erde" at bounding box center [997, 177] width 37 height 18
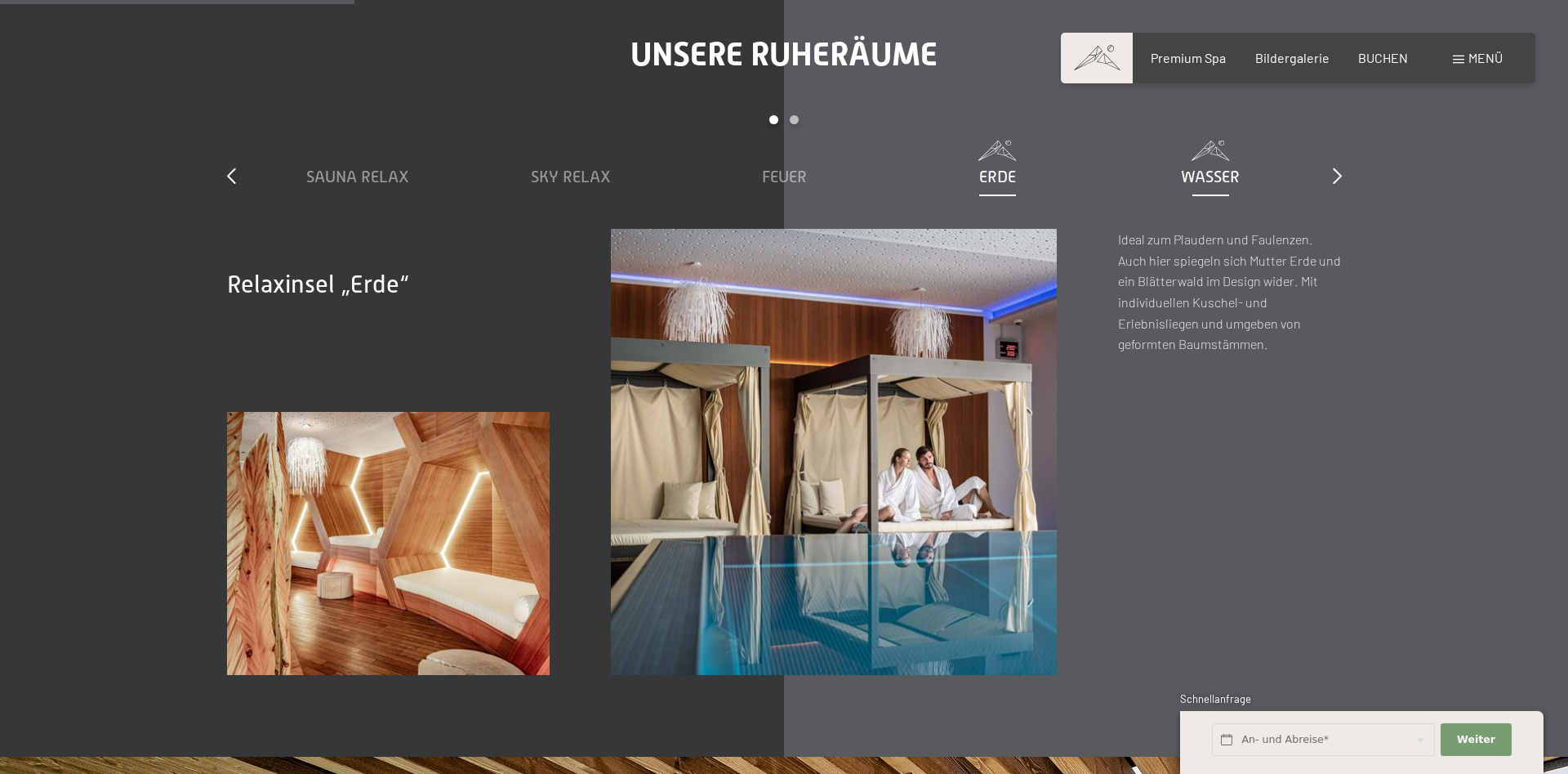
click at [1198, 168] on span "Wasser" at bounding box center [1210, 177] width 59 height 18
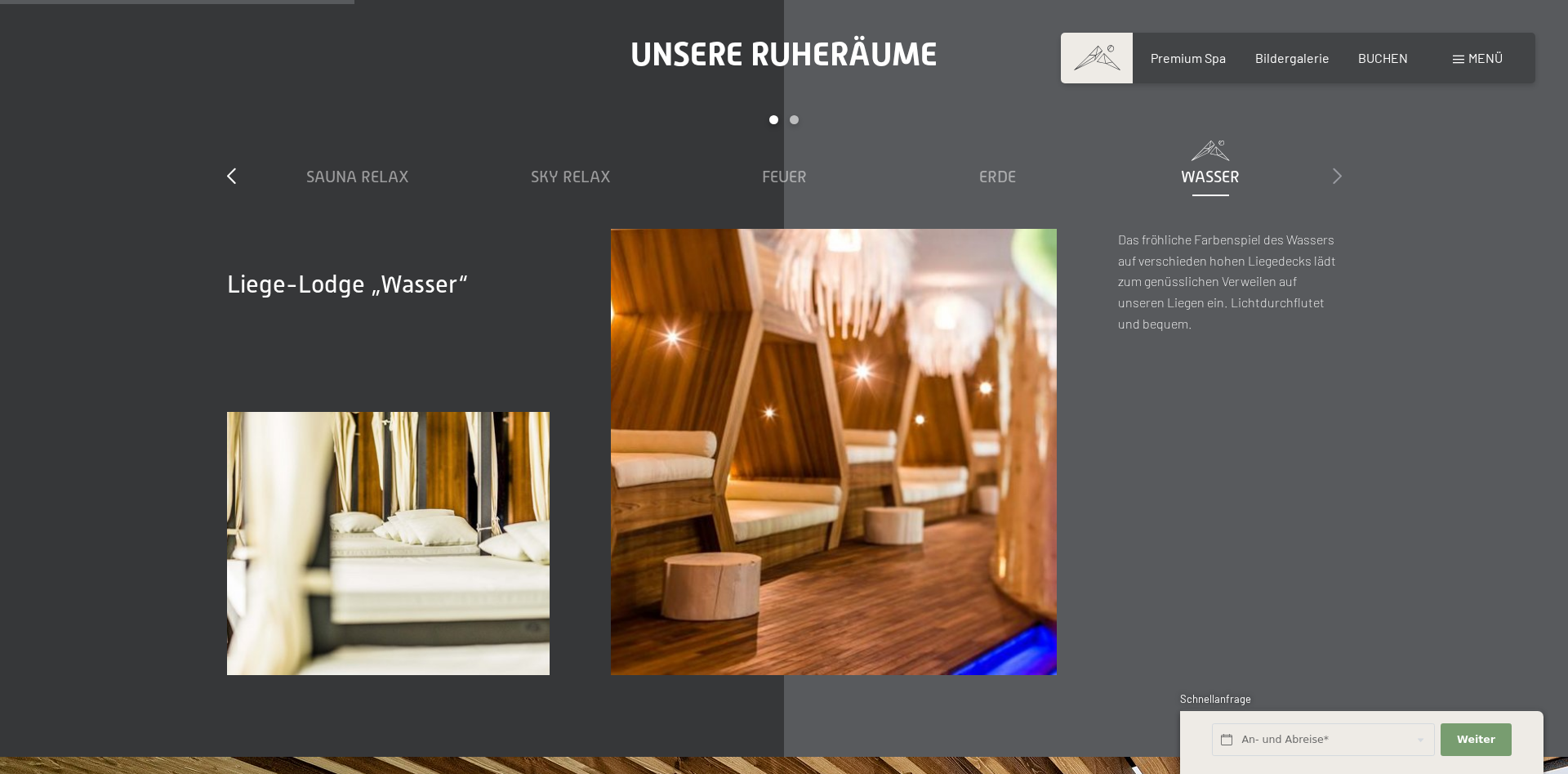
click at [1337, 168] on icon at bounding box center [1337, 176] width 9 height 16
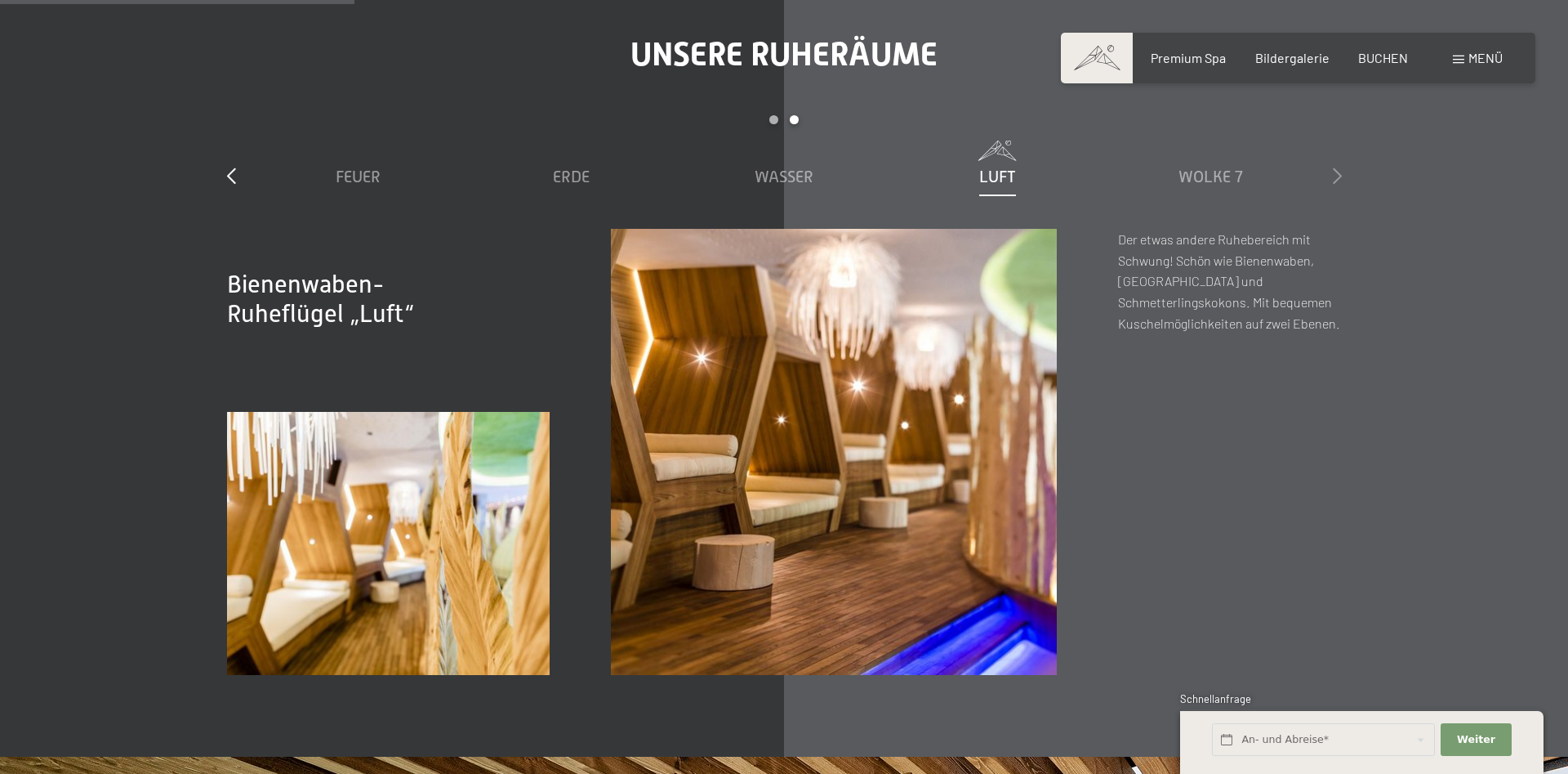
click at [1335, 168] on icon at bounding box center [1337, 176] width 9 height 16
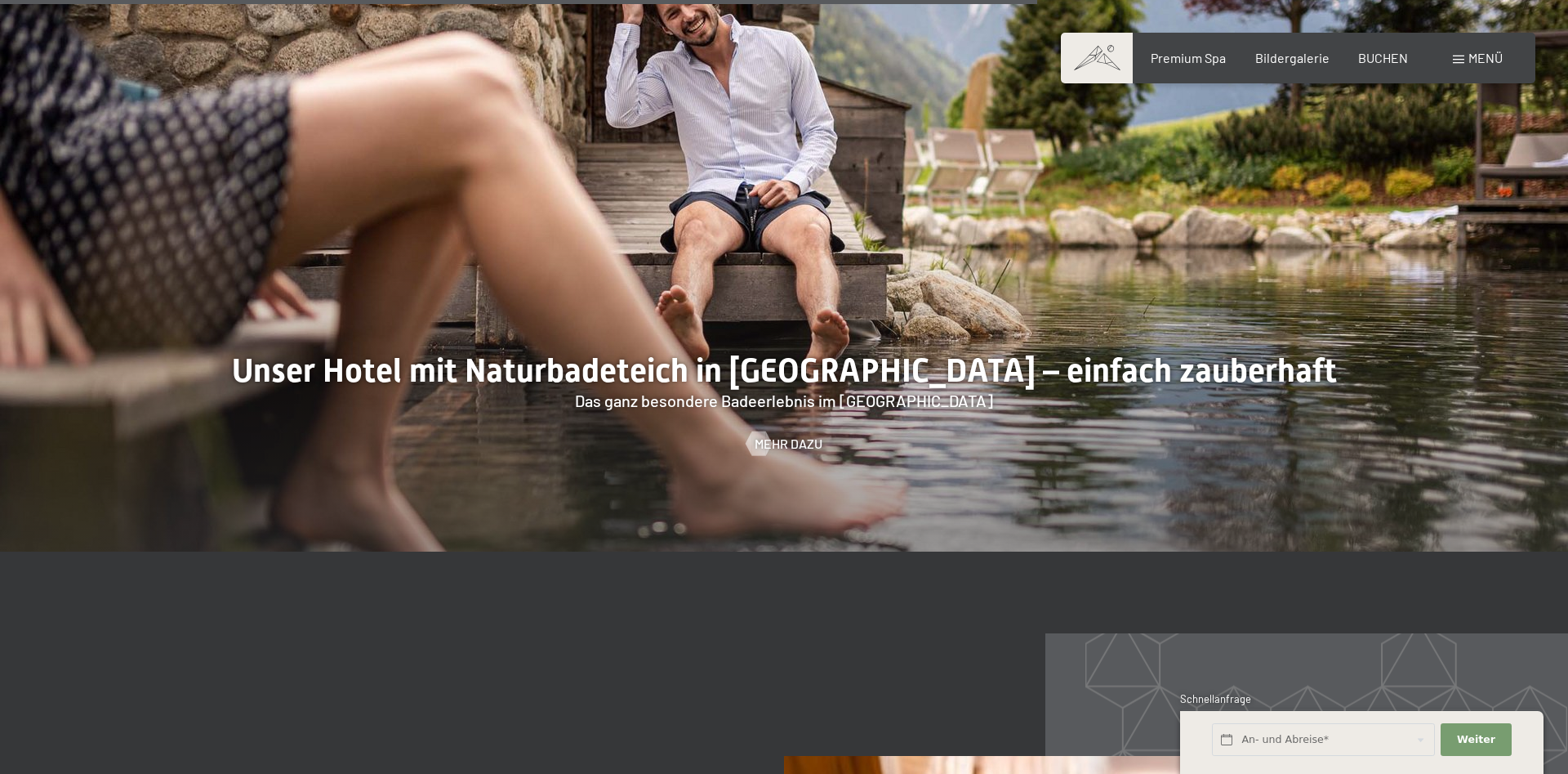
scroll to position [6470, 0]
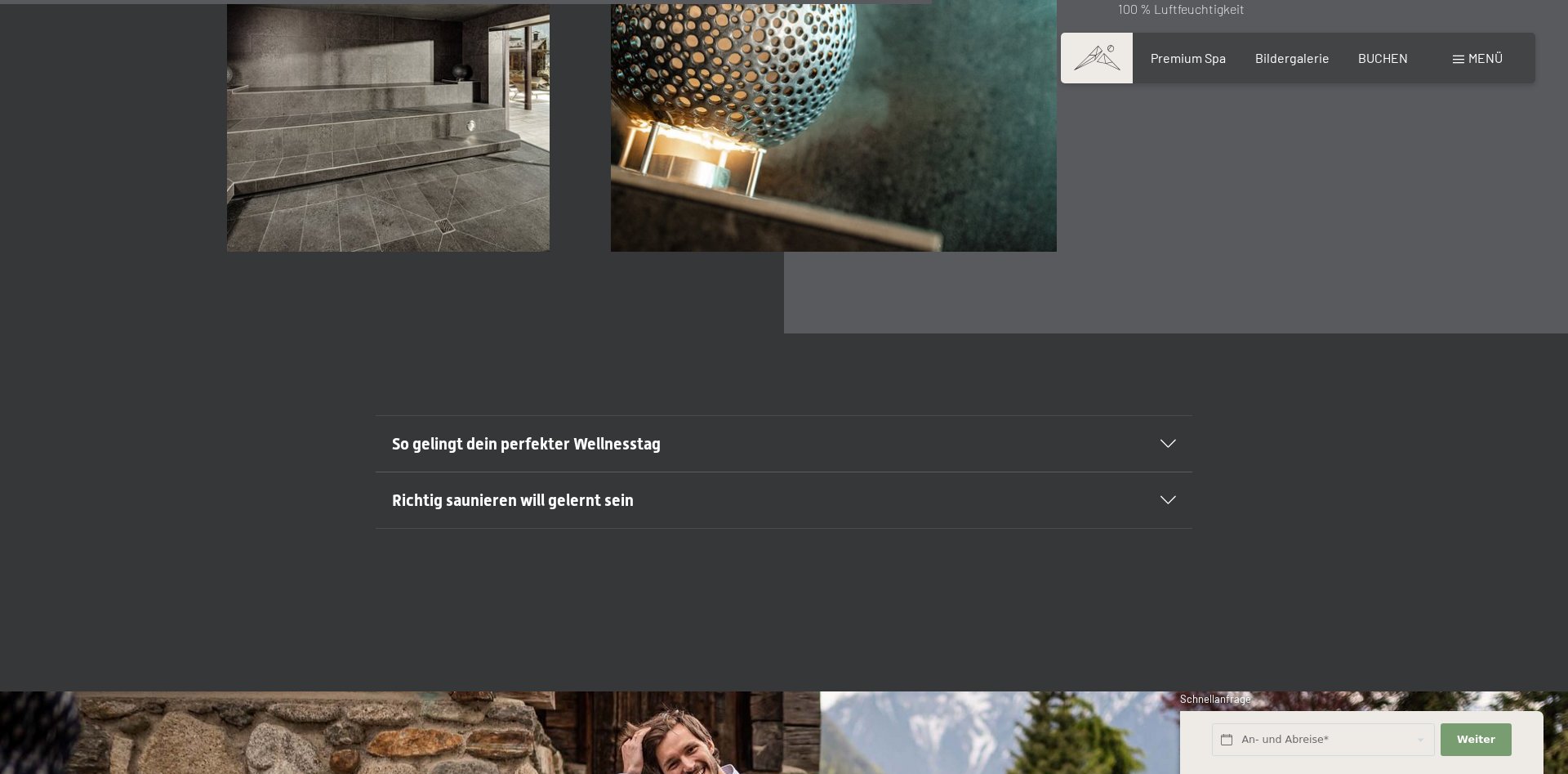
click at [1458, 61] on span at bounding box center [1459, 59] width 12 height 8
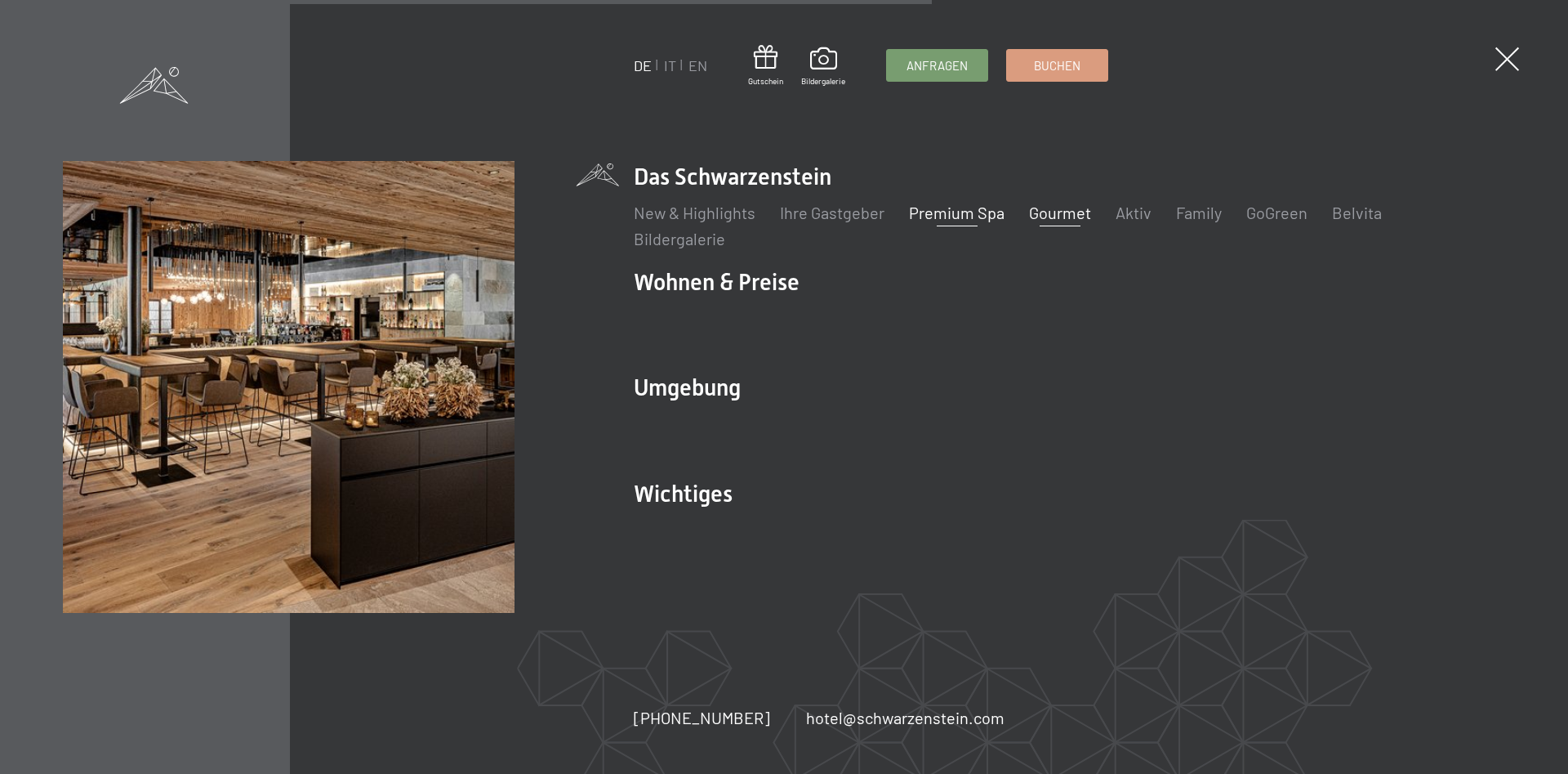
click at [1049, 211] on link "Gourmet" at bounding box center [1060, 213] width 62 height 20
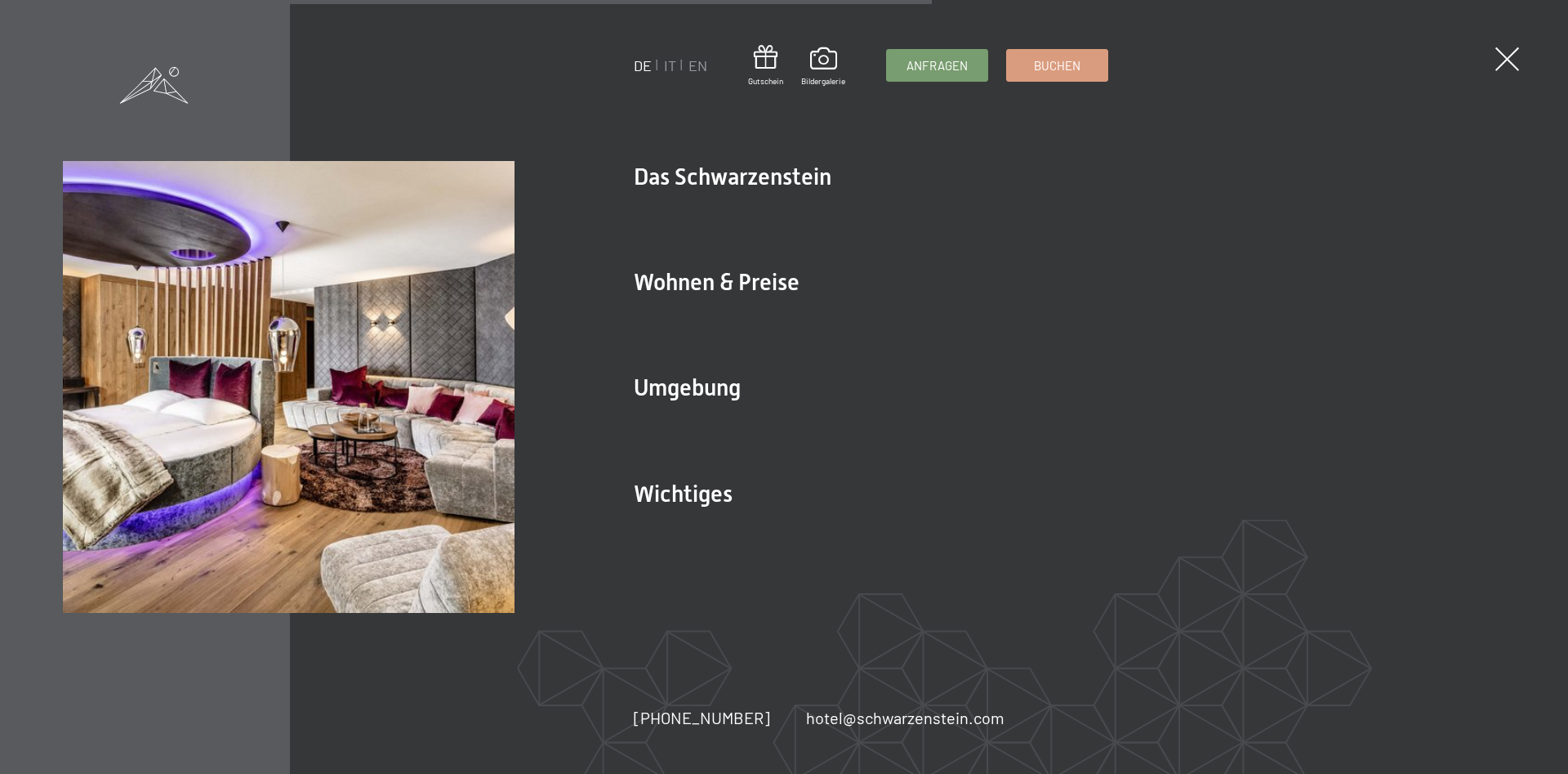
click at [714, 266] on ul "Das Schwarzenstein New & Highlights Ihre Gastgeber Premium Spa Gourmet Aktiv Wo…" at bounding box center [1070, 360] width 872 height 398
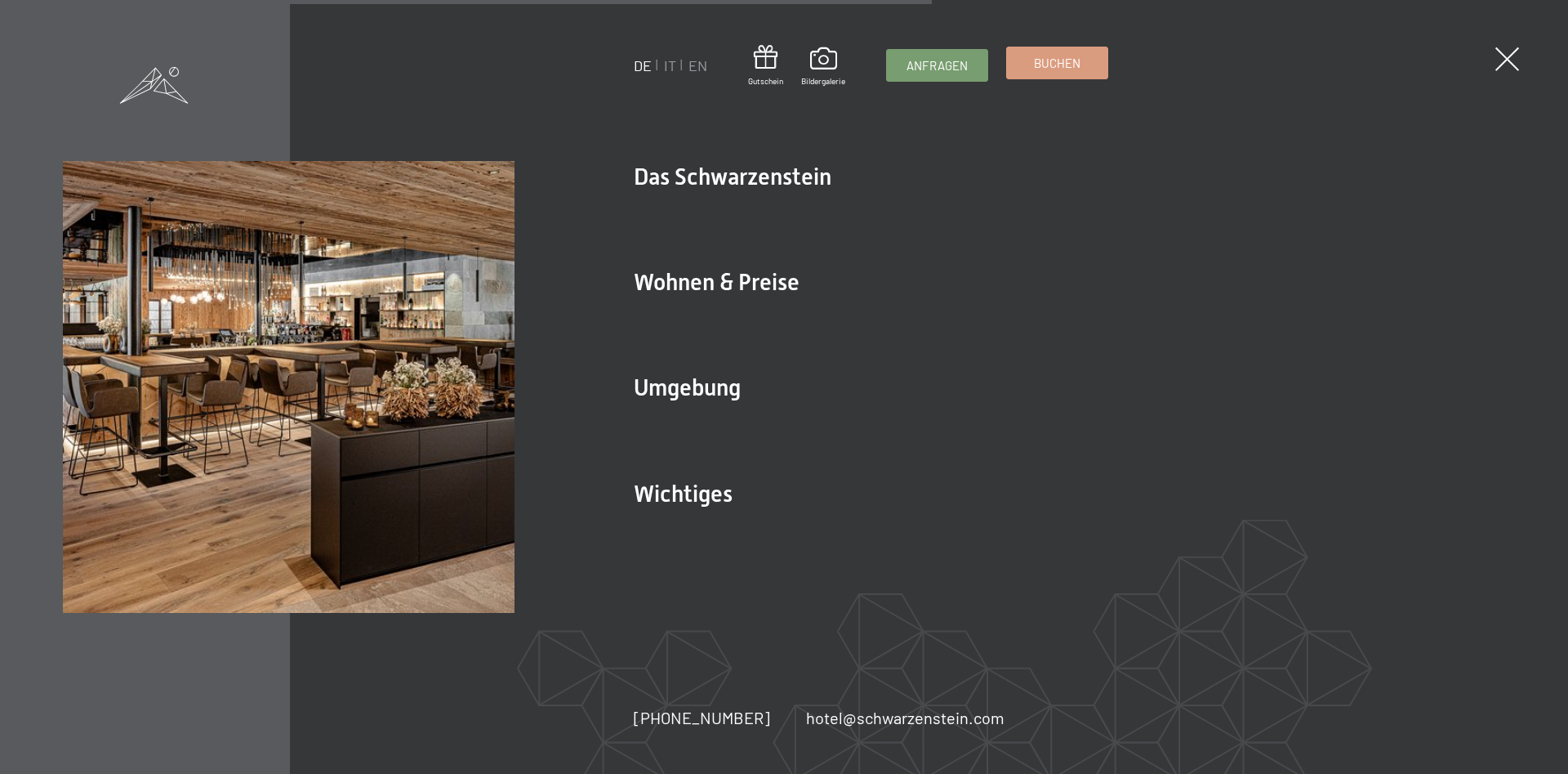
click at [1063, 67] on span "Buchen" at bounding box center [1057, 63] width 47 height 17
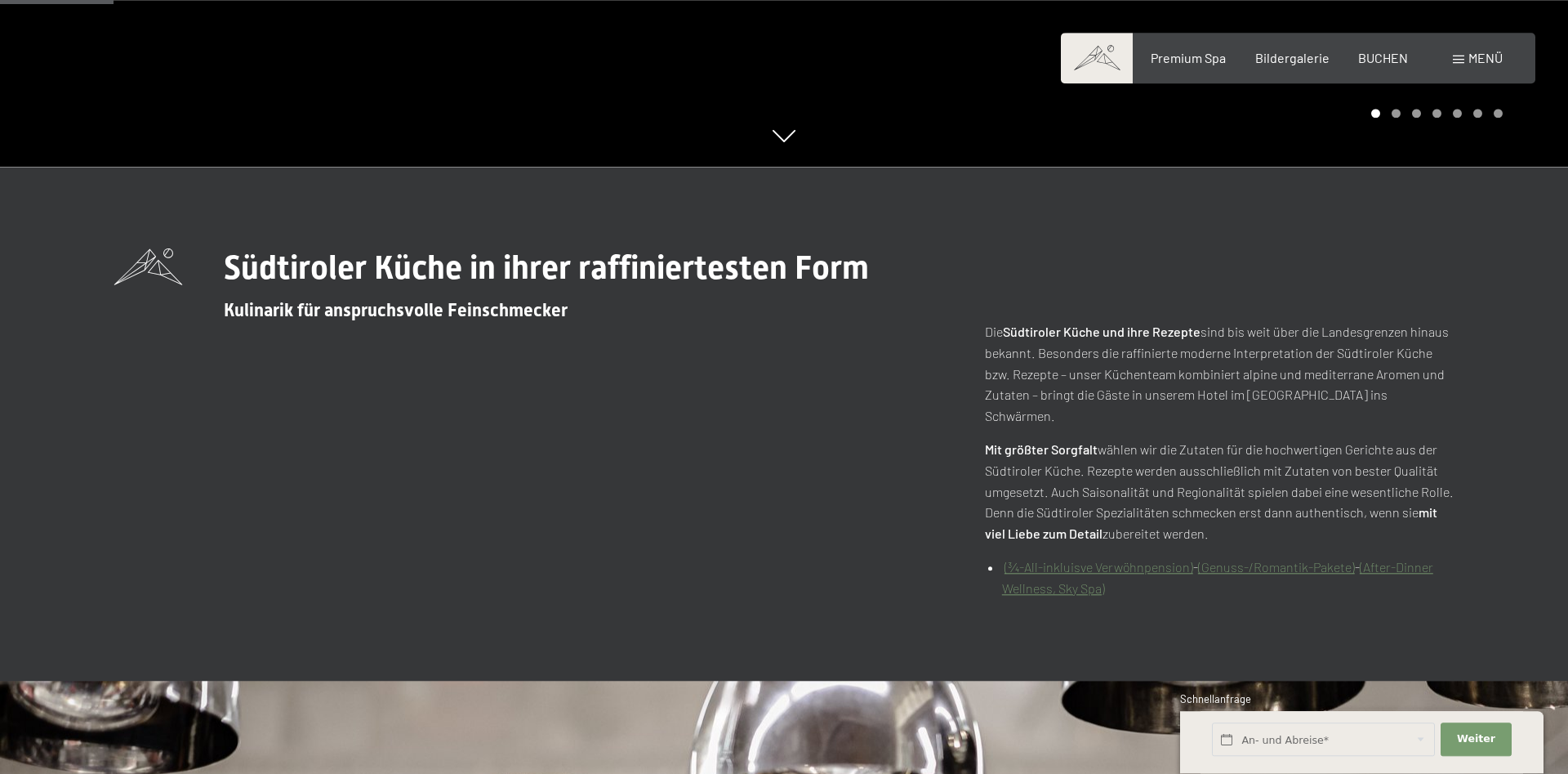
scroll to position [751, 0]
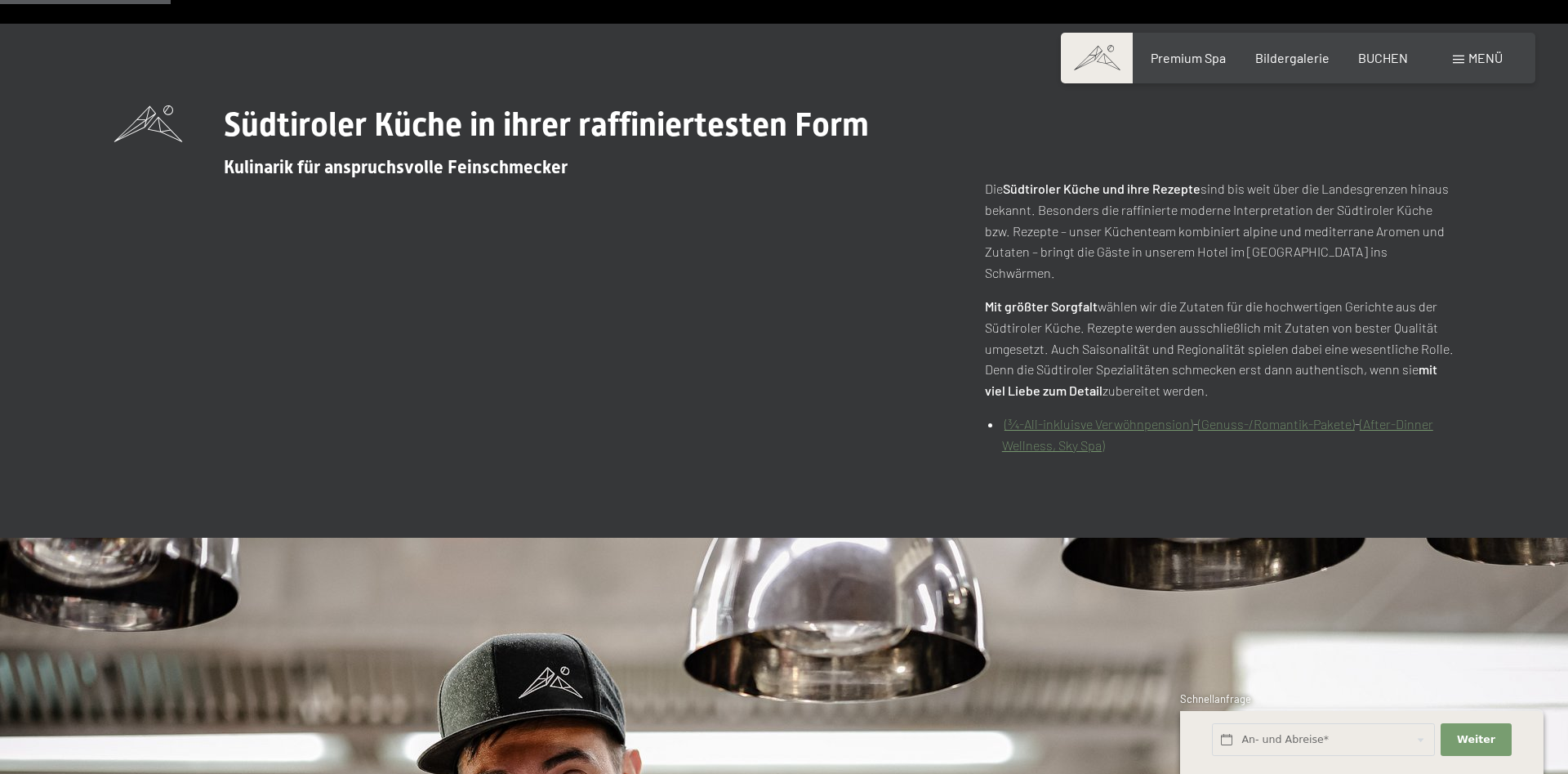
click at [1096, 416] on link "(¾-All-inkluisve Verwöhnpension)" at bounding box center [1100, 423] width 189 height 15
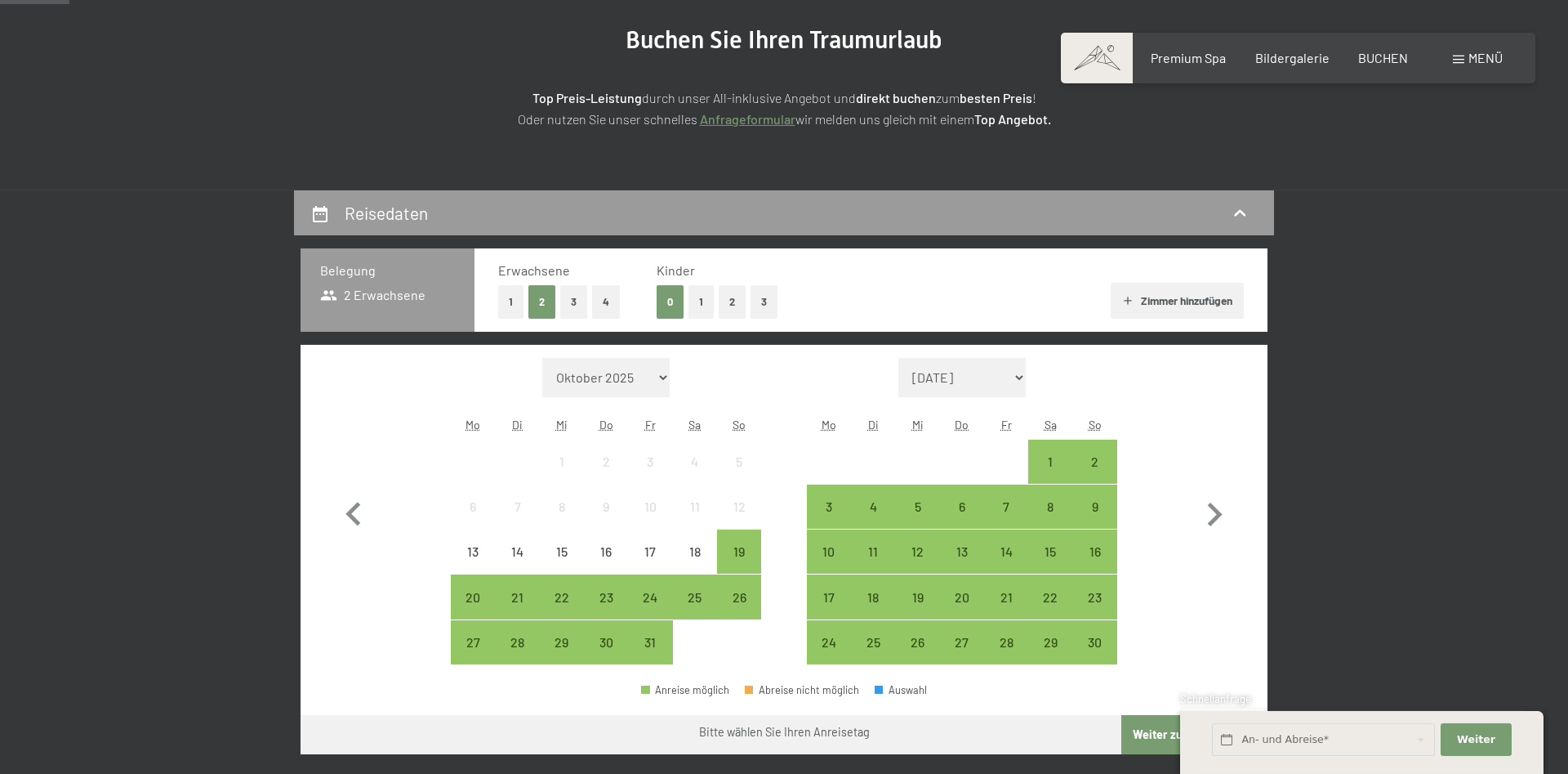
scroll to position [250, 0]
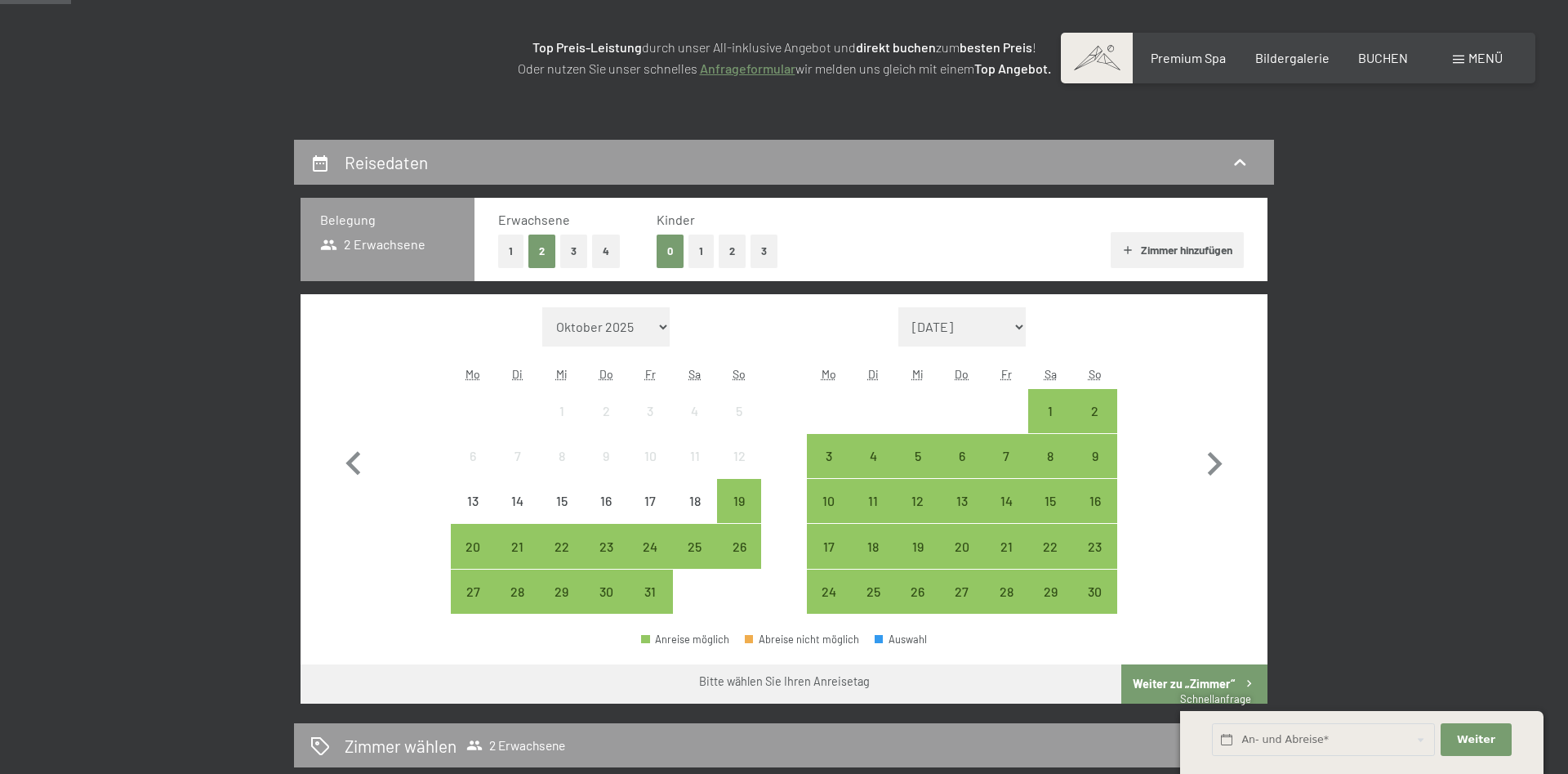
click at [729, 250] on button "2" at bounding box center [732, 250] width 27 height 33
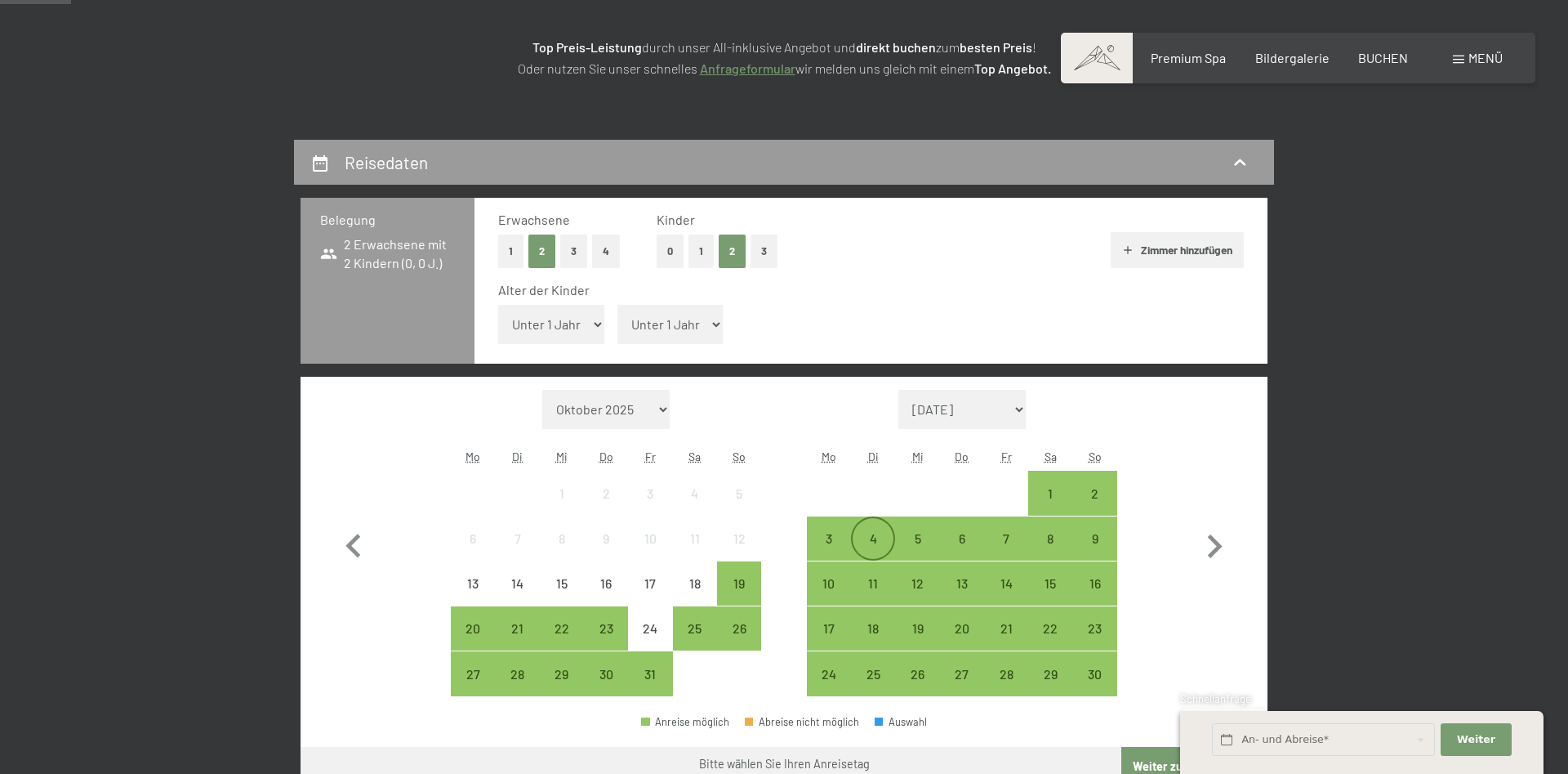
click at [857, 534] on div "4" at bounding box center [873, 551] width 41 height 41
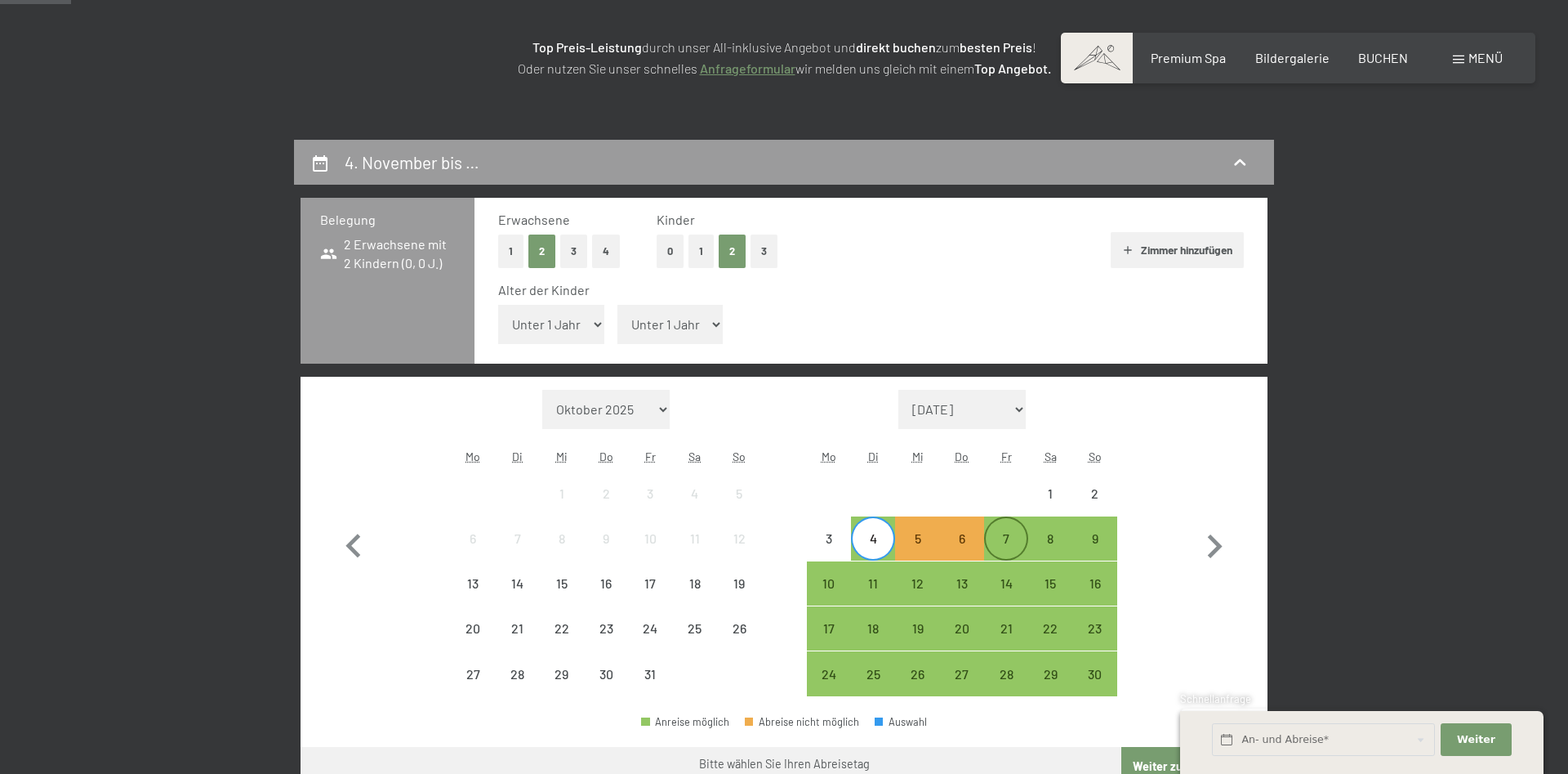
click at [1002, 526] on div "7" at bounding box center [1006, 538] width 41 height 41
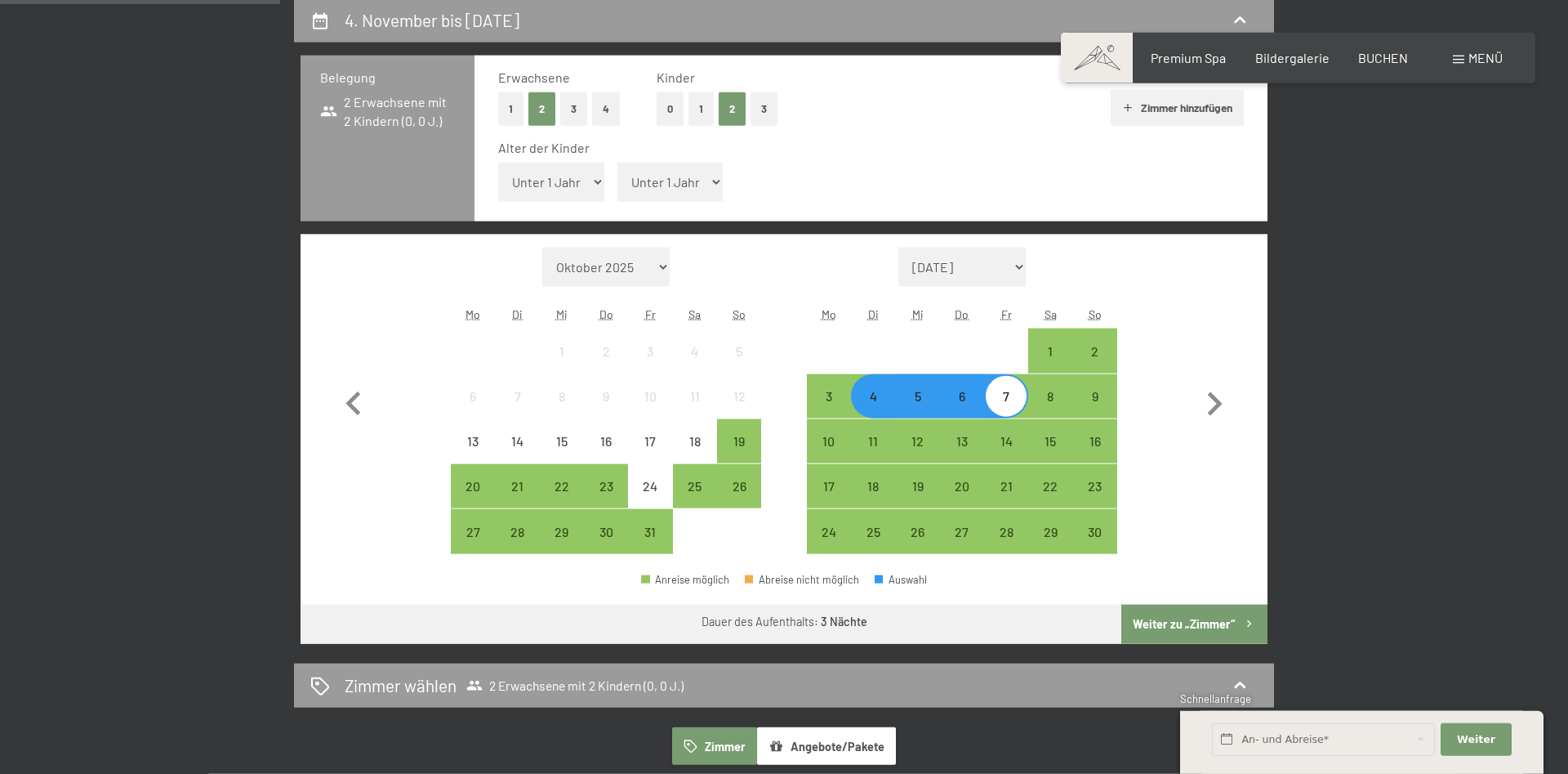
scroll to position [584, 0]
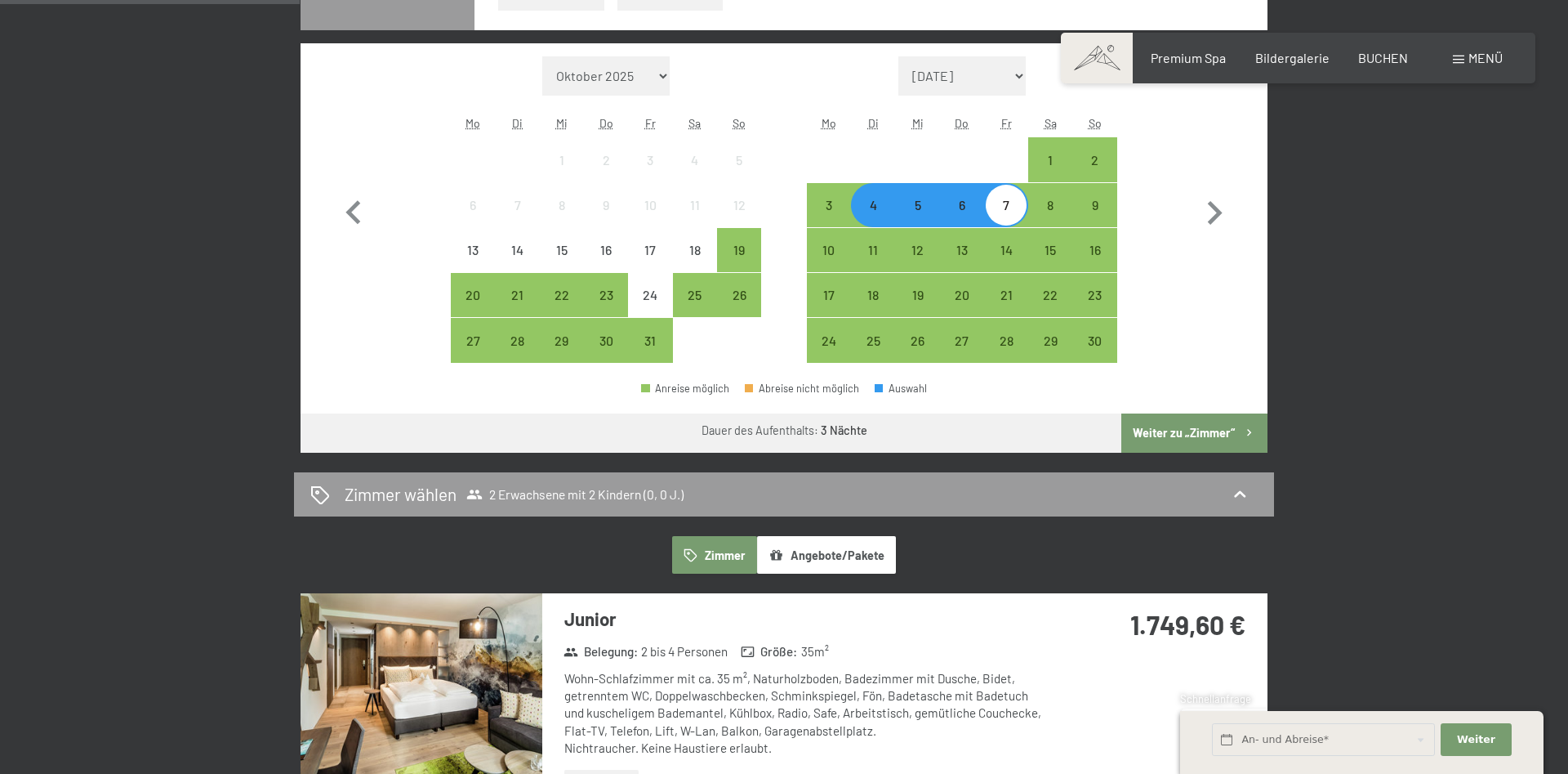
click at [1158, 442] on button "Weiter zu „Zimmer“" at bounding box center [1194, 433] width 146 height 40
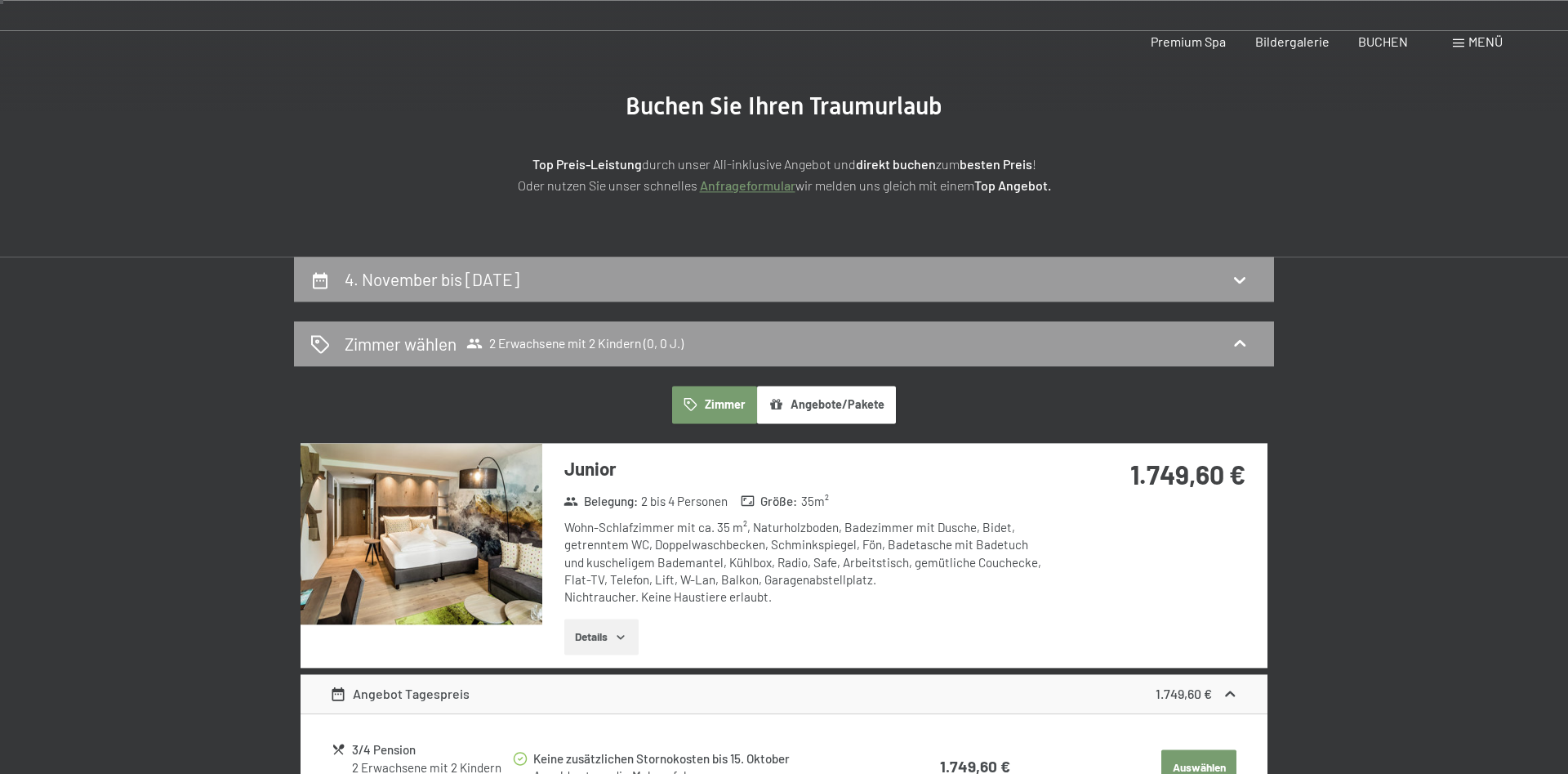
scroll to position [0, 0]
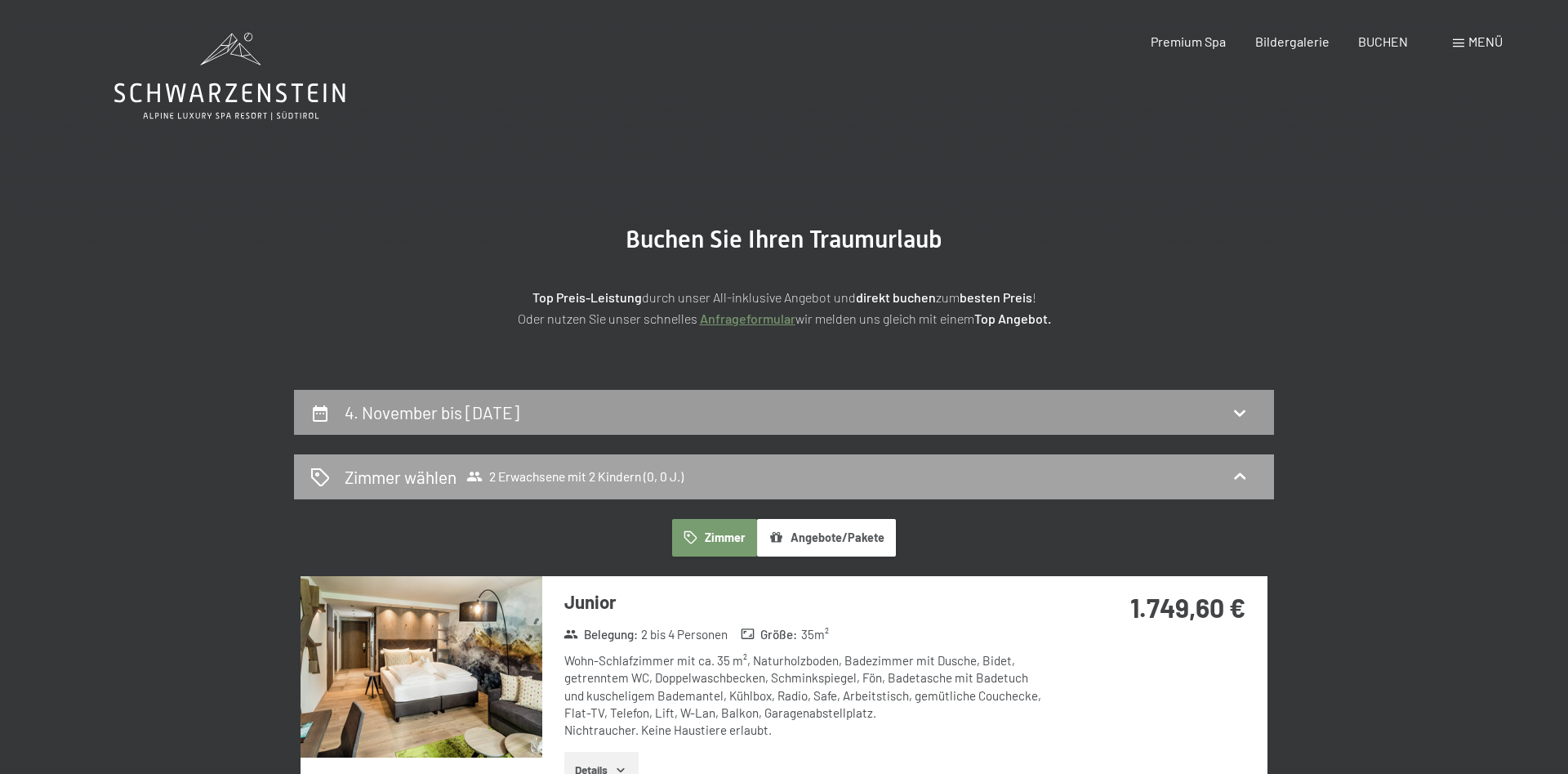
click at [860, 478] on div "Zimmer wählen 2 Erwachsene mit 2 Kindern (0, 0 J.)" at bounding box center [784, 477] width 947 height 23
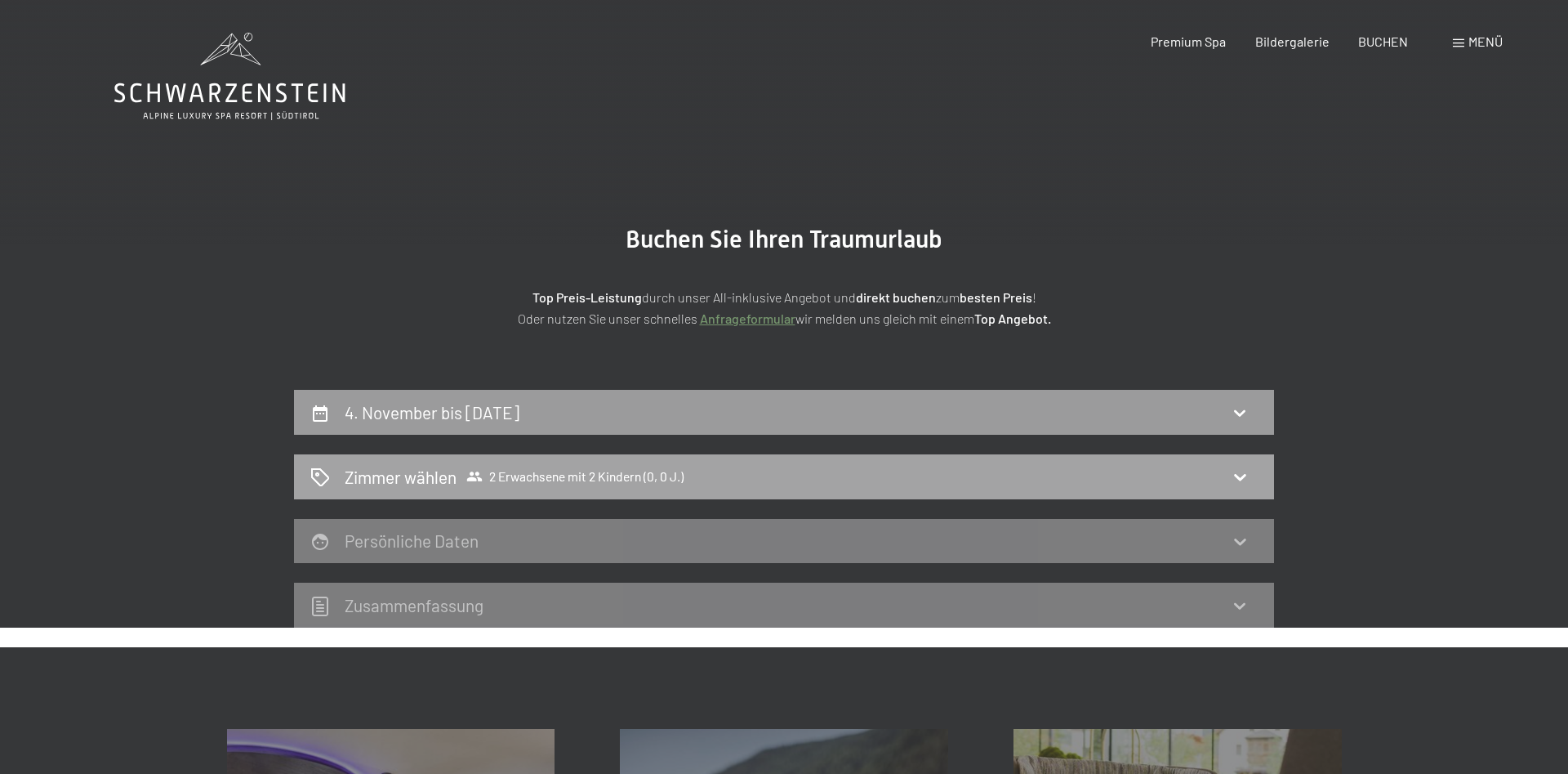
click at [576, 481] on span "2 Erwachsene mit 2 Kindern (0, 0 J.)" at bounding box center [575, 477] width 217 height 16
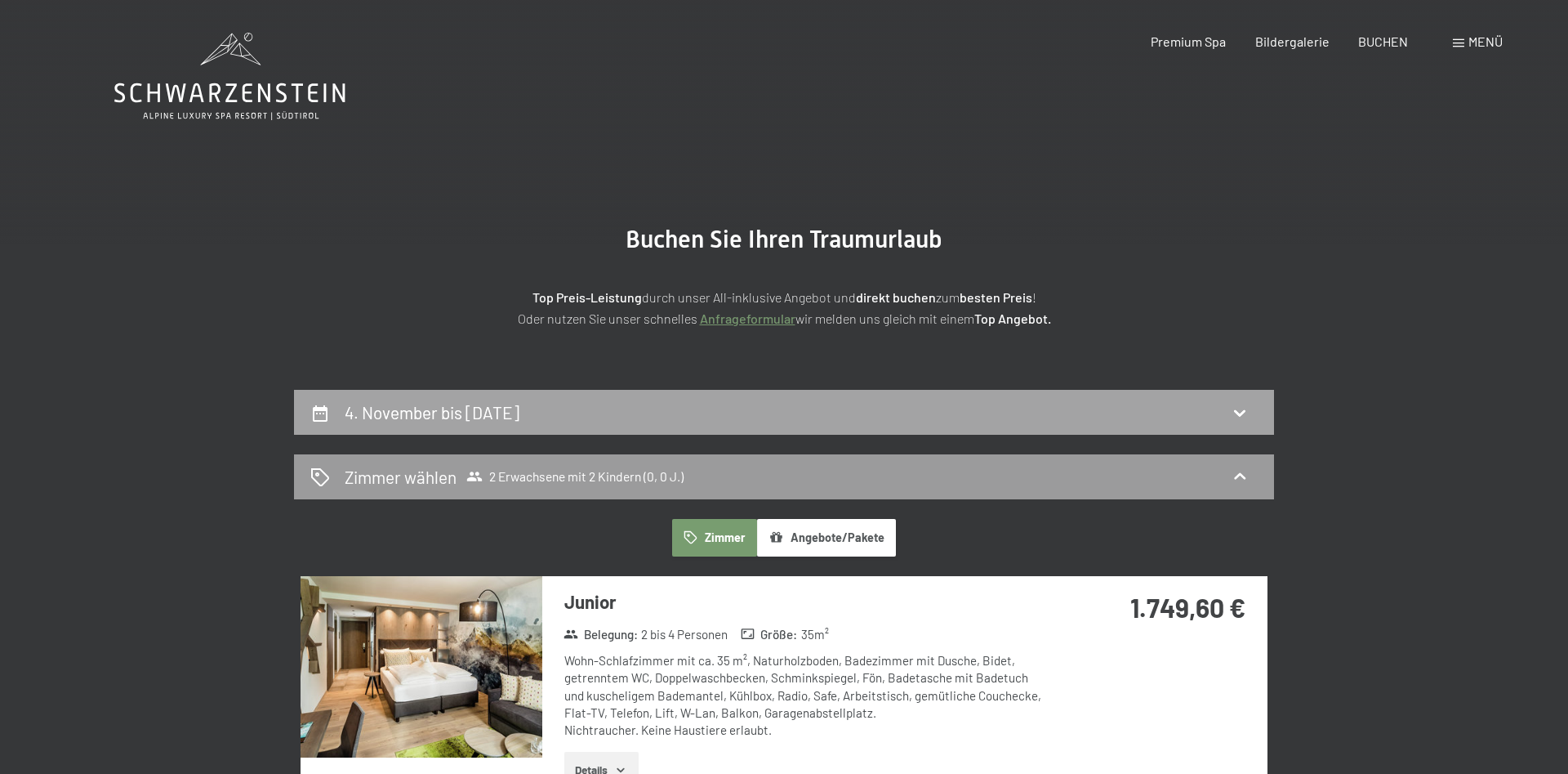
click at [1184, 395] on div "4. November bis [DATE]" at bounding box center [784, 413] width 980 height 45
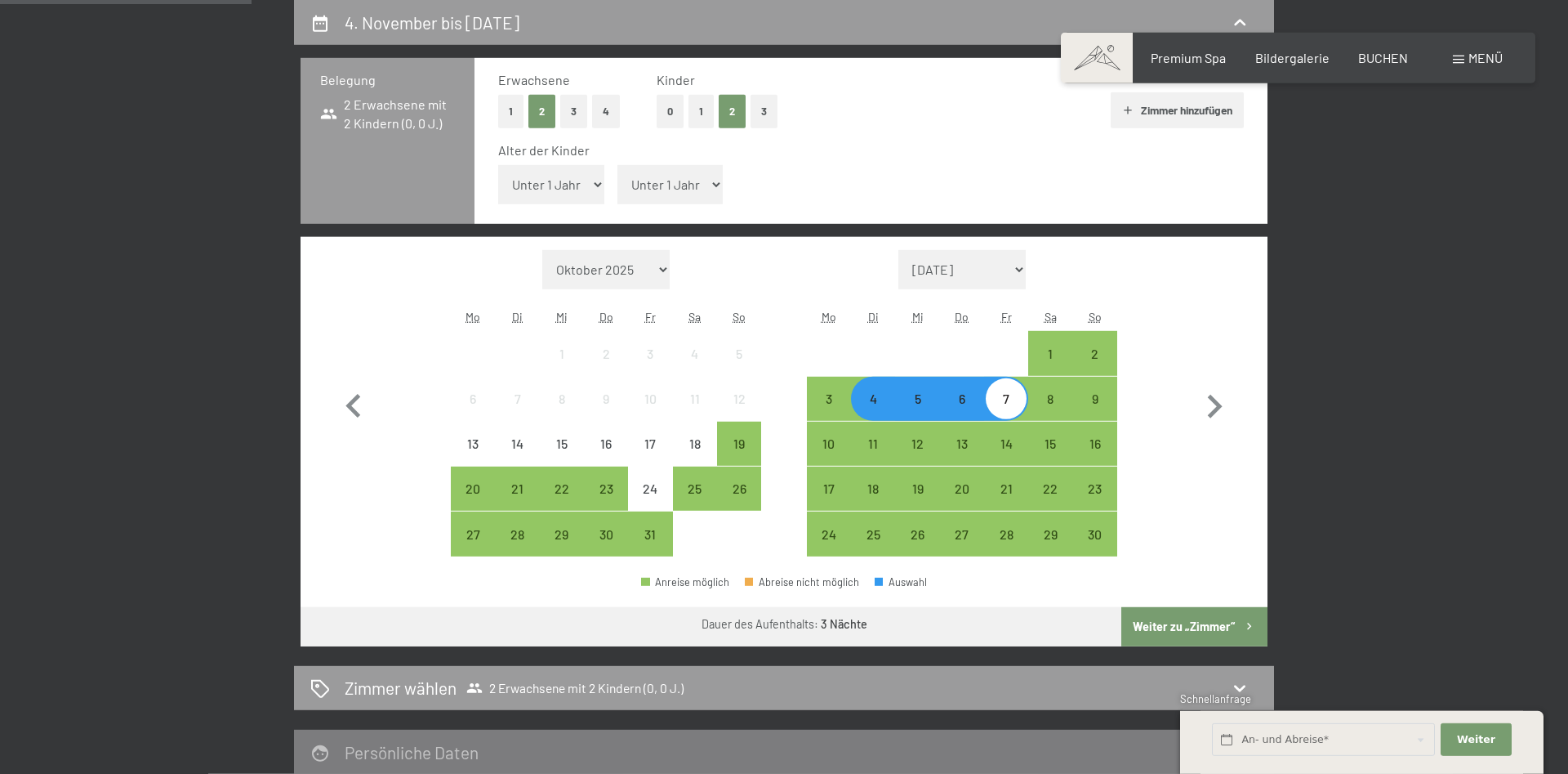
click at [618, 165] on select "Unter 1 Jahr 1 Jahr 2 Jahre 3 Jahre 4 Jahre 5 Jahre 6 Jahre 7 Jahre 8 Jahre 9 J…" at bounding box center [671, 185] width 106 height 40
select select "9"
click option "9 Jahre" at bounding box center [0, 0] width 0 height 0
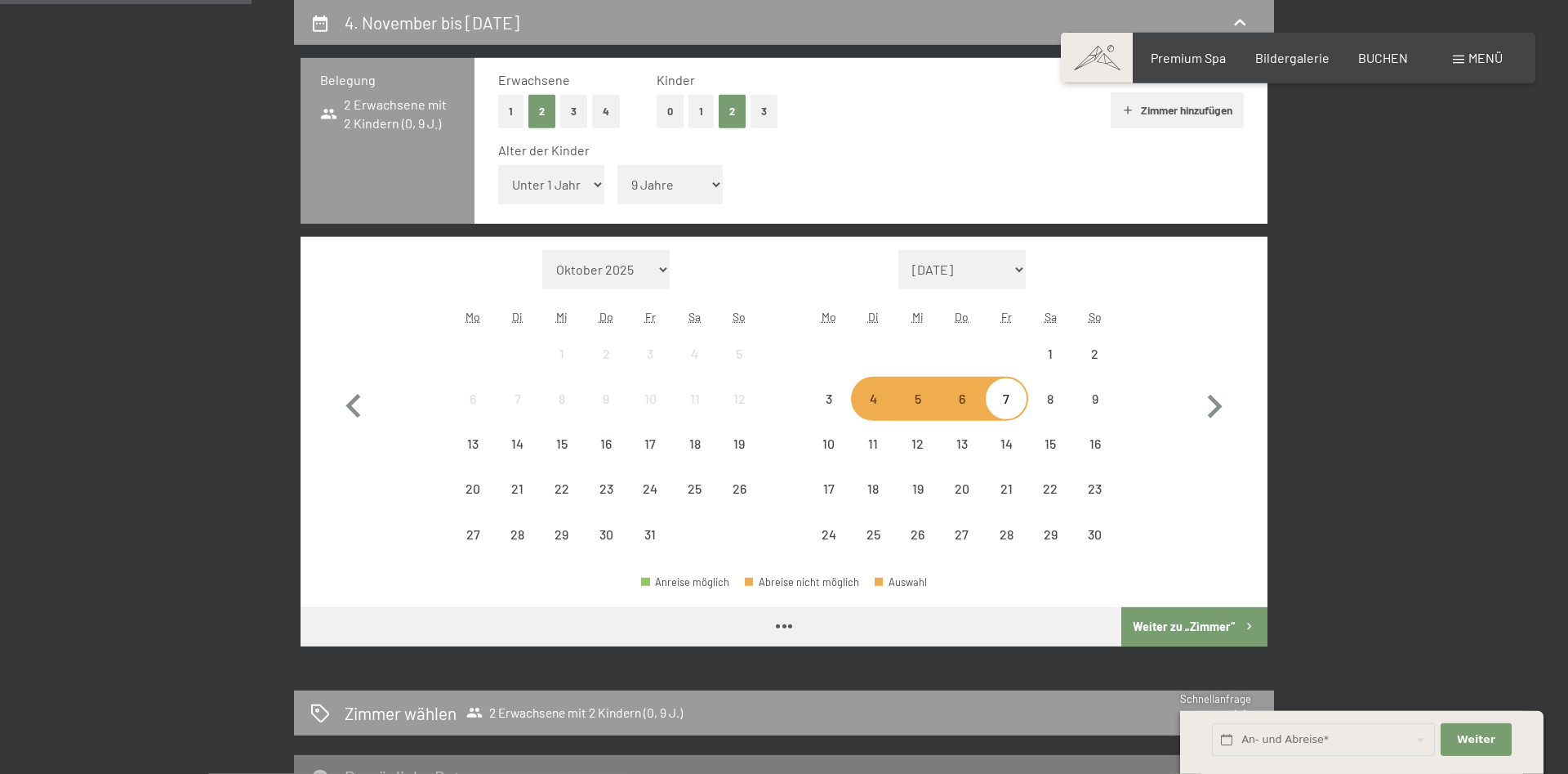
click at [498, 165] on select "Unter 1 Jahr 1 Jahr 2 Jahre 3 Jahre 4 Jahre 5 Jahre 6 Jahre 7 Jahre 8 Jahre 9 J…" at bounding box center [551, 185] width 106 height 40
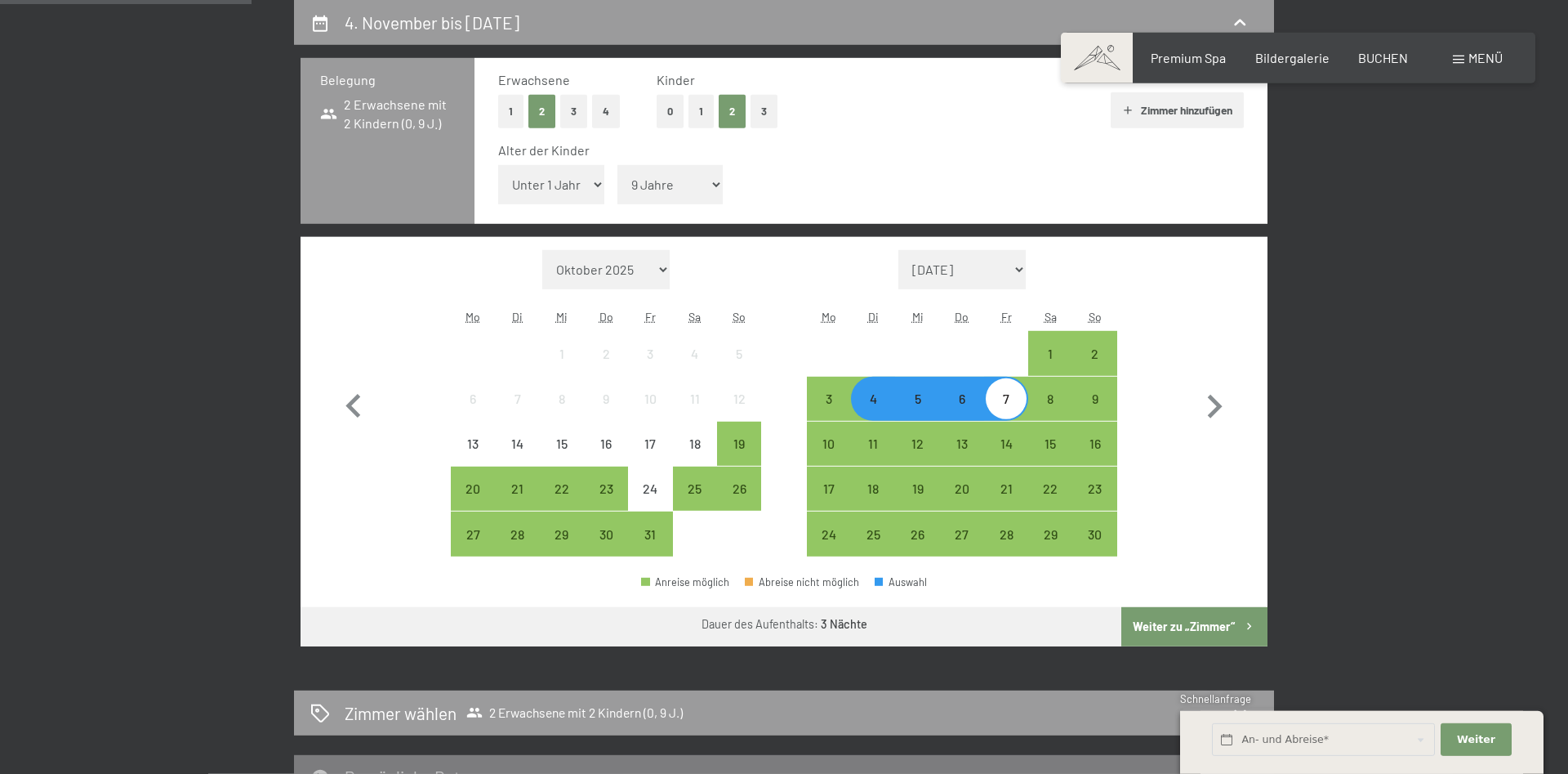
select select "1"
click option "1 Jahr" at bounding box center [0, 0] width 0 height 0
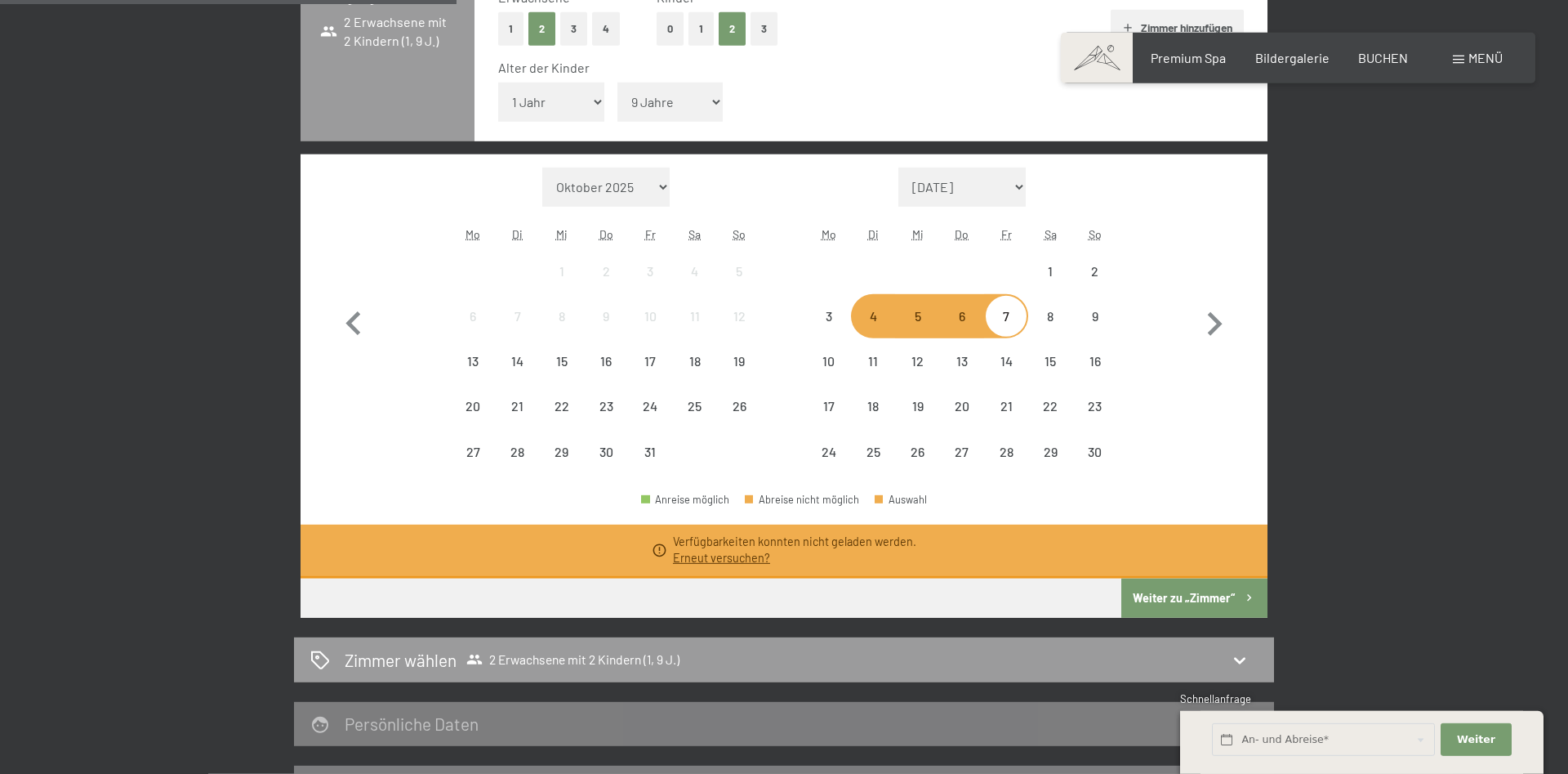
scroll to position [473, 0]
click at [1150, 604] on button "Weiter zu „Zimmer“" at bounding box center [1194, 597] width 146 height 40
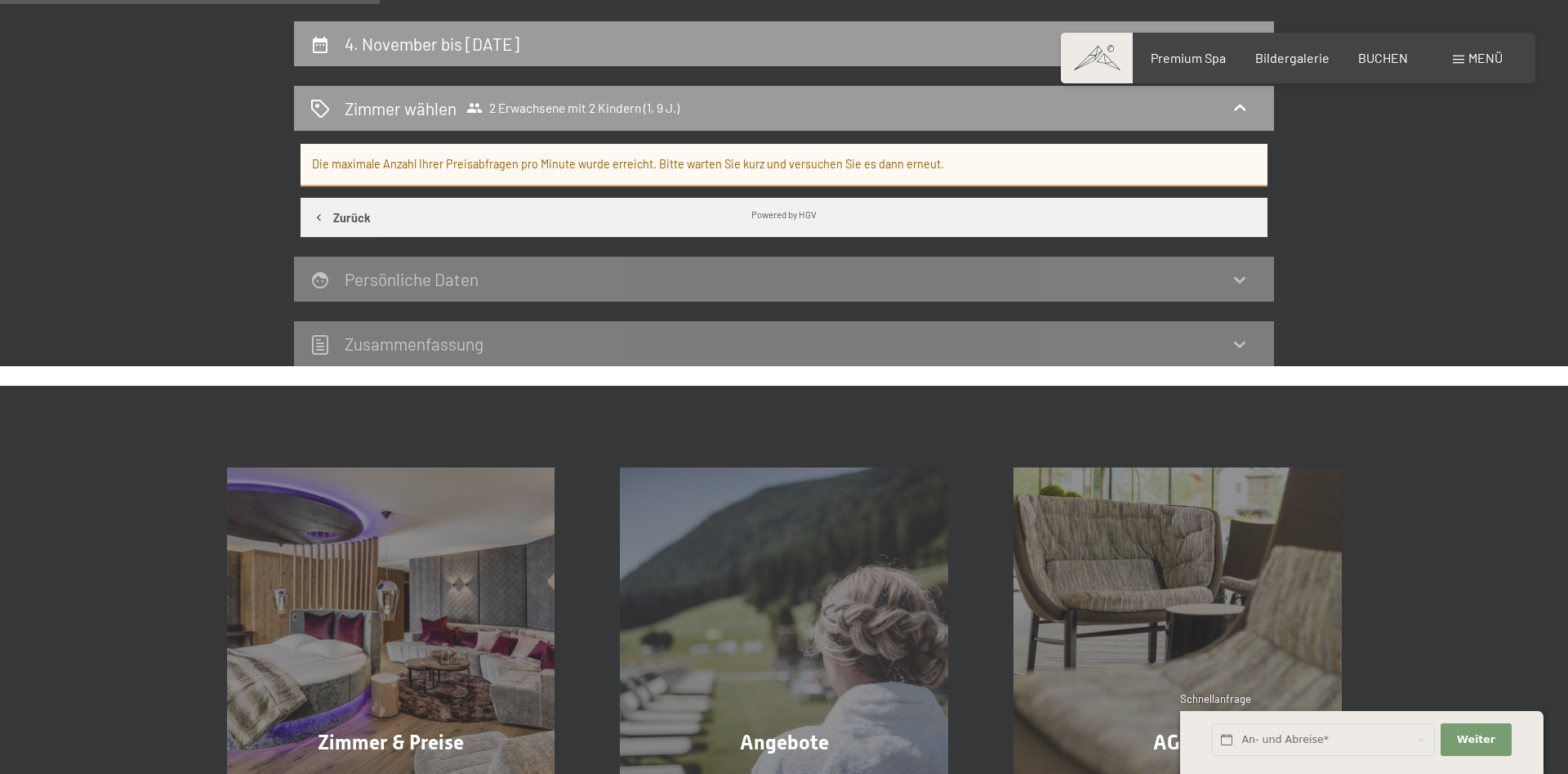
scroll to position [306, 0]
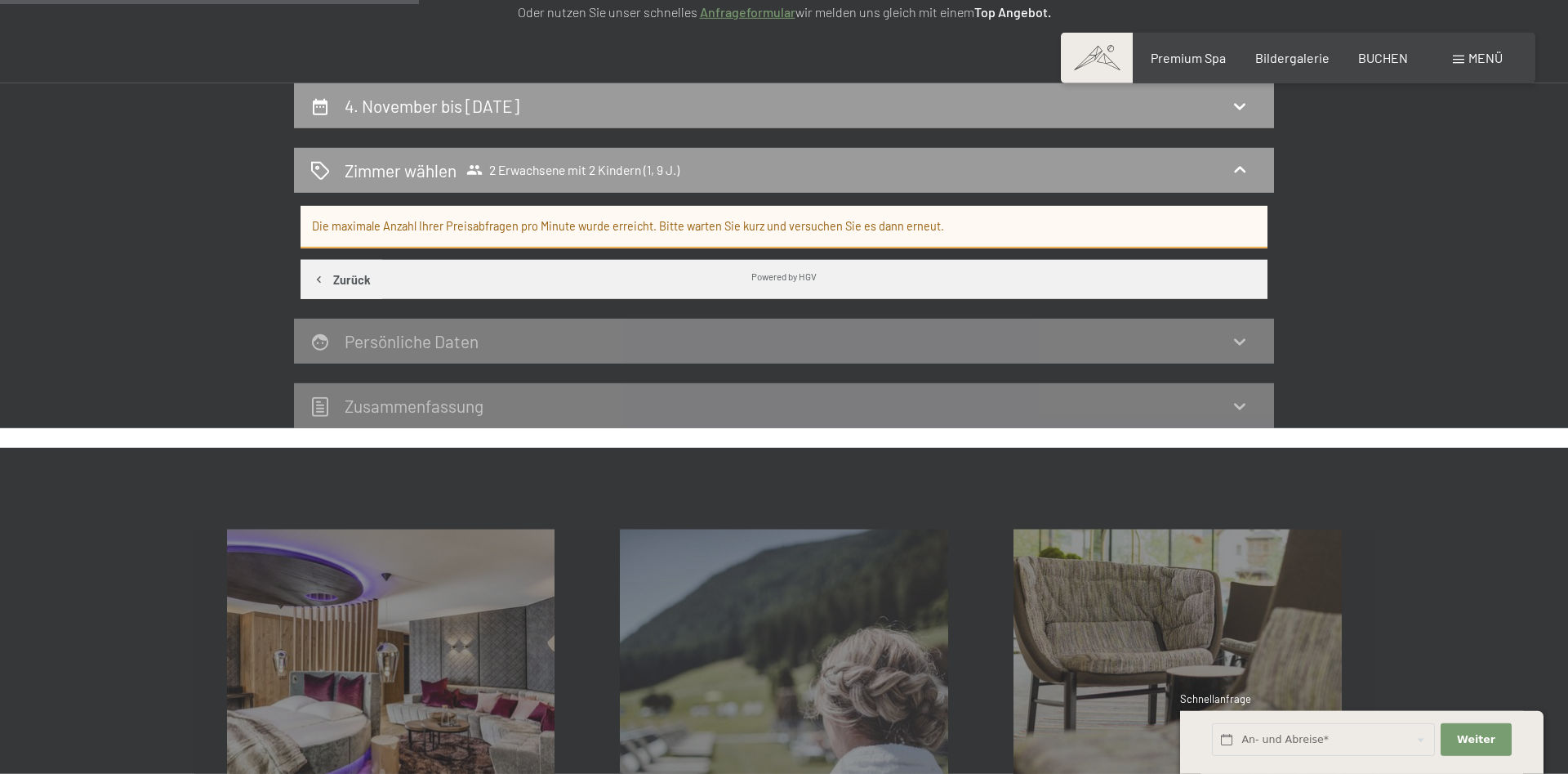
click at [1365, 343] on div "4. November bis 7. November 2025 Zimmer wählen 2 Erwachsene mit 2 Kindern (1, 9…" at bounding box center [784, 256] width 1237 height 345
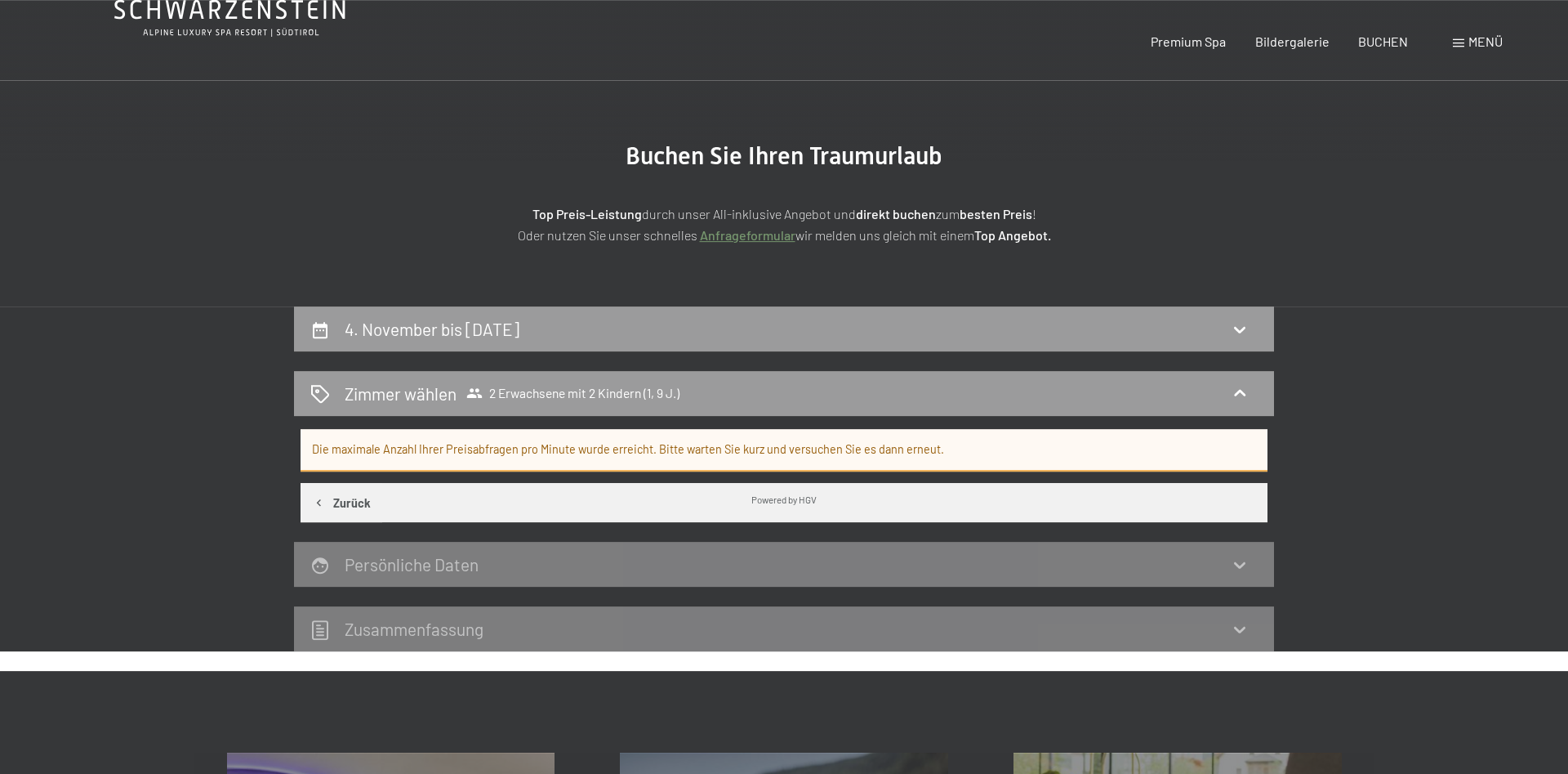
scroll to position [167, 0]
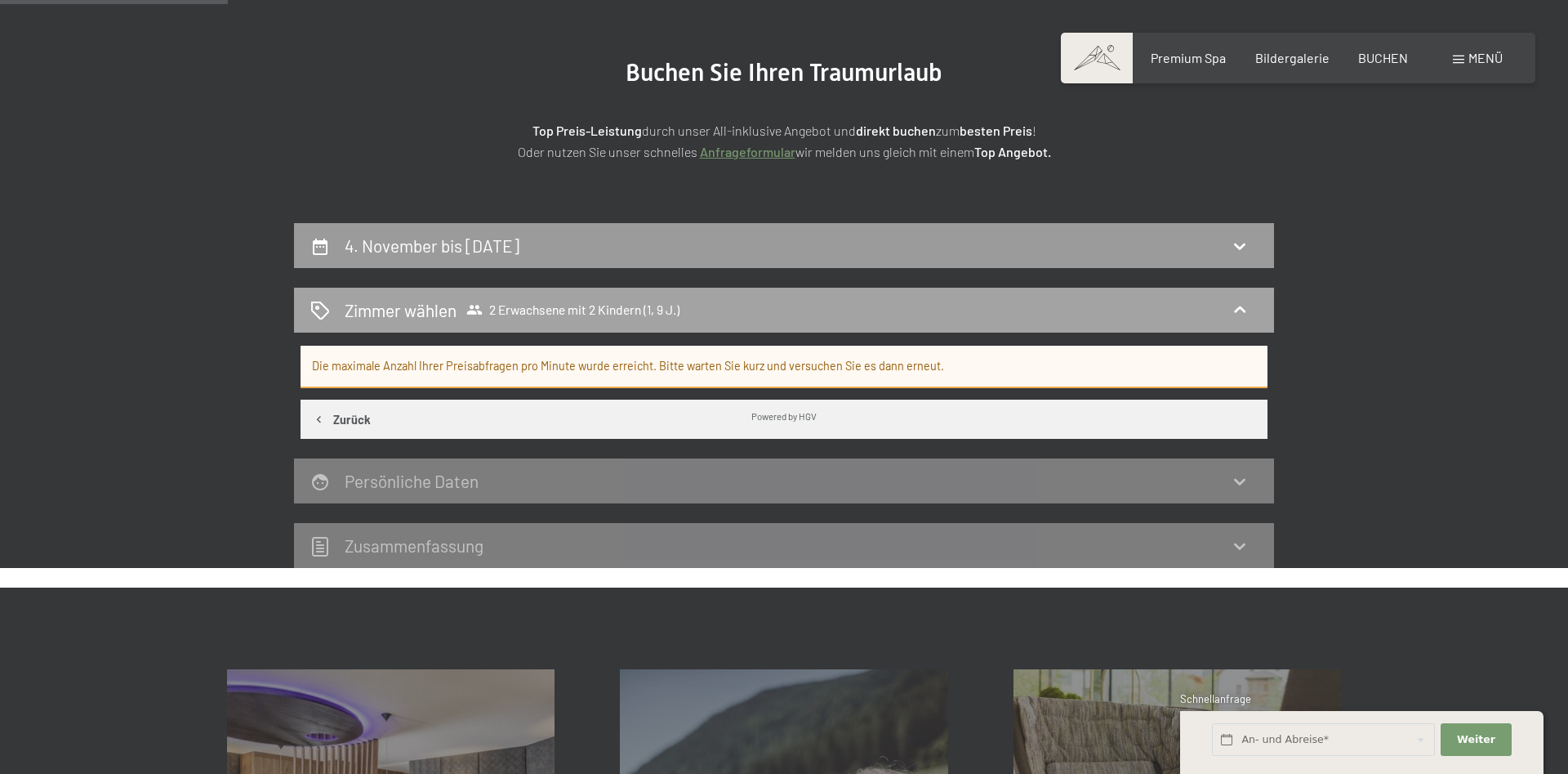
click at [736, 317] on div "Zimmer wählen 2 Erwachsene mit 2 Kindern (1, 9 J.)" at bounding box center [784, 310] width 947 height 23
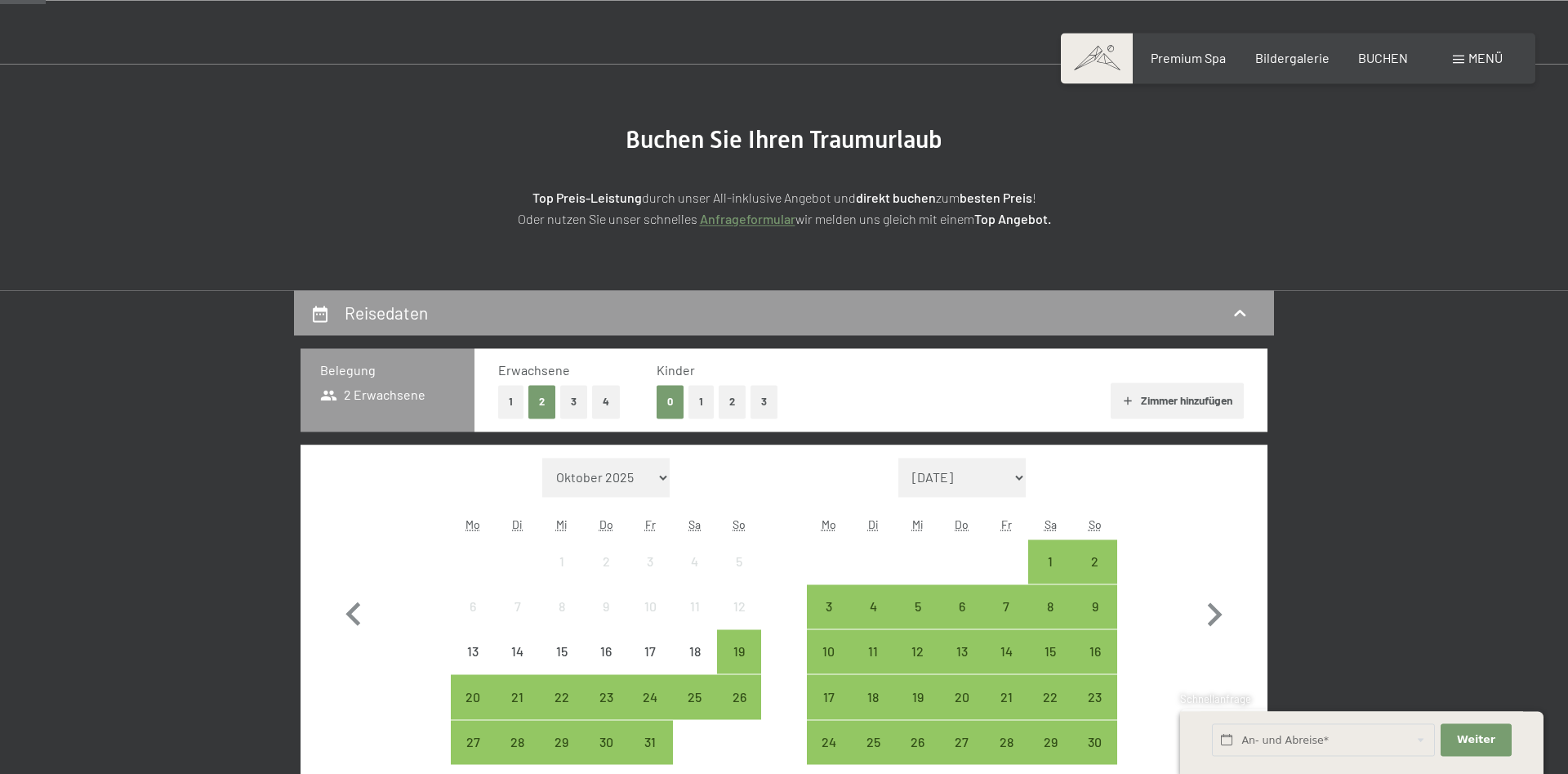
scroll to position [167, 0]
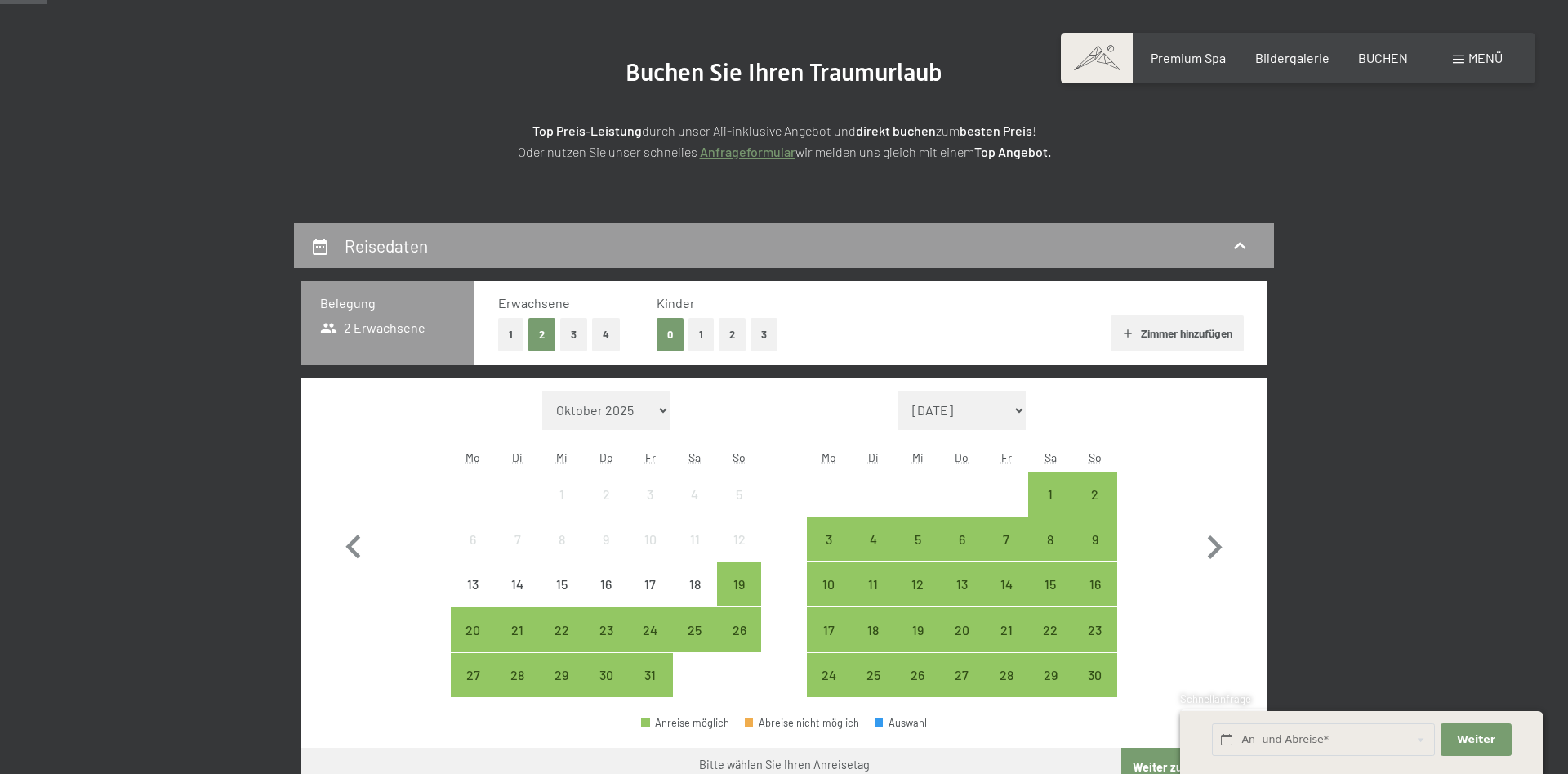
click at [724, 341] on button "2" at bounding box center [732, 334] width 27 height 33
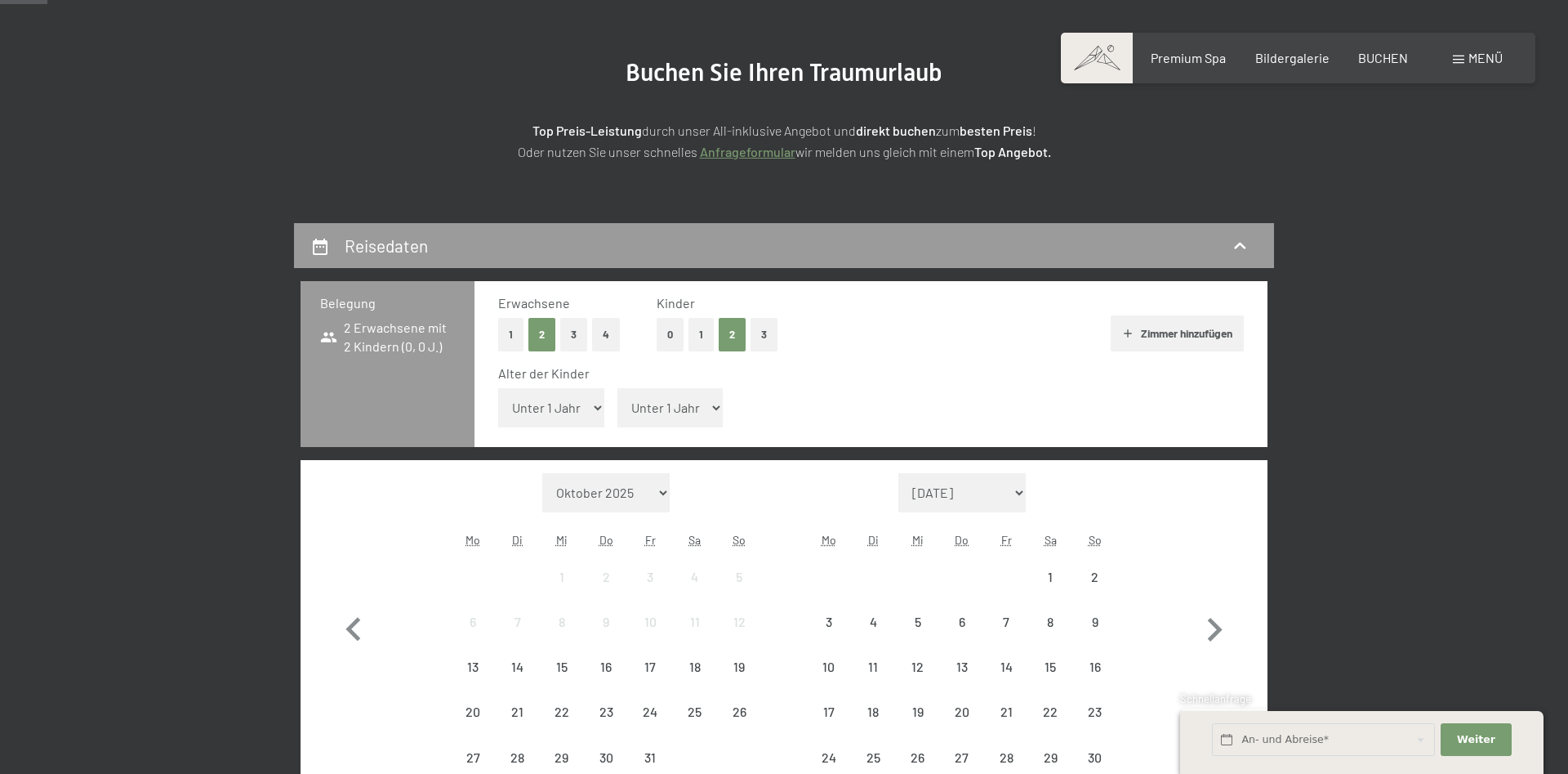
click at [498, 388] on select "Unter 1 Jahr 1 Jahr 2 Jahre 3 Jahre 4 Jahre 5 Jahre 6 Jahre 7 Jahre 8 Jahre 9 J…" at bounding box center [551, 408] width 106 height 40
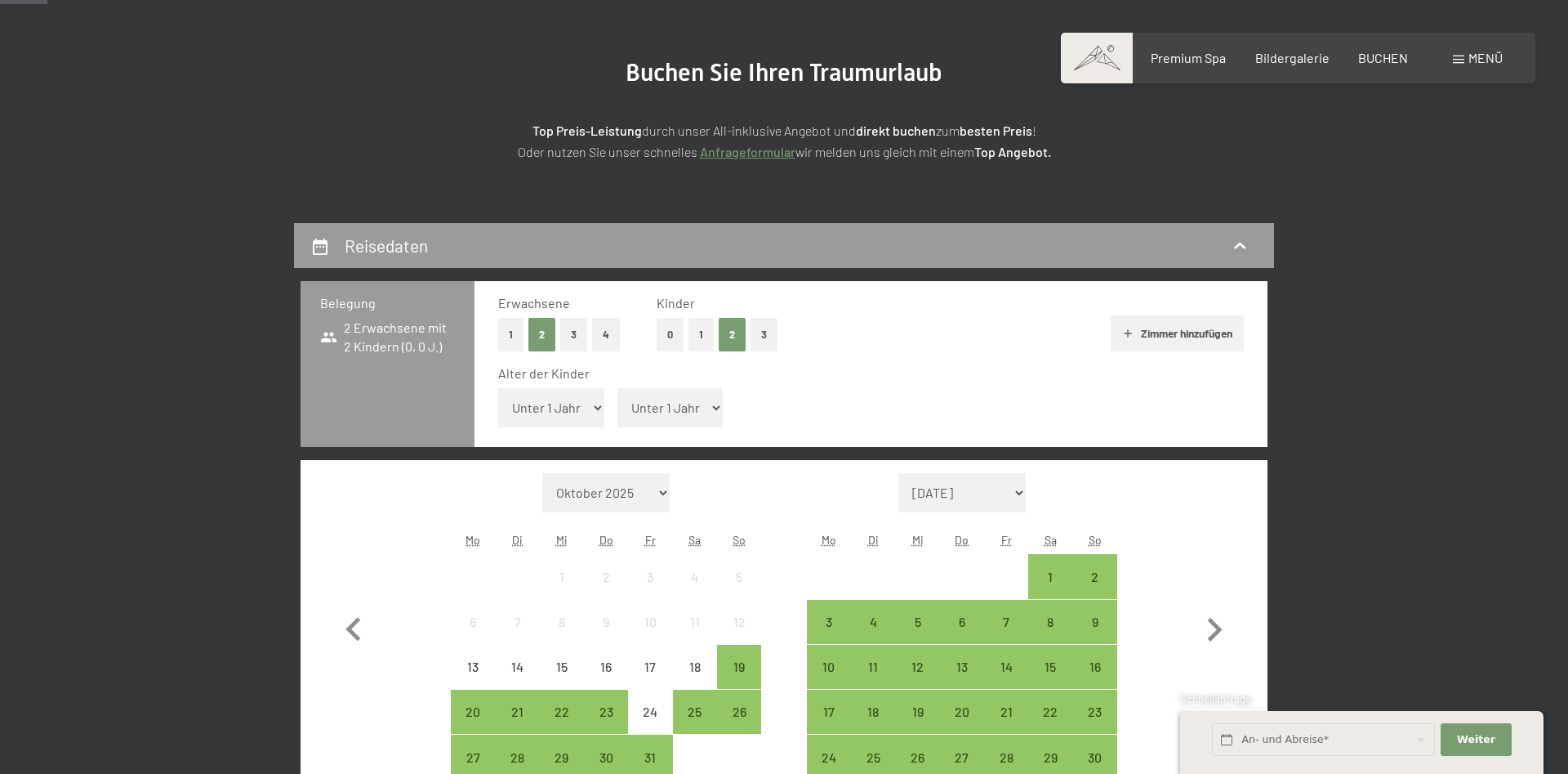
select select "1"
click option "1 Jahr" at bounding box center [0, 0] width 0 height 0
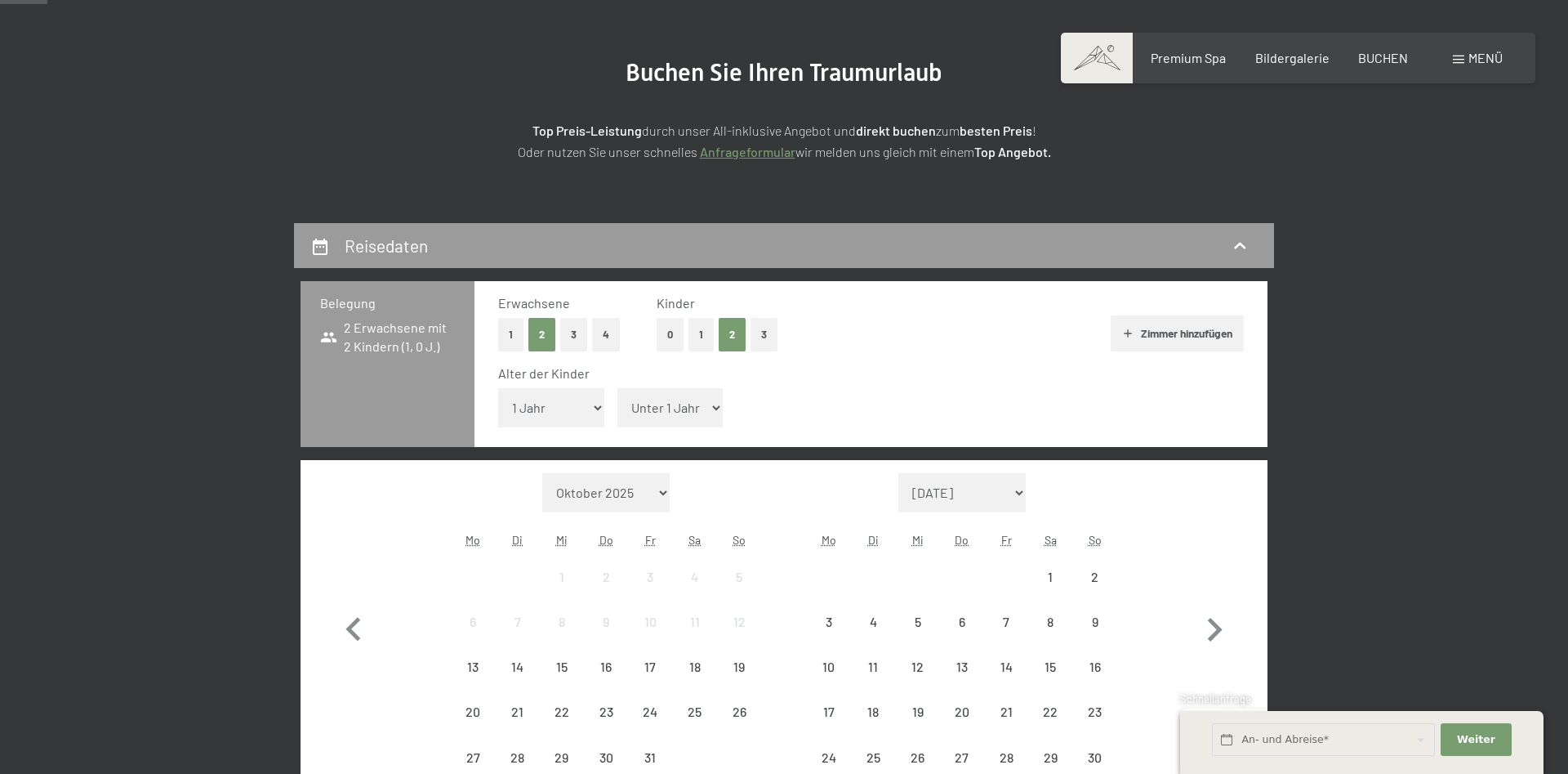
click at [618, 388] on select "Unter 1 Jahr 1 Jahr 2 Jahre 3 Jahre 4 Jahre 5 Jahre 6 Jahre 7 Jahre 8 Jahre 9 J…" at bounding box center [671, 408] width 106 height 40
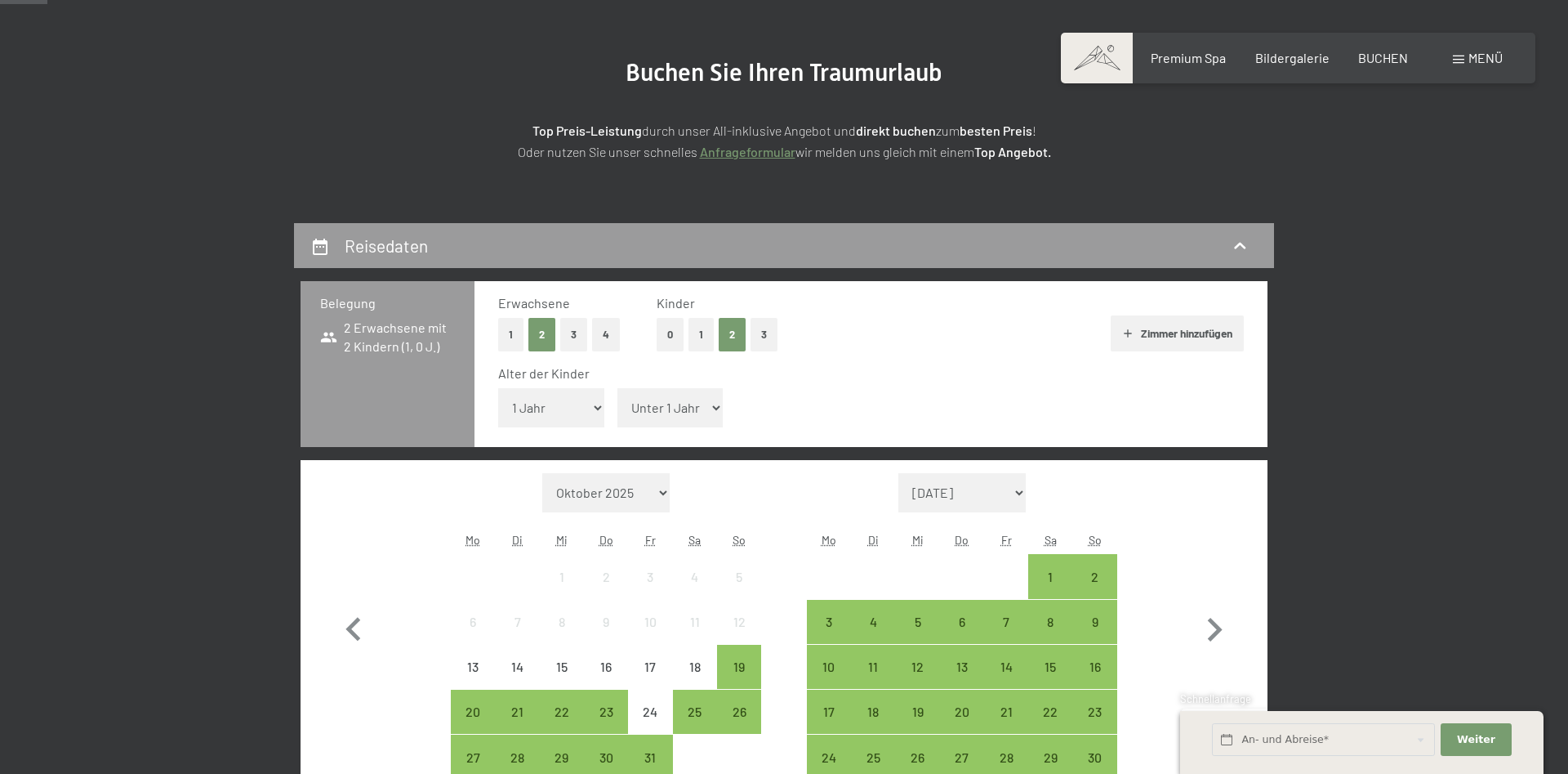
select select "9"
click option "9 Jahre" at bounding box center [0, 0] width 0 height 0
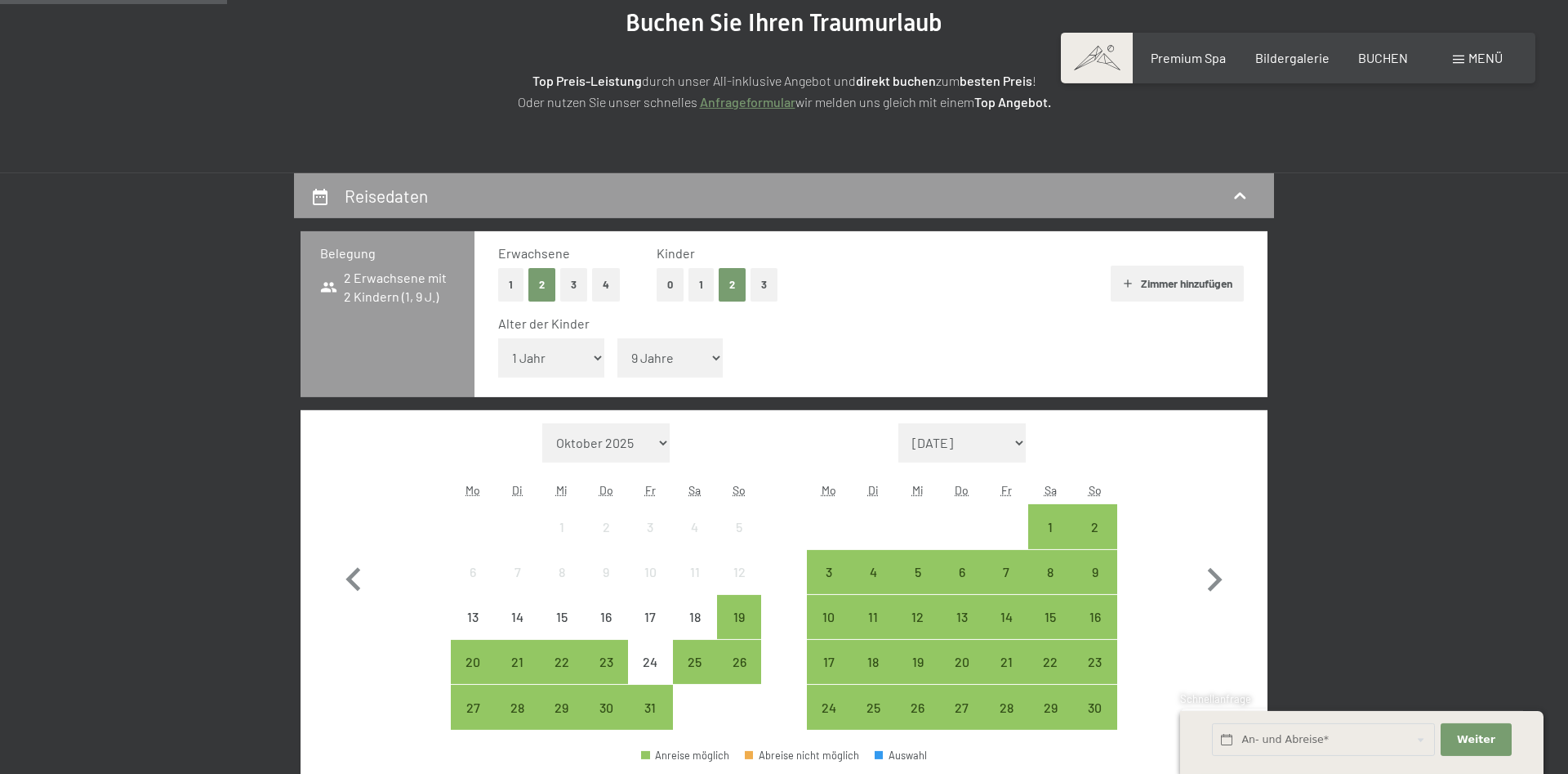
scroll to position [250, 0]
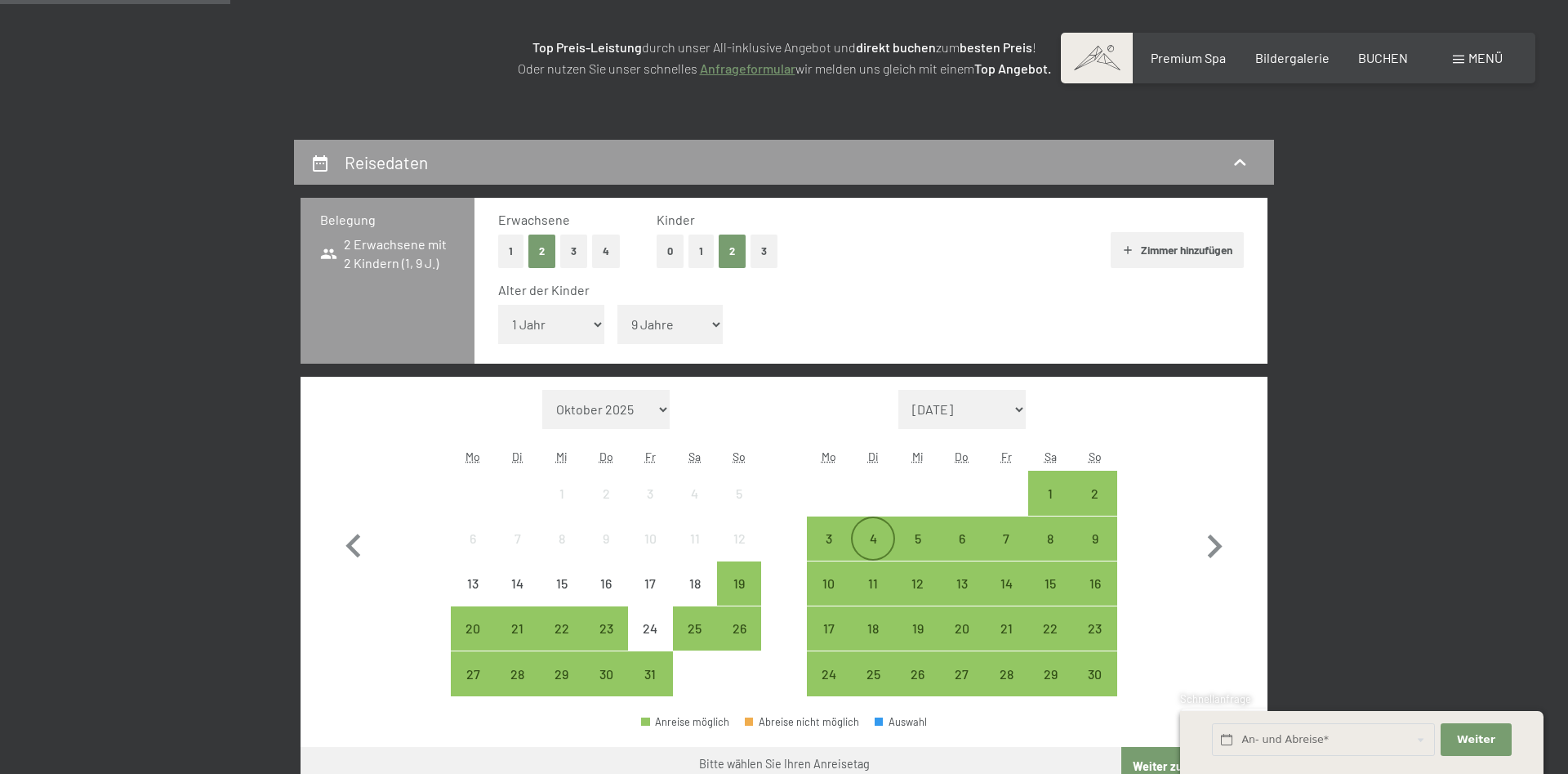
click at [868, 541] on div "4" at bounding box center [873, 551] width 41 height 41
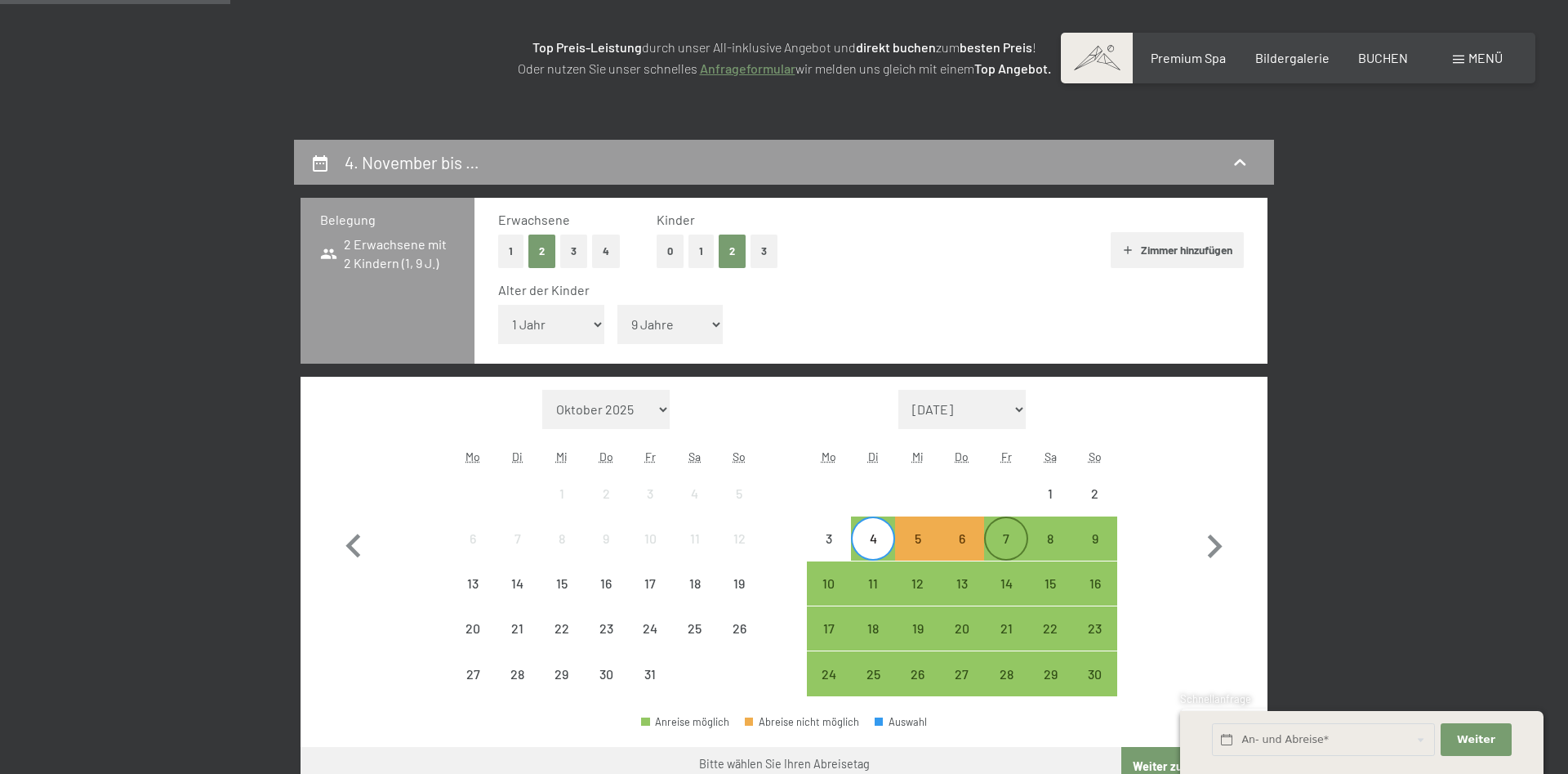
click at [1017, 541] on div "7" at bounding box center [1006, 551] width 41 height 41
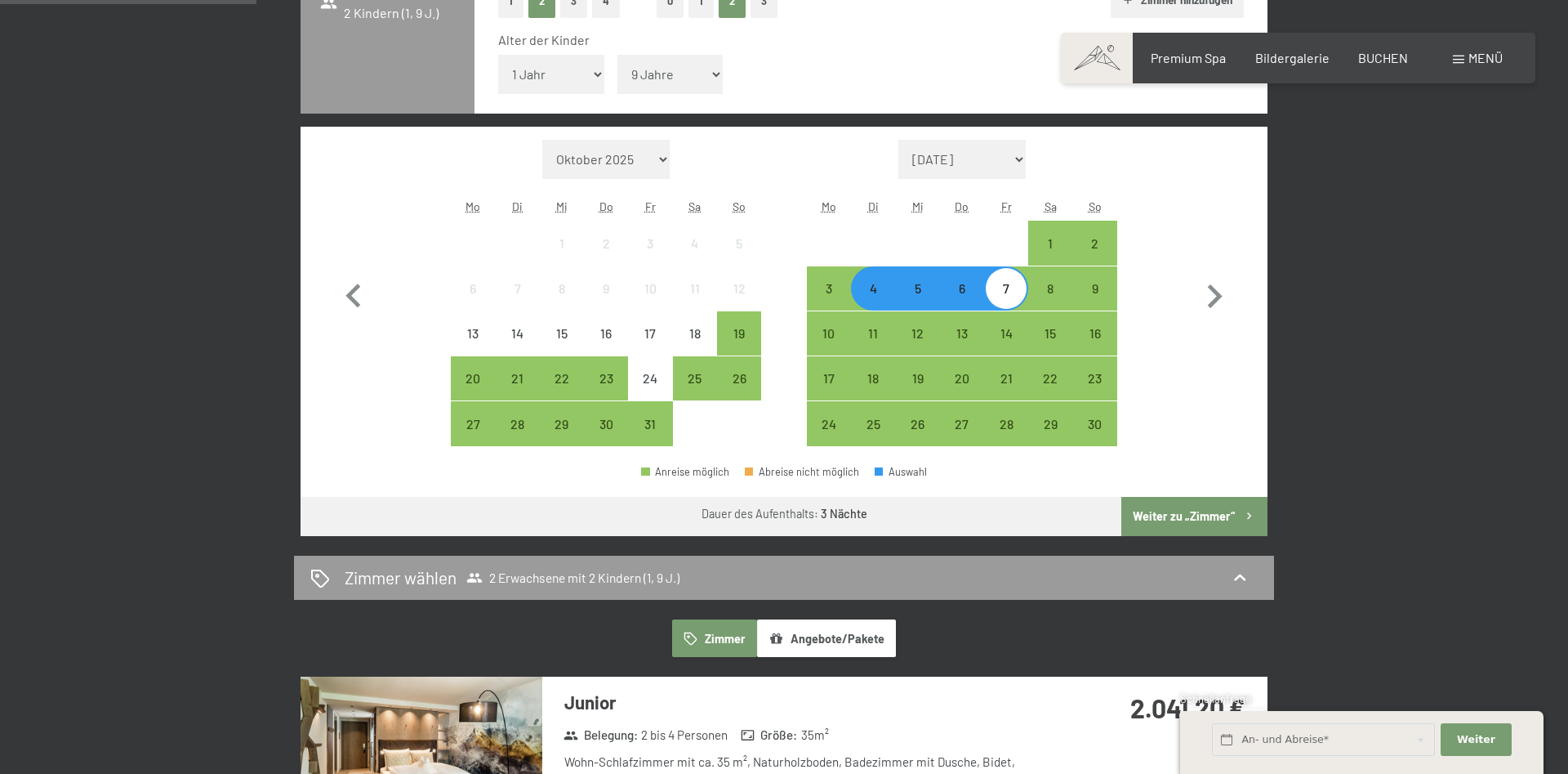
click at [1144, 517] on button "Weiter zu „Zimmer“" at bounding box center [1194, 516] width 146 height 40
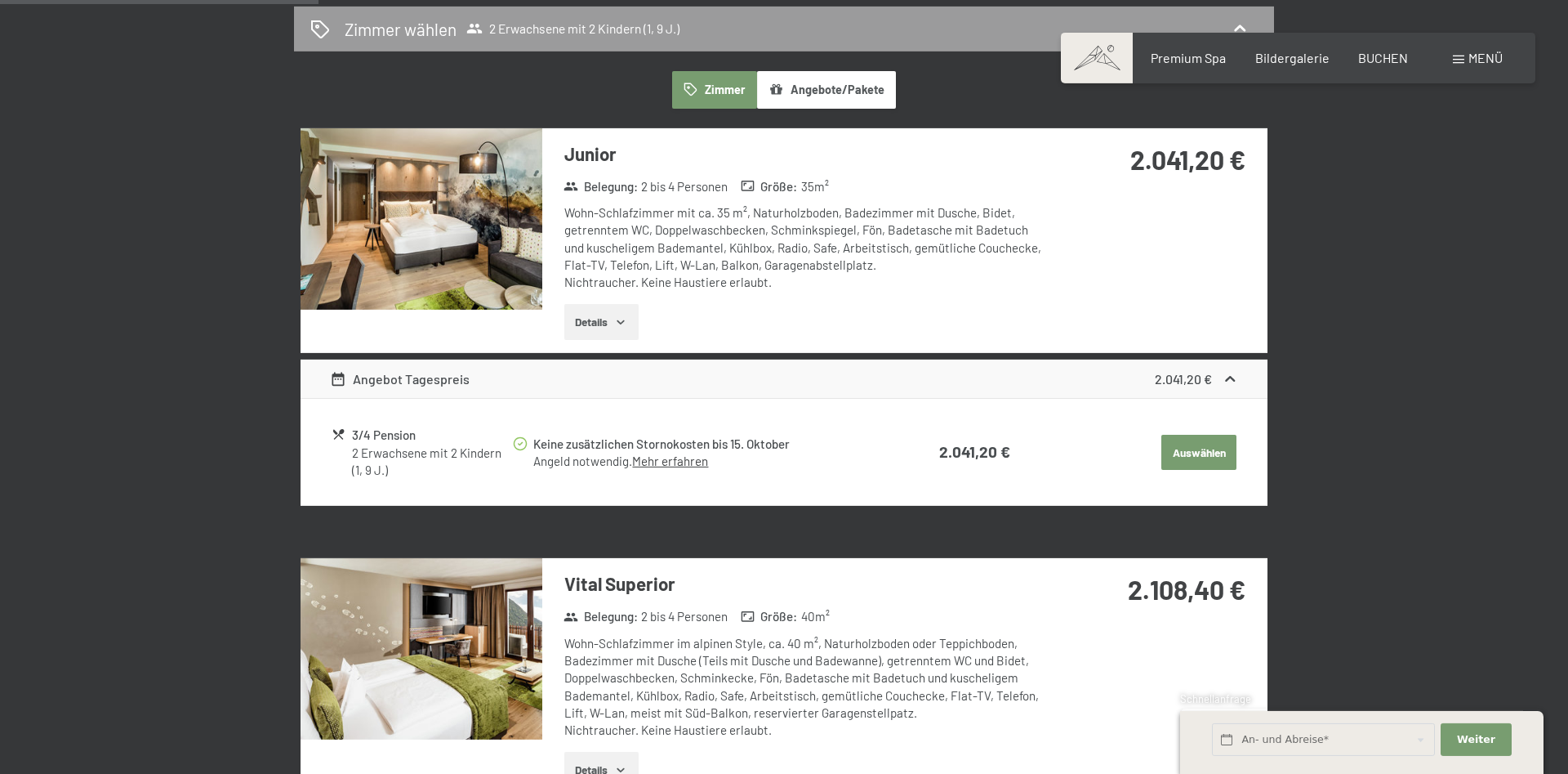
scroll to position [557, 0]
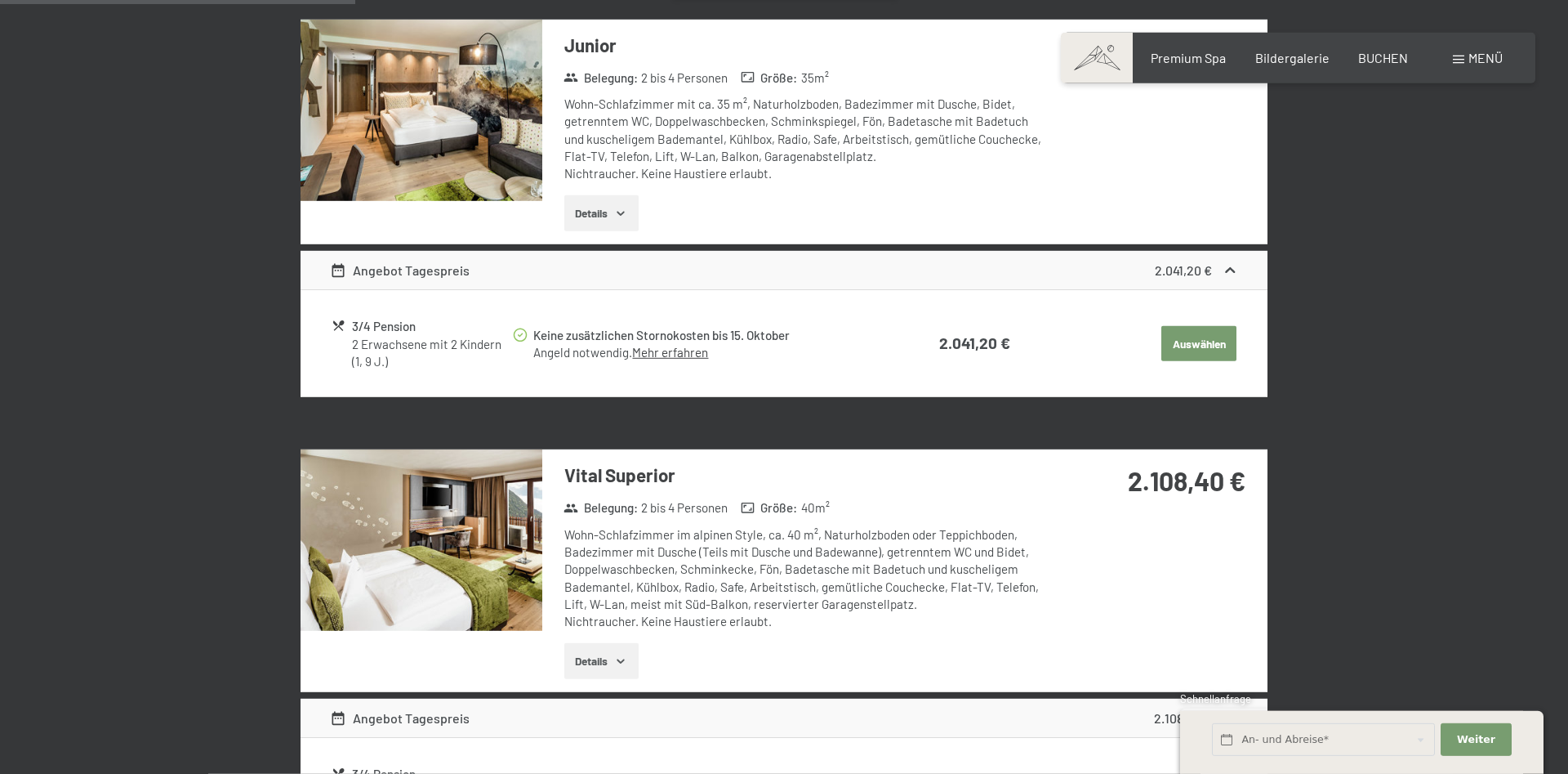
click at [491, 591] on img at bounding box center [421, 540] width 241 height 181
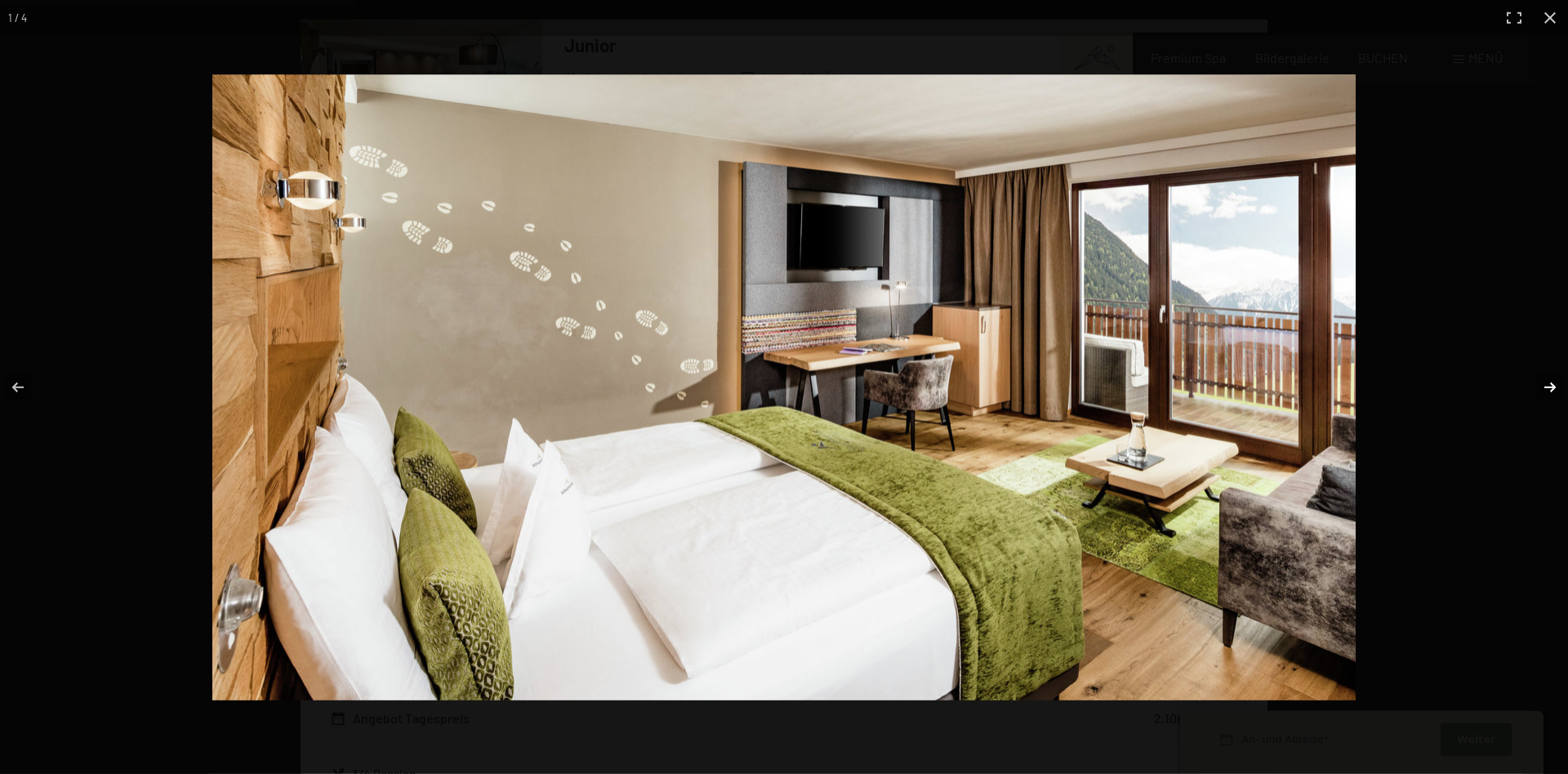
click at [1541, 384] on button "button" at bounding box center [1539, 387] width 57 height 82
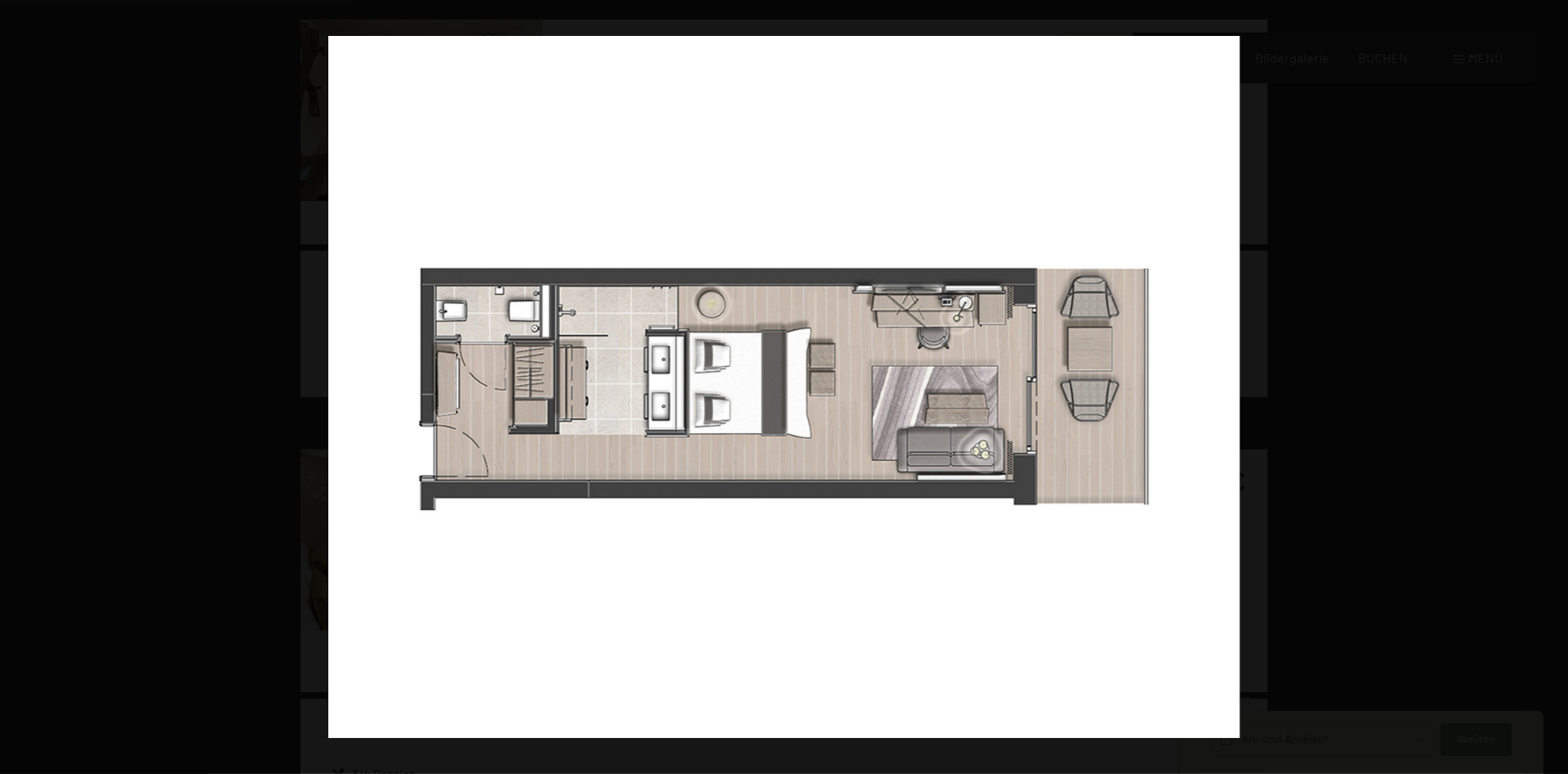
click at [1541, 384] on button "button" at bounding box center [1539, 387] width 57 height 82
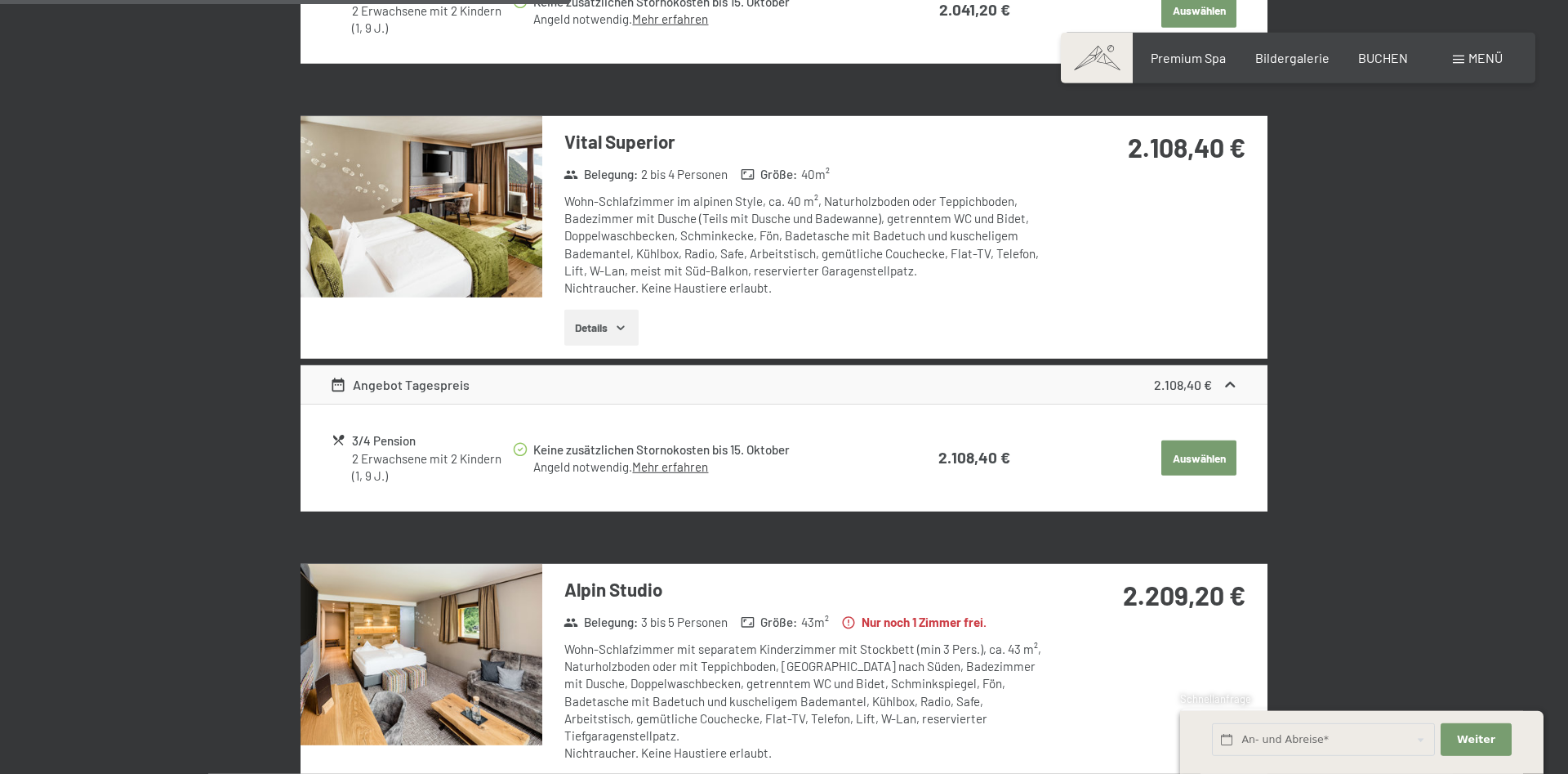
scroll to position [1057, 0]
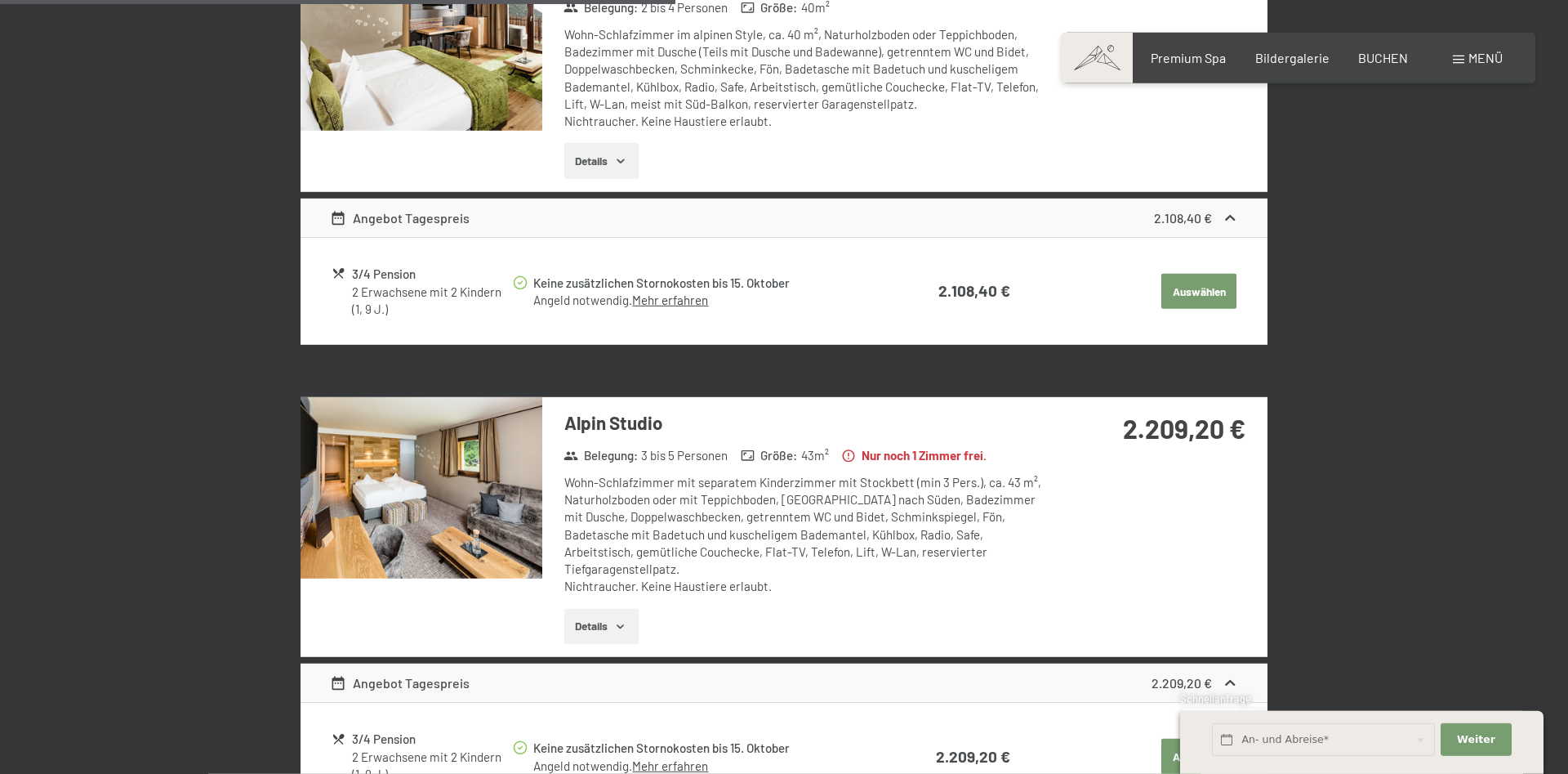
click at [448, 517] on img at bounding box center [421, 487] width 241 height 181
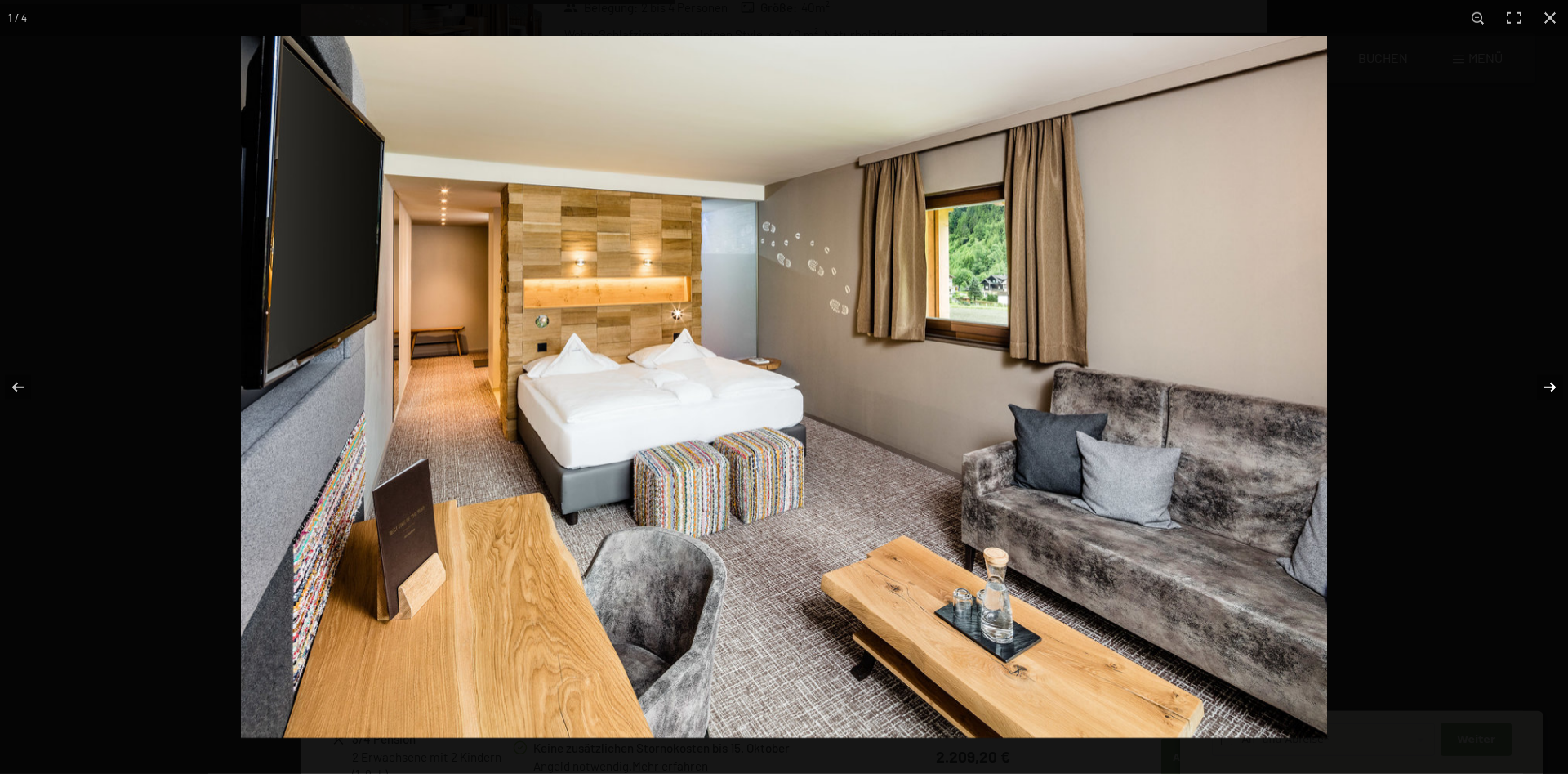
click at [1553, 387] on button "button" at bounding box center [1539, 387] width 57 height 82
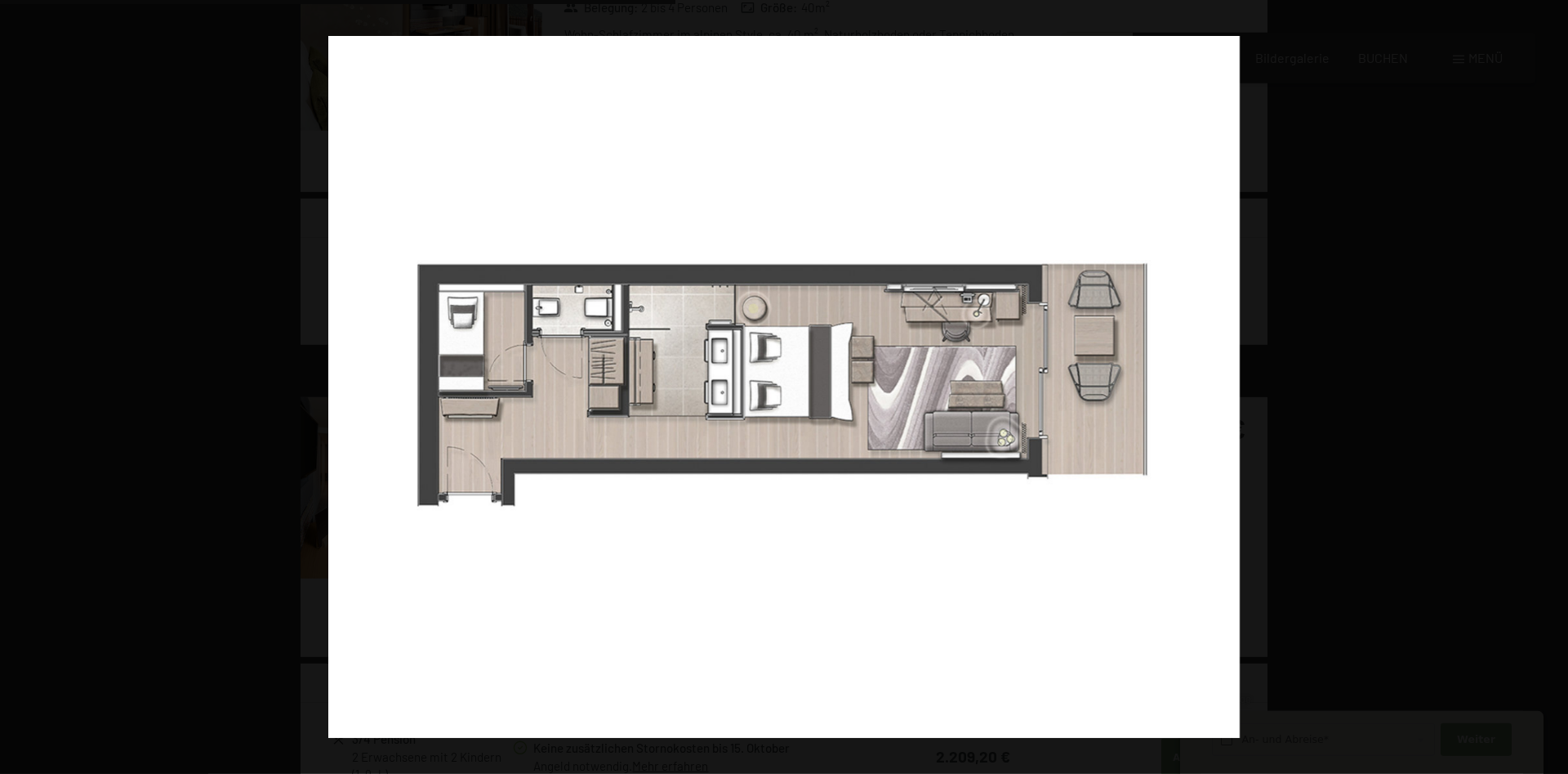
click at [1553, 387] on button "button" at bounding box center [1539, 387] width 57 height 82
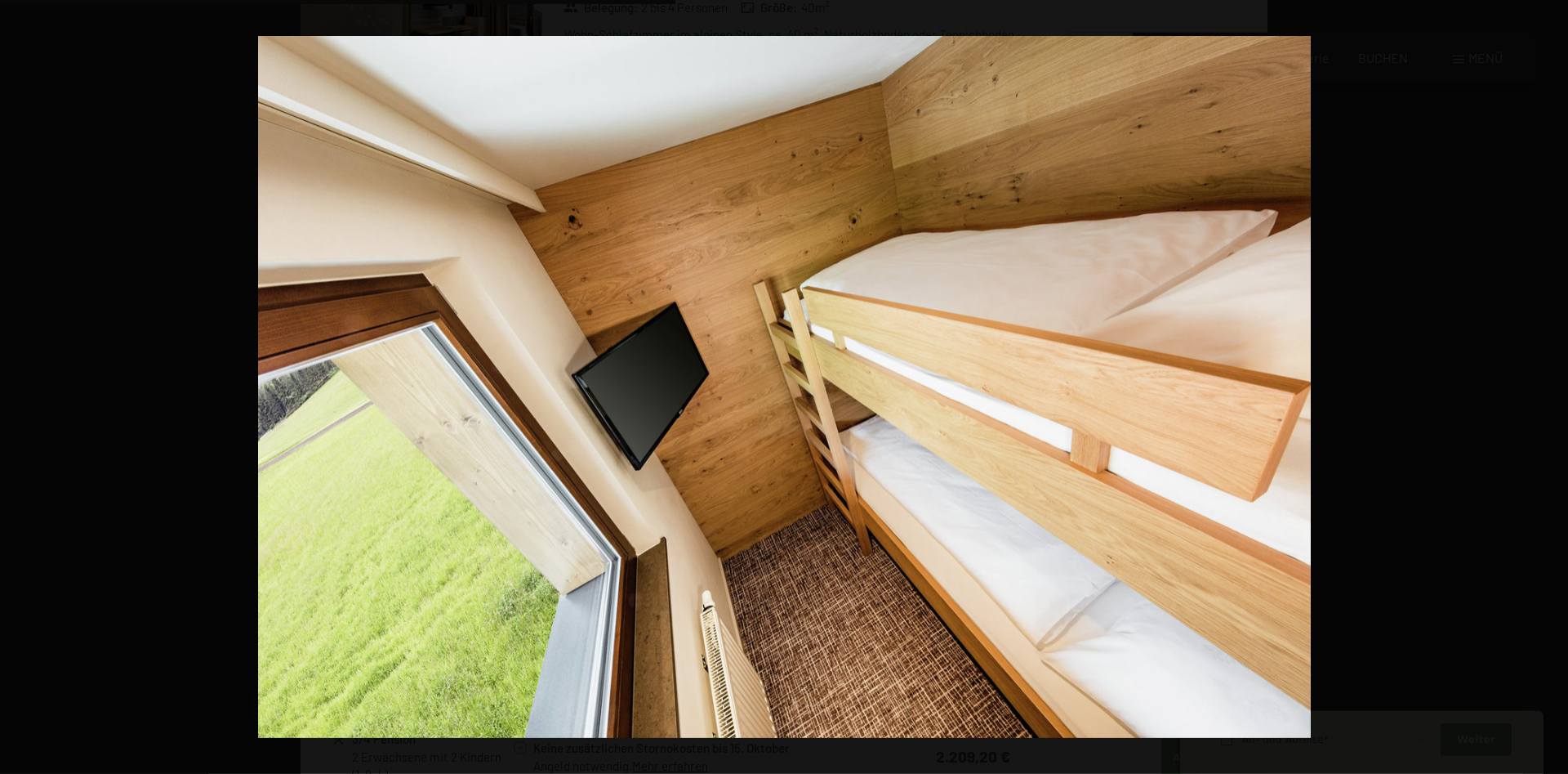
click at [1553, 387] on button "button" at bounding box center [1539, 387] width 57 height 82
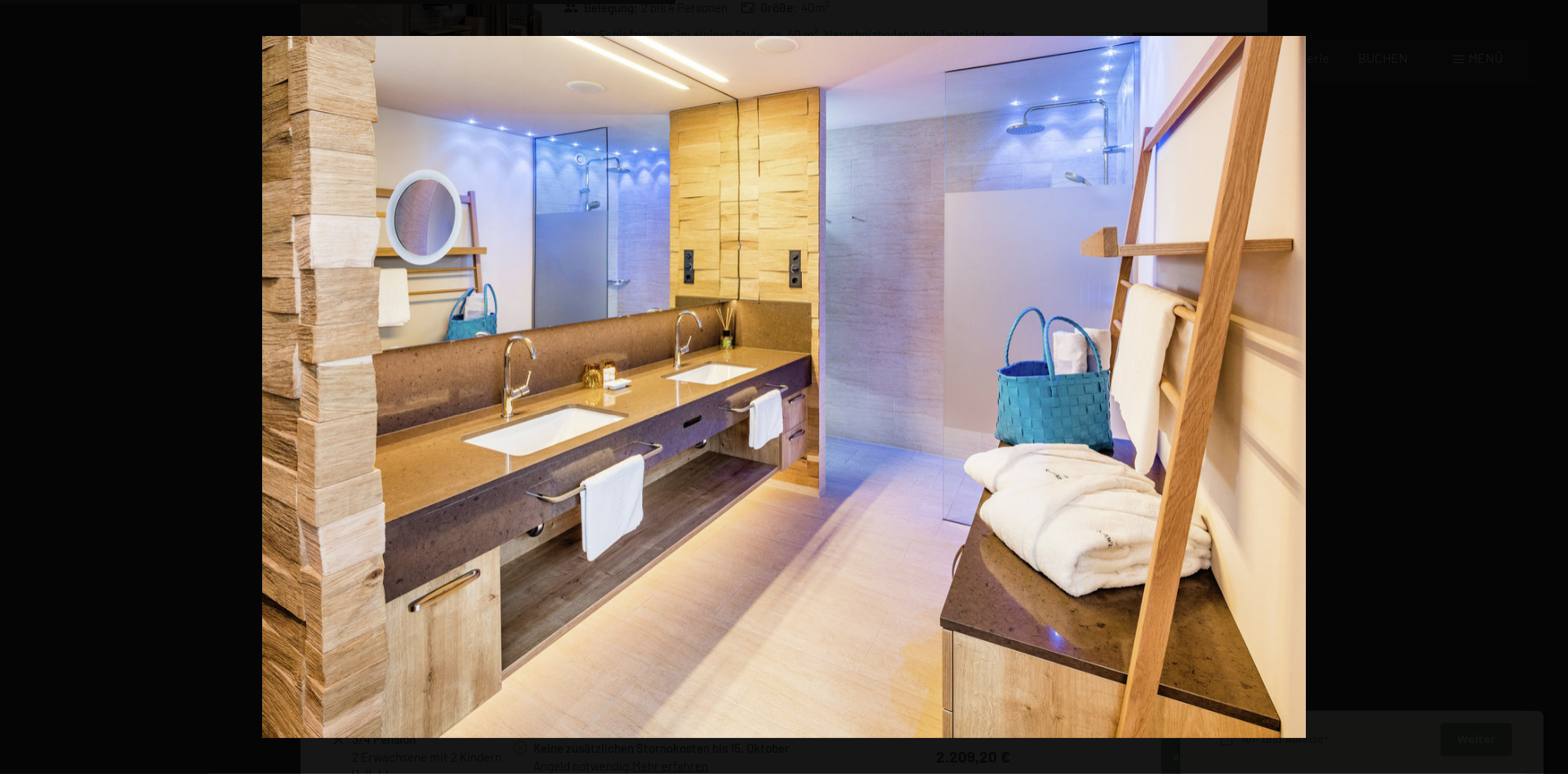
click at [1553, 387] on button "button" at bounding box center [1539, 387] width 57 height 82
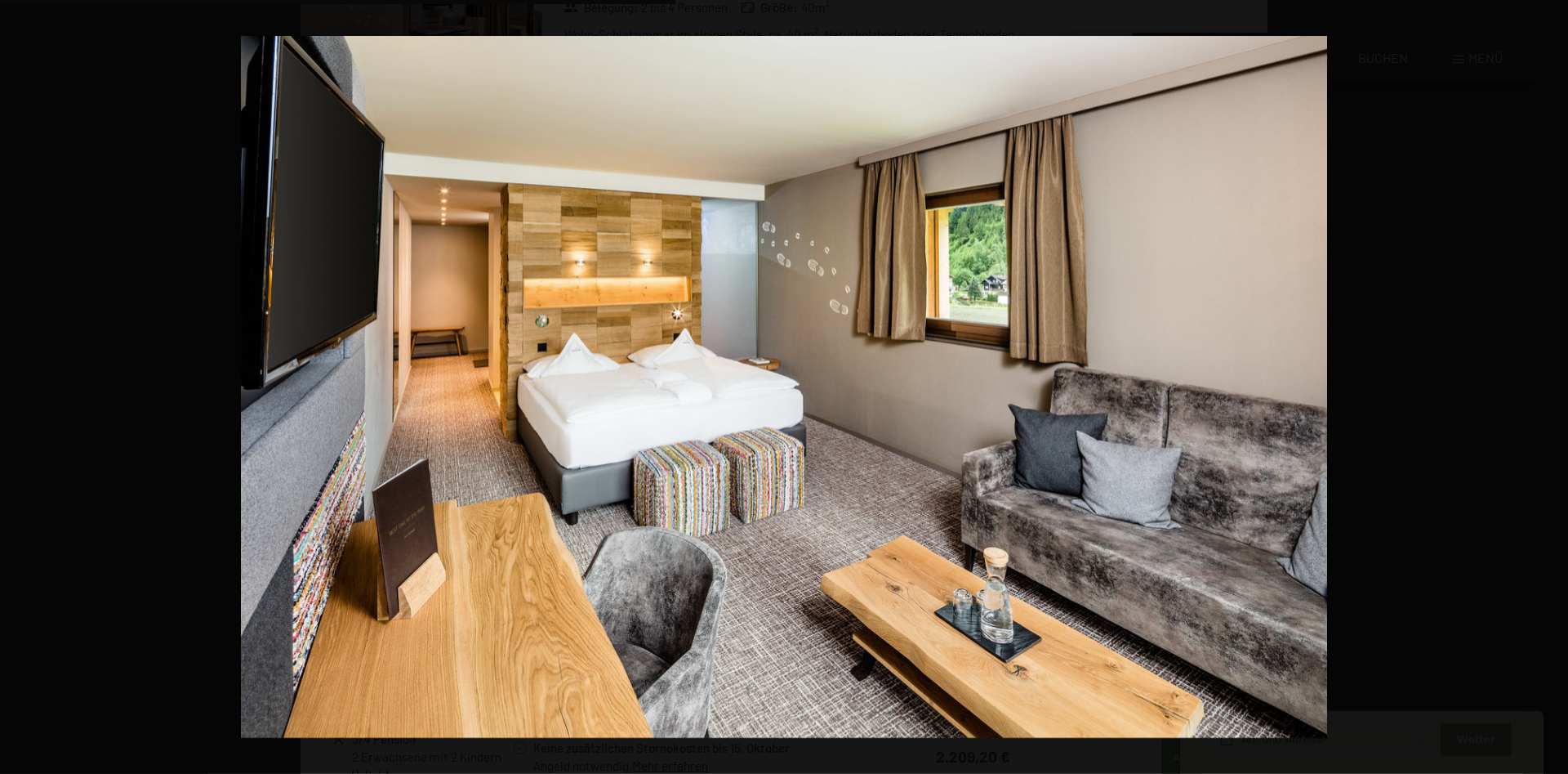
click at [1553, 387] on button "button" at bounding box center [1539, 387] width 57 height 82
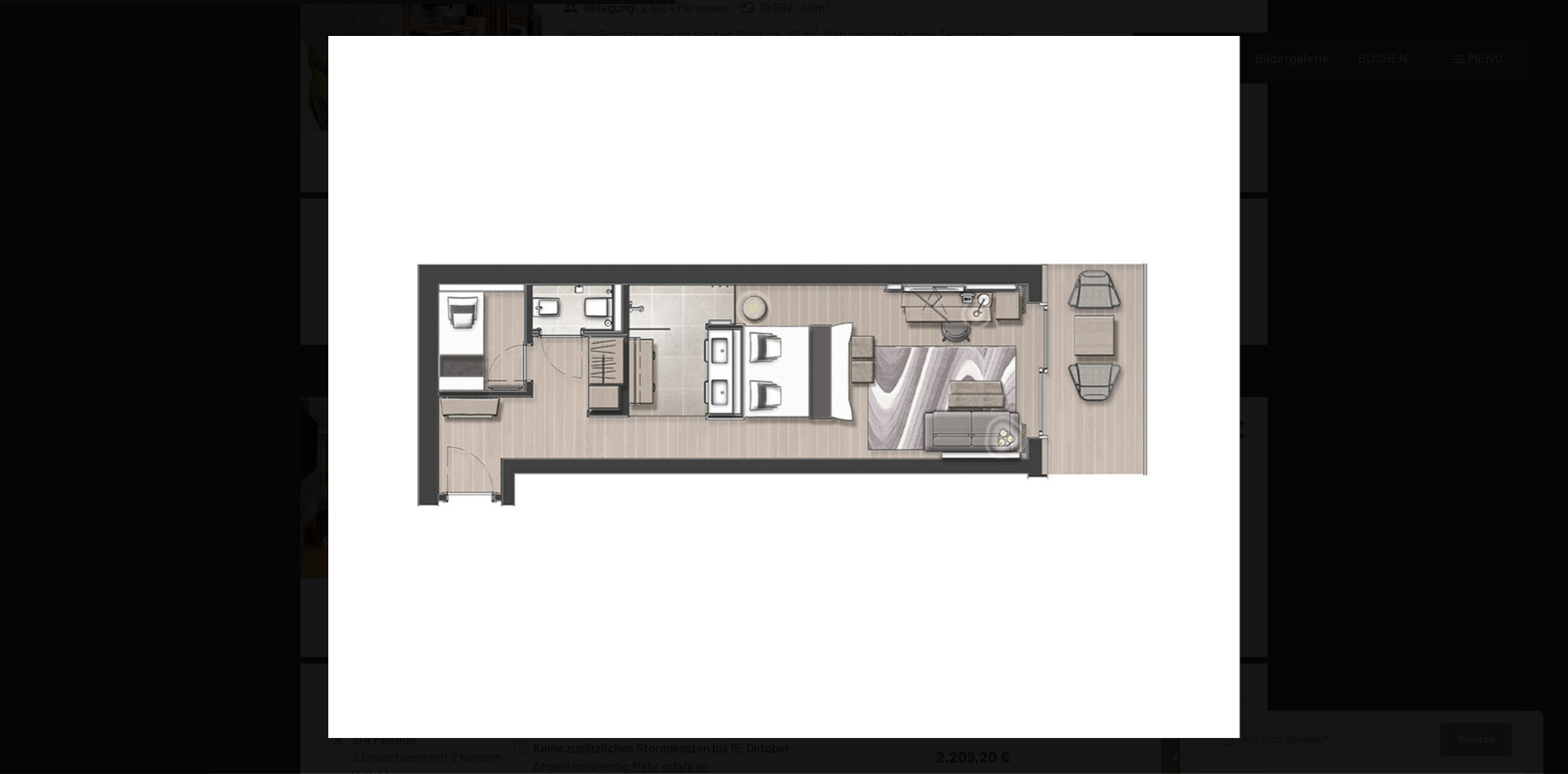
click at [1553, 387] on button "button" at bounding box center [1539, 387] width 57 height 82
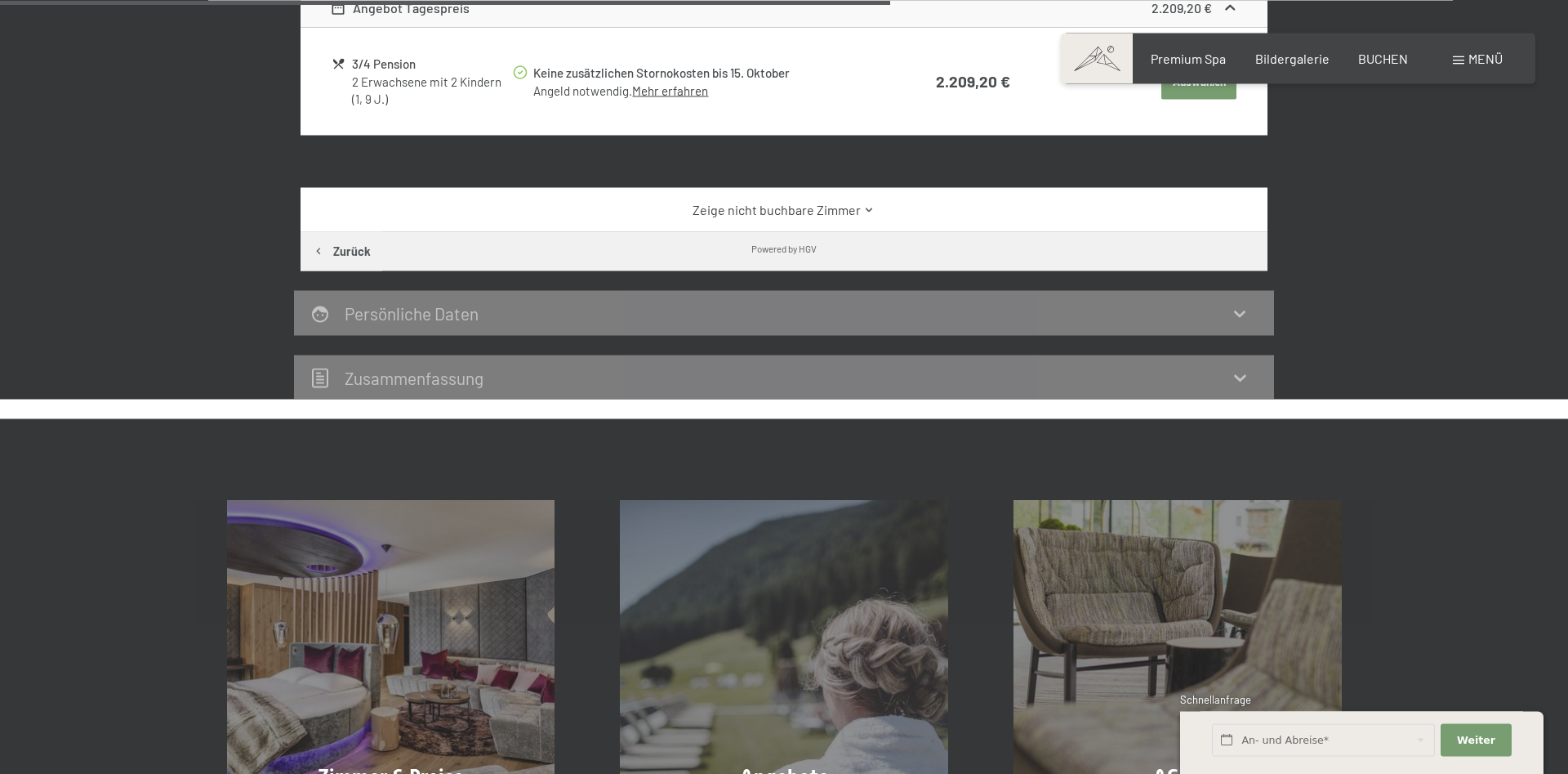
scroll to position [1890, 0]
